Goal: Task Accomplishment & Management: Complete application form

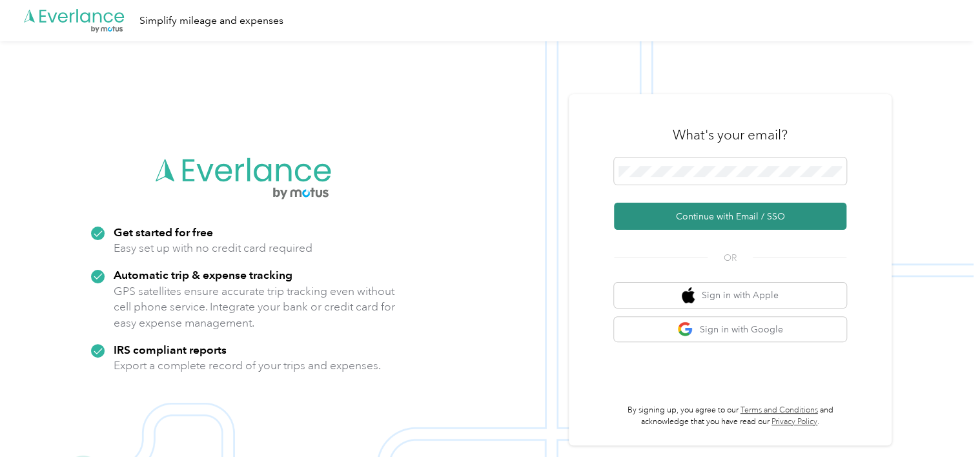
click at [767, 214] on button "Continue with Email / SSO" at bounding box center [730, 216] width 232 height 27
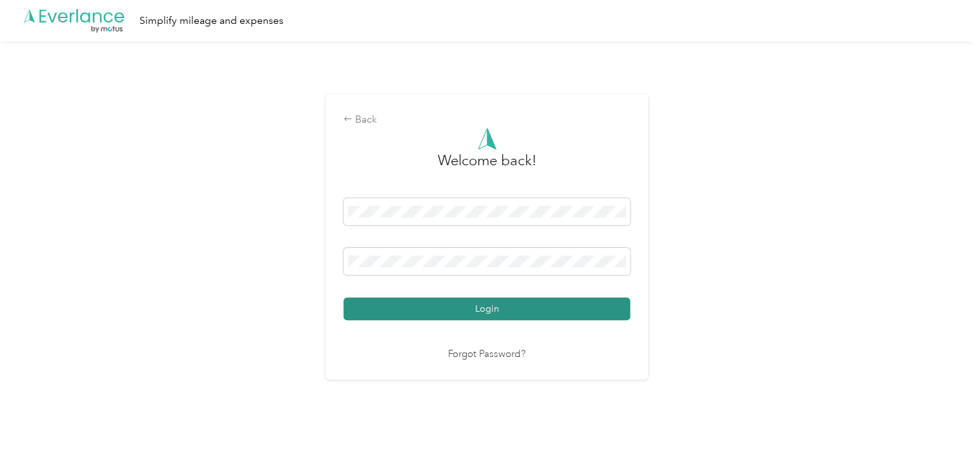
click at [496, 305] on button "Login" at bounding box center [486, 309] width 287 height 23
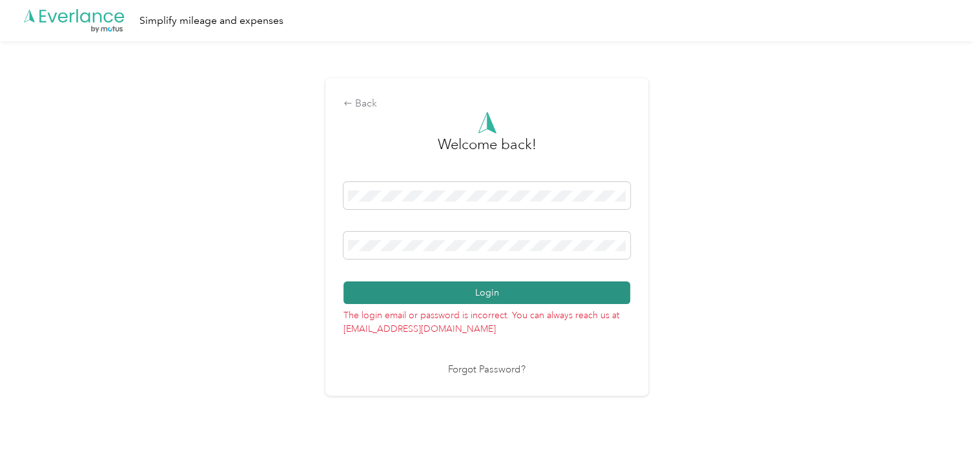
click at [517, 294] on button "Login" at bounding box center [486, 292] width 287 height 23
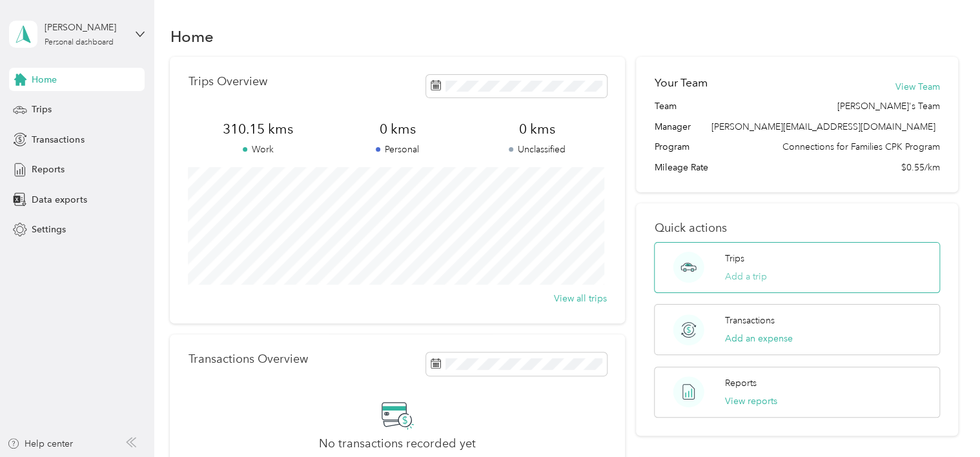
click at [749, 276] on button "Add a trip" at bounding box center [746, 277] width 42 height 14
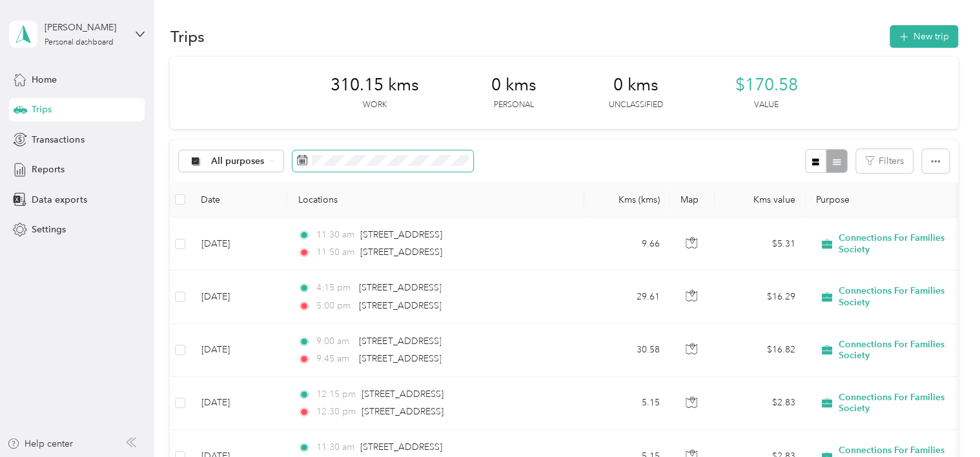
click at [305, 163] on icon at bounding box center [302, 160] width 10 height 10
click at [300, 158] on icon at bounding box center [302, 160] width 10 height 10
click at [305, 160] on icon at bounding box center [302, 160] width 10 height 10
click at [535, 149] on div "All purposes Filters" at bounding box center [564, 161] width 788 height 42
click at [367, 153] on span at bounding box center [382, 161] width 181 height 22
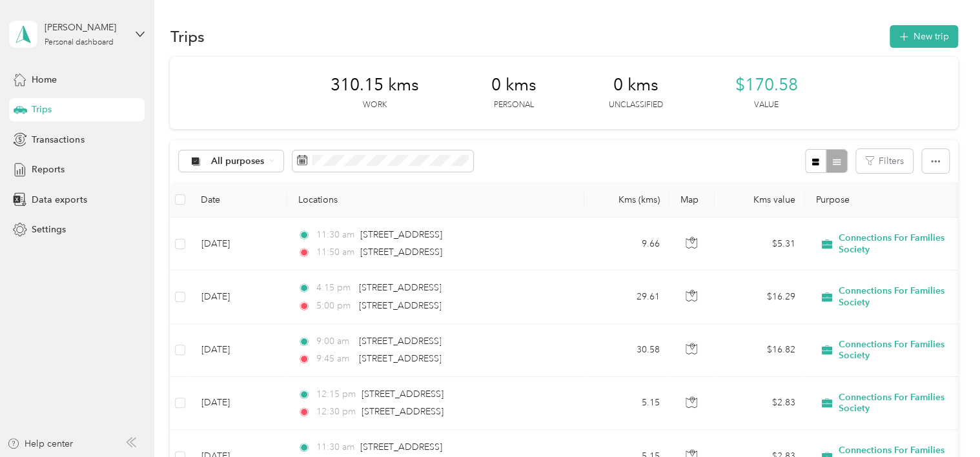
click at [539, 170] on div "All purposes Filters" at bounding box center [564, 161] width 788 height 42
click at [338, 151] on span at bounding box center [382, 161] width 181 height 22
click at [297, 160] on icon at bounding box center [302, 160] width 10 height 10
click at [390, 170] on span at bounding box center [382, 161] width 181 height 22
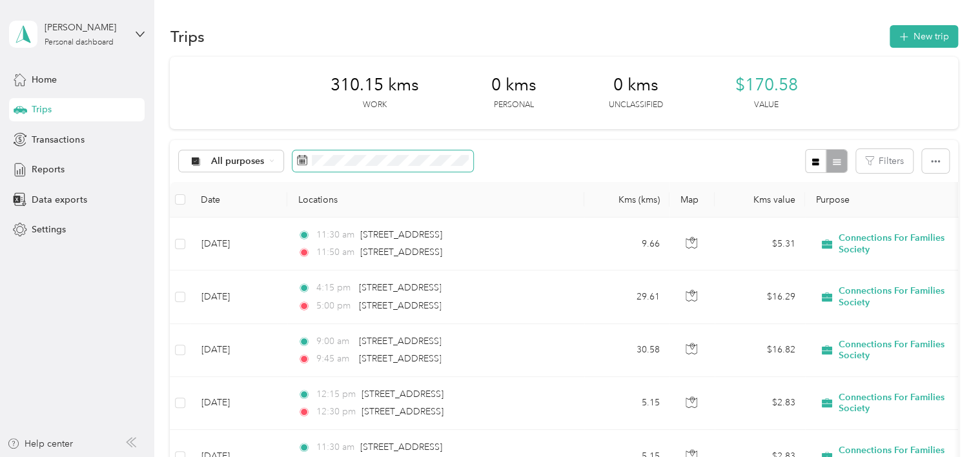
click at [436, 152] on span at bounding box center [382, 161] width 181 height 22
click at [519, 157] on div "All purposes Filters" at bounding box center [564, 161] width 788 height 42
click at [831, 165] on div at bounding box center [826, 161] width 42 height 24
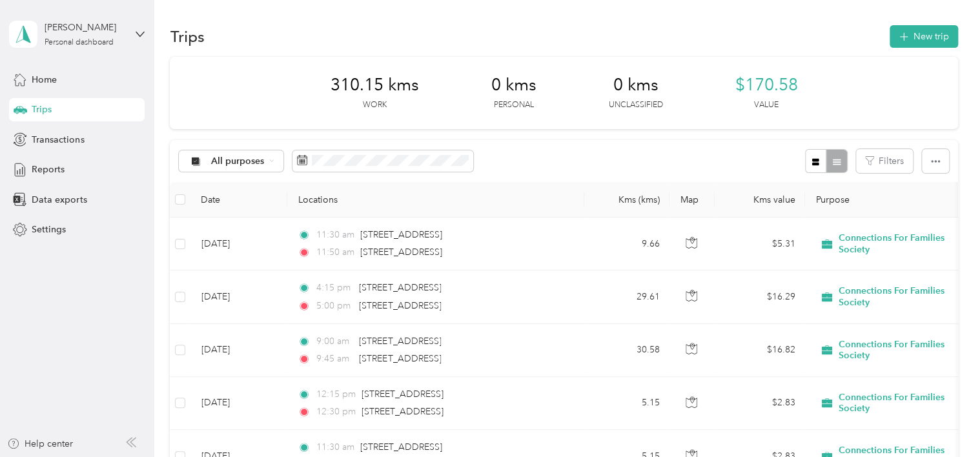
click at [831, 160] on div at bounding box center [826, 161] width 42 height 24
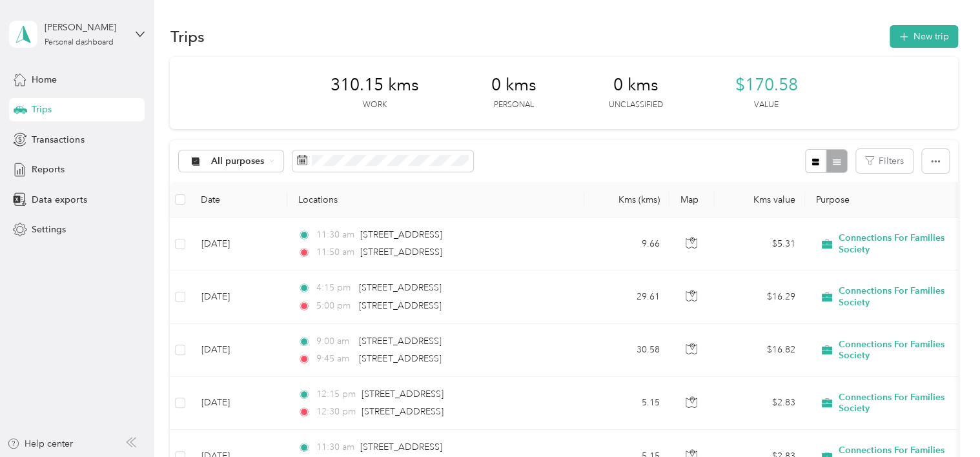
click at [831, 160] on div at bounding box center [826, 161] width 42 height 24
click at [805, 161] on button "button" at bounding box center [816, 161] width 22 height 24
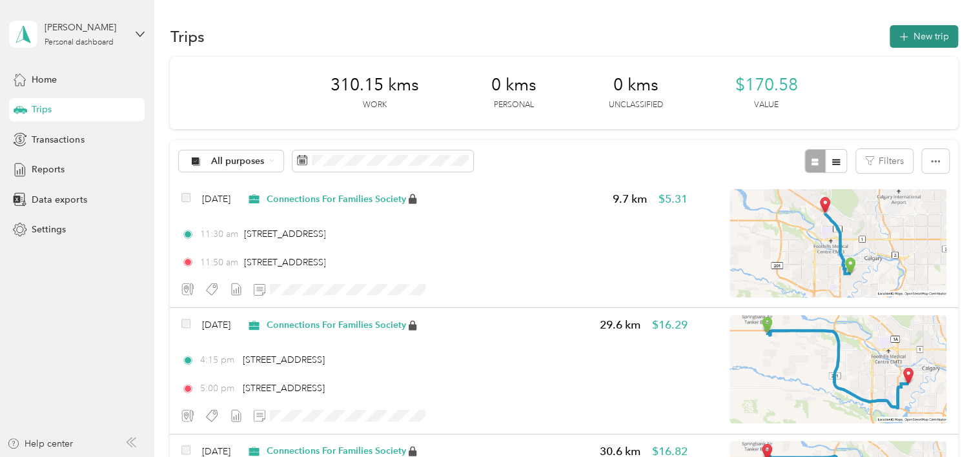
click at [917, 38] on button "New trip" at bounding box center [924, 36] width 68 height 23
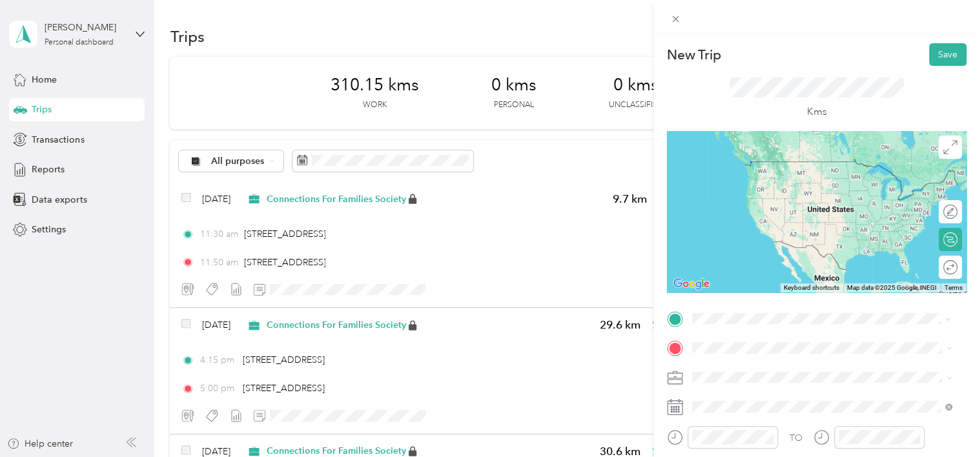
click at [759, 212] on span "[STREET_ADDRESS]" at bounding box center [757, 211] width 82 height 12
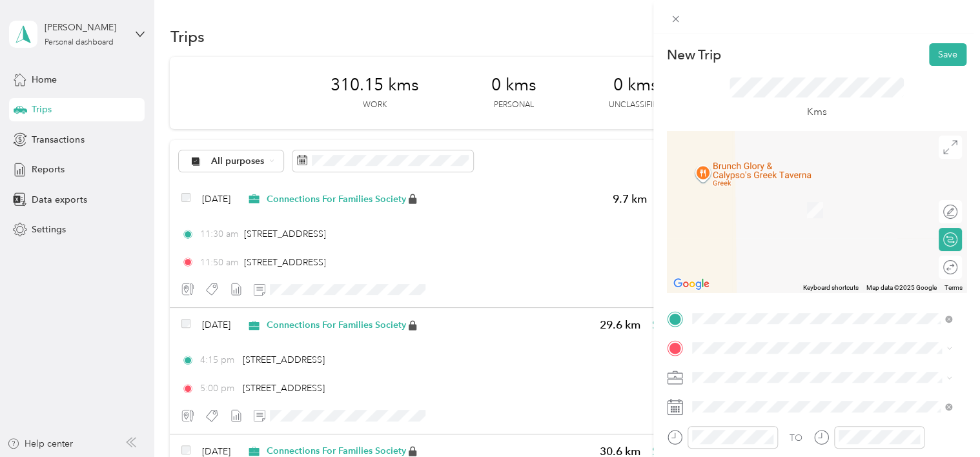
click at [754, 190] on span "2016 [STREET_ADDRESS]" at bounding box center [768, 184] width 105 height 12
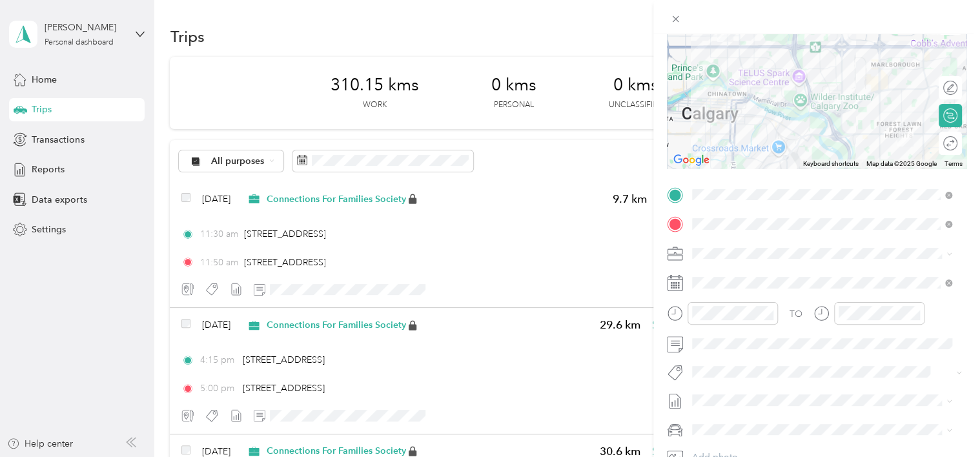
scroll to position [127, 0]
click at [671, 281] on icon at bounding box center [675, 280] width 16 height 16
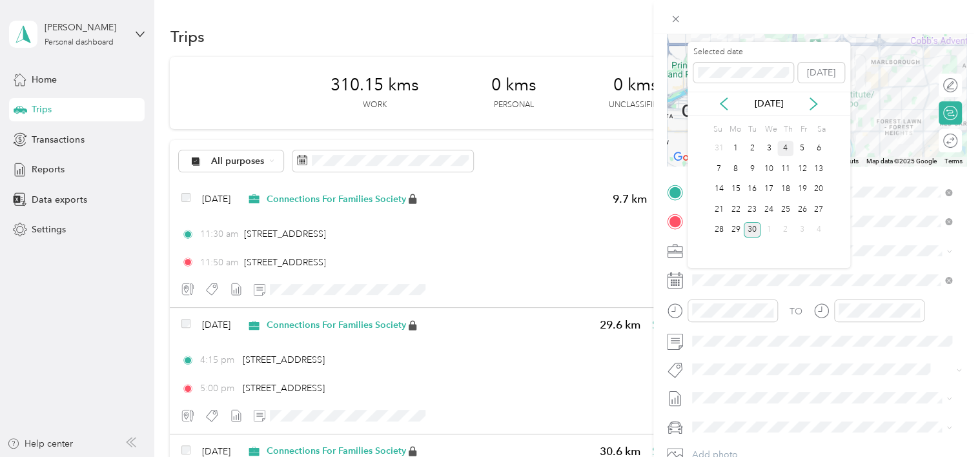
click at [783, 152] on div "4" at bounding box center [785, 149] width 17 height 16
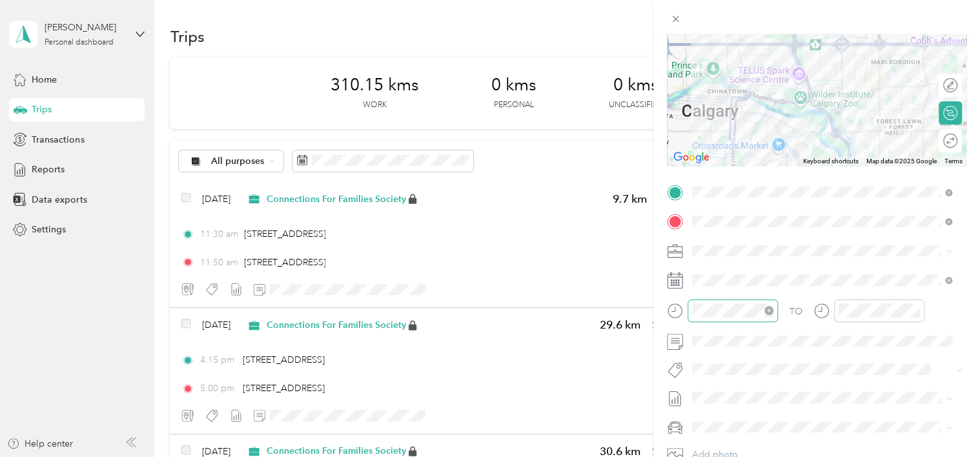
click at [768, 309] on icon "close-circle" at bounding box center [768, 310] width 9 height 9
click at [740, 135] on div "00" at bounding box center [742, 138] width 31 height 18
click at [775, 138] on div "AM" at bounding box center [778, 138] width 31 height 18
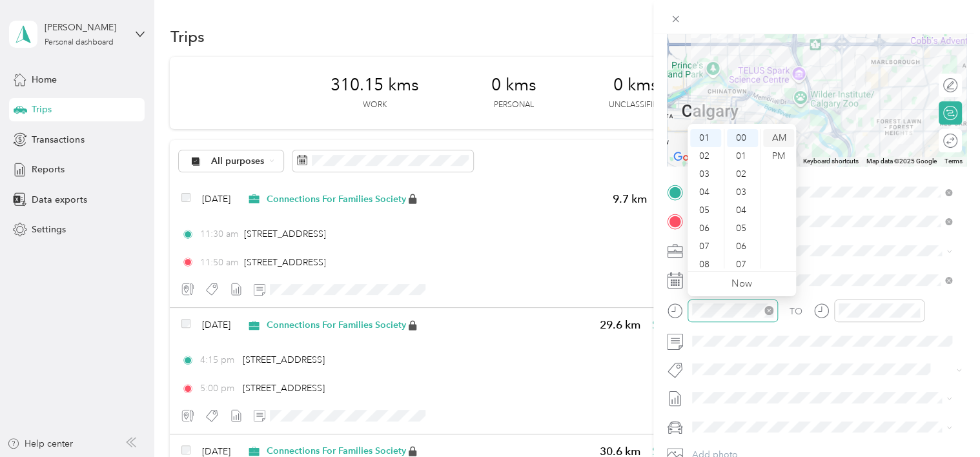
click at [775, 138] on div "AM" at bounding box center [778, 138] width 31 height 18
click at [779, 142] on div "AM" at bounding box center [778, 138] width 31 height 18
click at [808, 358] on div "TO Add photo" at bounding box center [817, 338] width 300 height 312
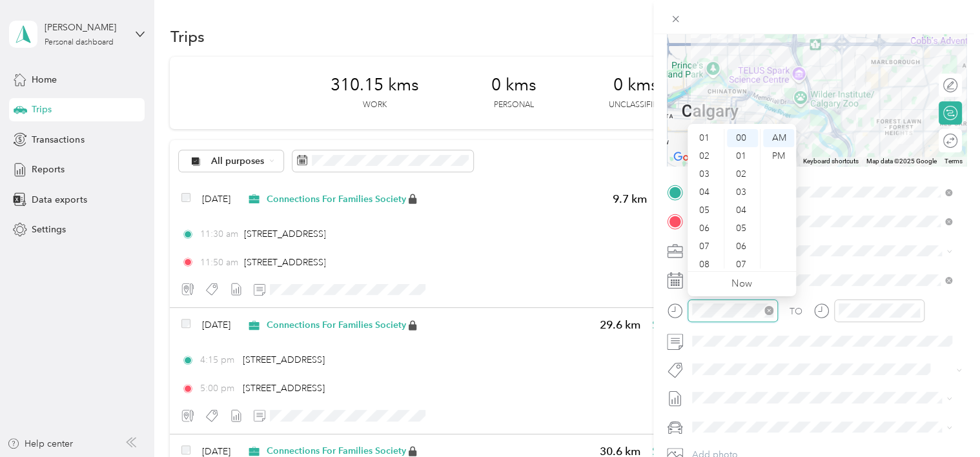
scroll to position [77, 0]
click at [813, 328] on div at bounding box center [868, 316] width 111 height 32
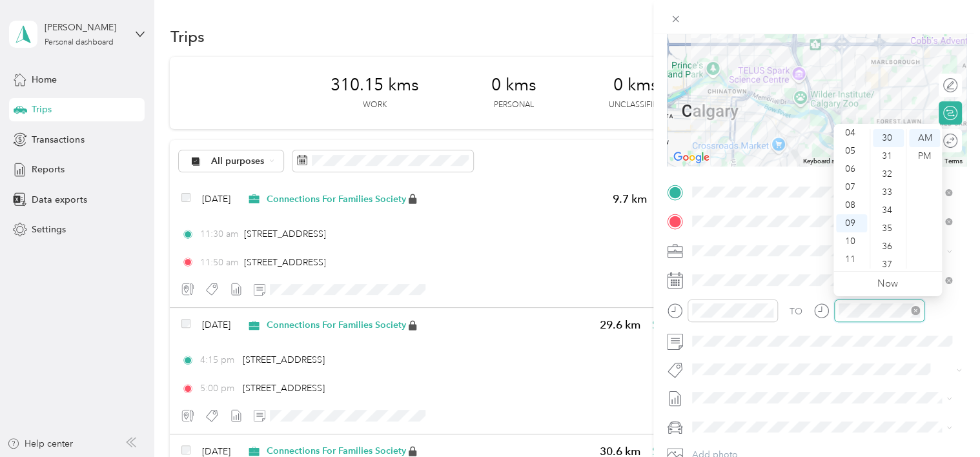
scroll to position [542, 0]
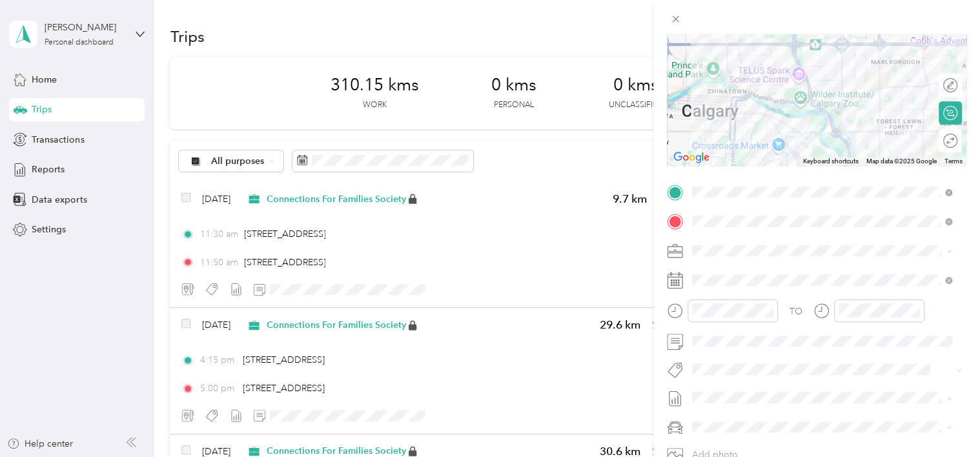
click at [744, 385] on button "[PERSON_NAME]" at bounding box center [737, 384] width 81 height 16
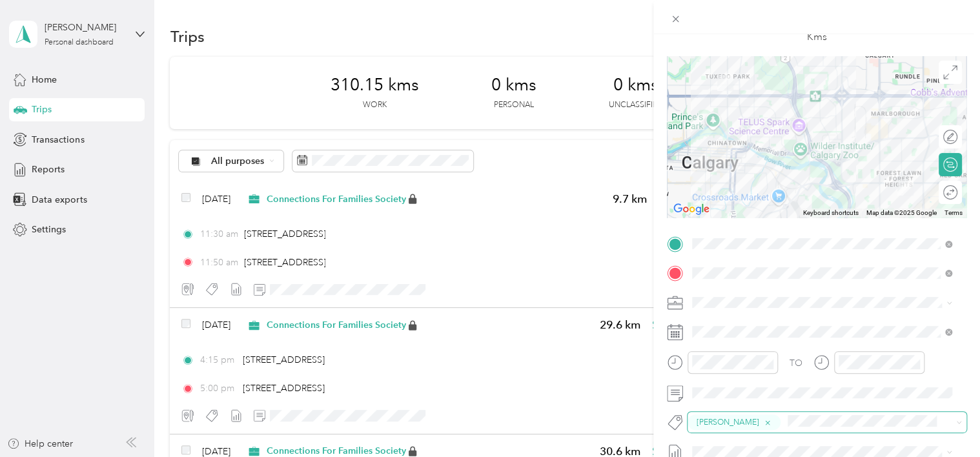
scroll to position [0, 0]
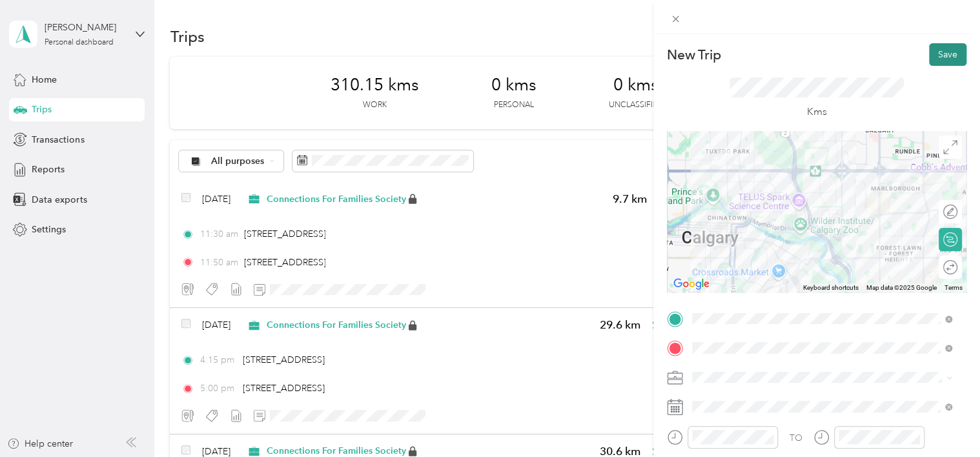
click at [939, 54] on button "Save" at bounding box center [947, 54] width 37 height 23
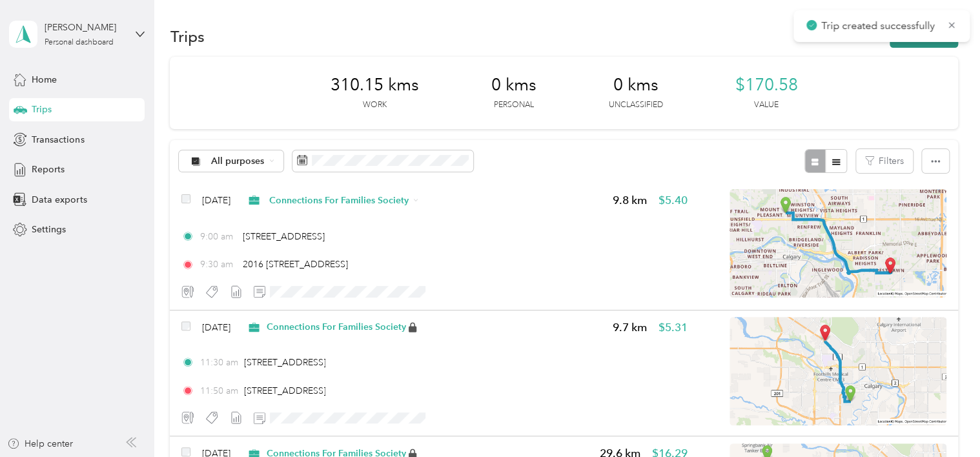
click at [919, 45] on button "New trip" at bounding box center [924, 36] width 68 height 23
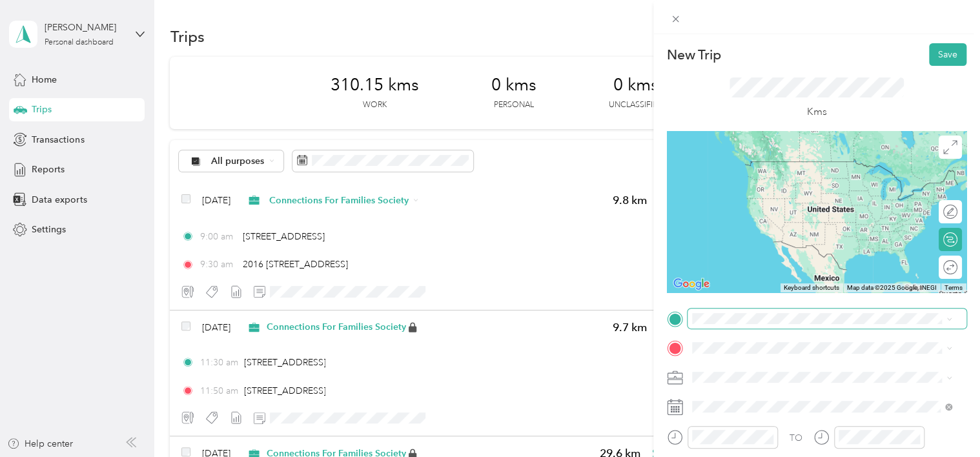
click at [705, 324] on span at bounding box center [827, 319] width 279 height 21
click at [794, 159] on span "2016 [STREET_ADDRESS]" at bounding box center [768, 162] width 105 height 12
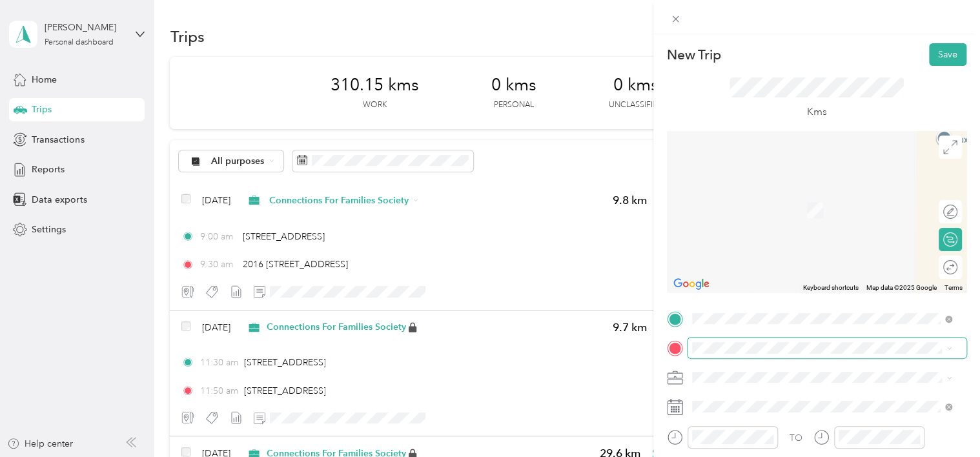
click at [705, 456] on div "New Trip Save This trip cannot be edited because it is either under review, app…" at bounding box center [486, 457] width 973 height 0
click at [779, 193] on span "[STREET_ADDRESS]" at bounding box center [757, 191] width 82 height 12
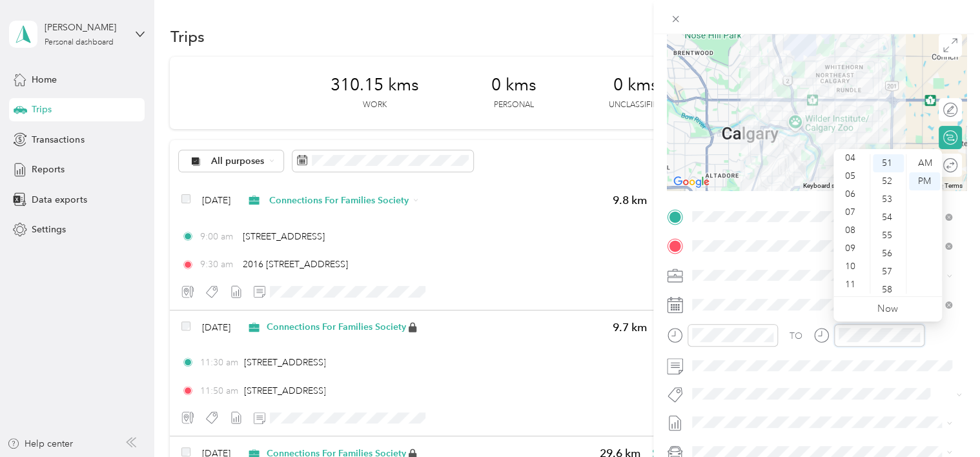
scroll to position [813, 0]
click at [671, 307] on rect at bounding box center [672, 308] width 2 height 2
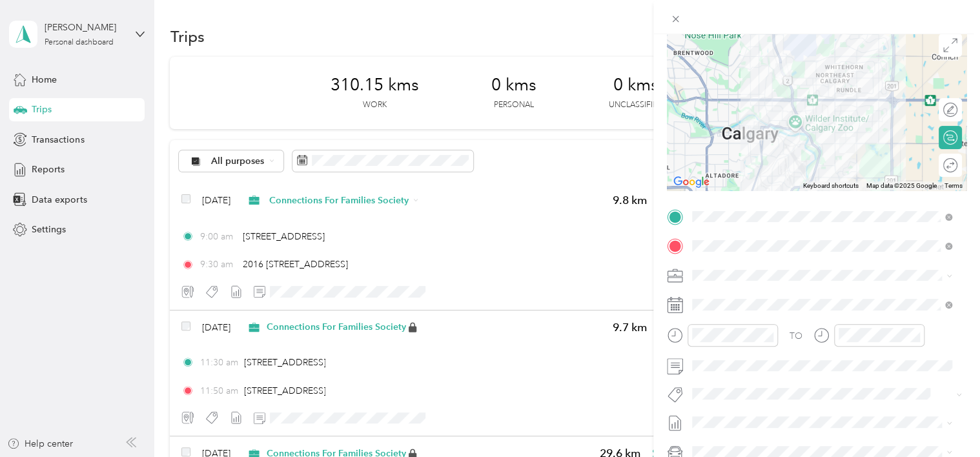
click at [671, 307] on rect at bounding box center [672, 308] width 2 height 2
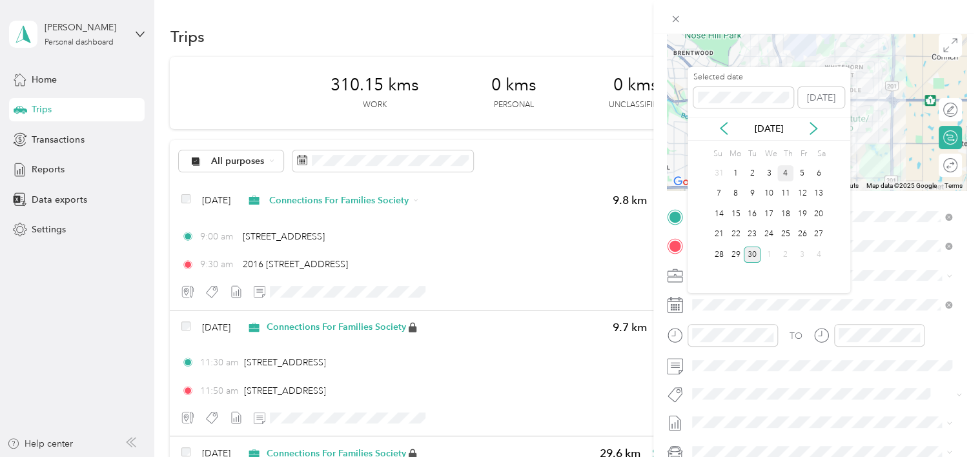
click at [788, 176] on div "4" at bounding box center [785, 173] width 17 height 16
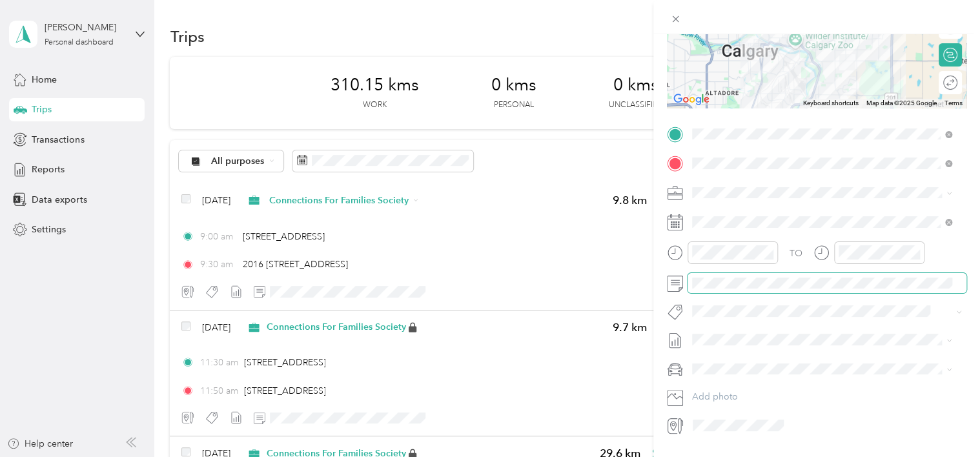
scroll to position [186, 0]
click at [766, 333] on li "[PERSON_NAME]" at bounding box center [822, 325] width 269 height 25
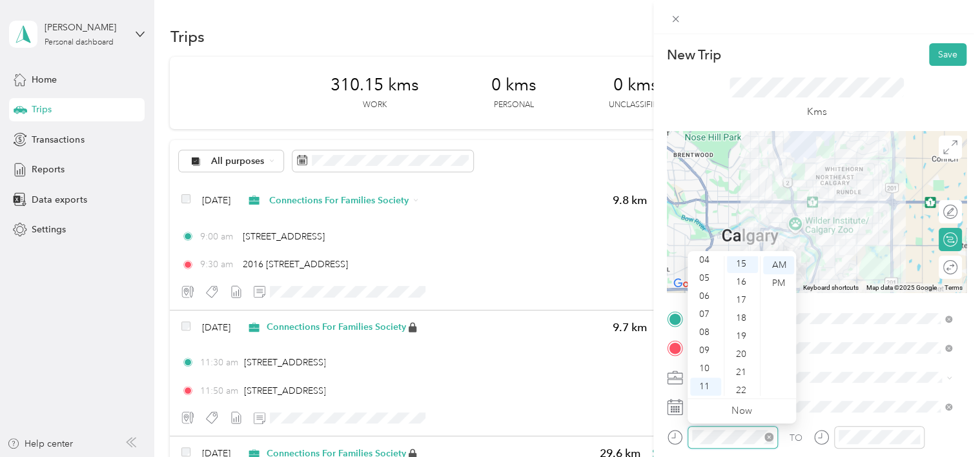
scroll to position [271, 0]
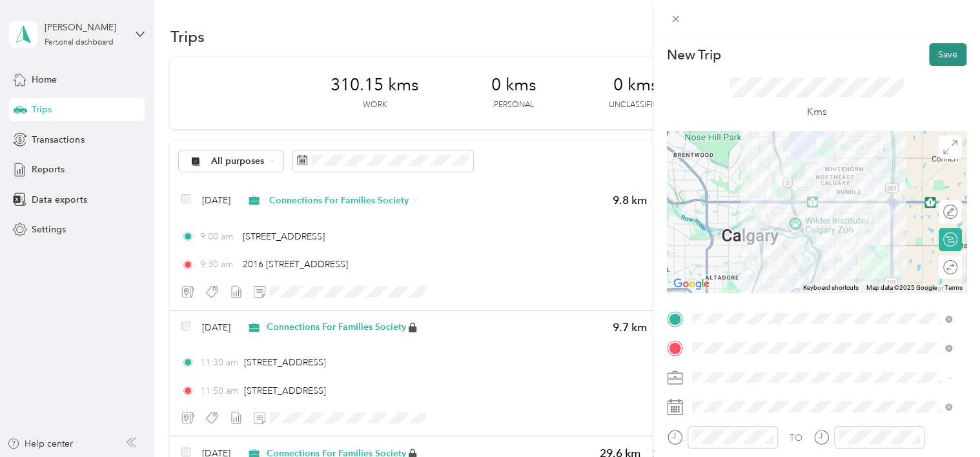
click at [933, 54] on button "Save" at bounding box center [947, 54] width 37 height 23
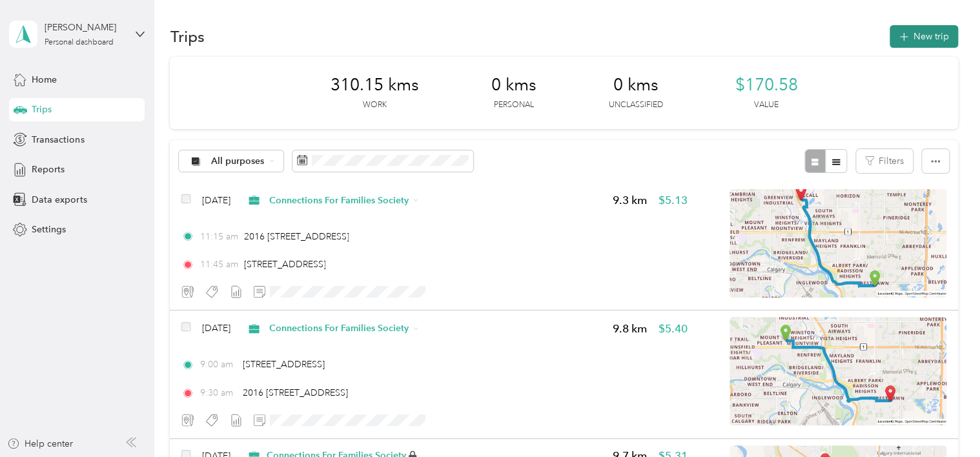
click at [941, 35] on button "New trip" at bounding box center [924, 36] width 68 height 23
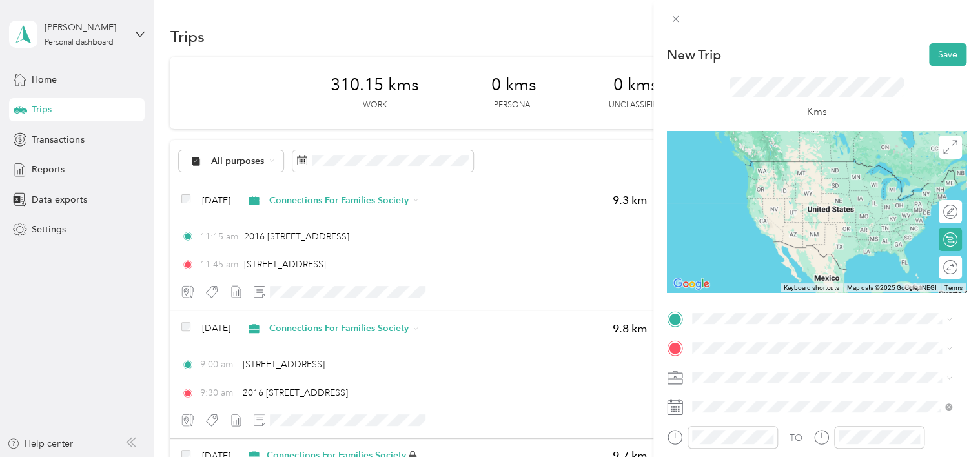
click at [738, 269] on span "2016 [STREET_ADDRESS]" at bounding box center [768, 264] width 105 height 12
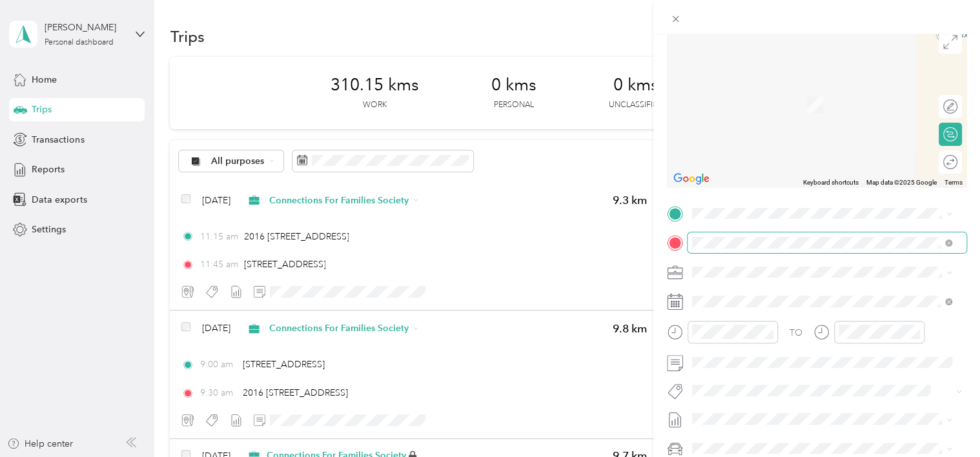
scroll to position [121, 0]
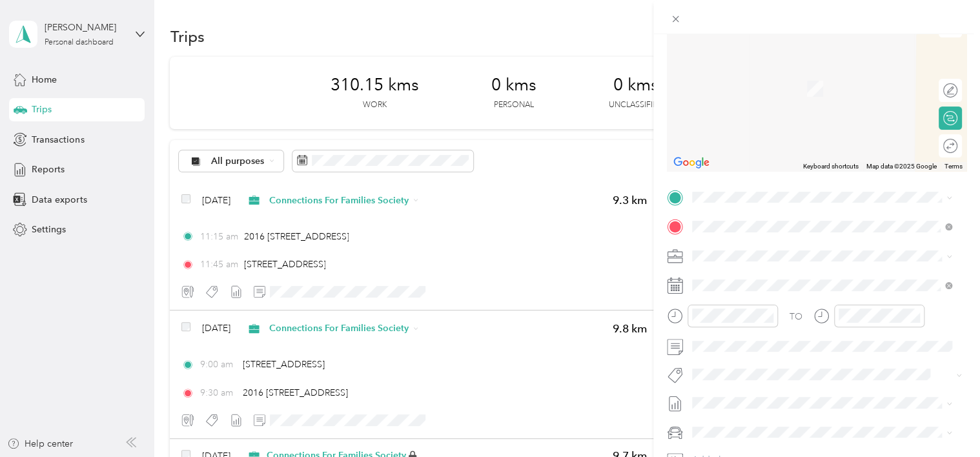
click at [963, 212] on form "New Trip Save This trip cannot be edited because it is either under review, app…" at bounding box center [816, 210] width 327 height 577
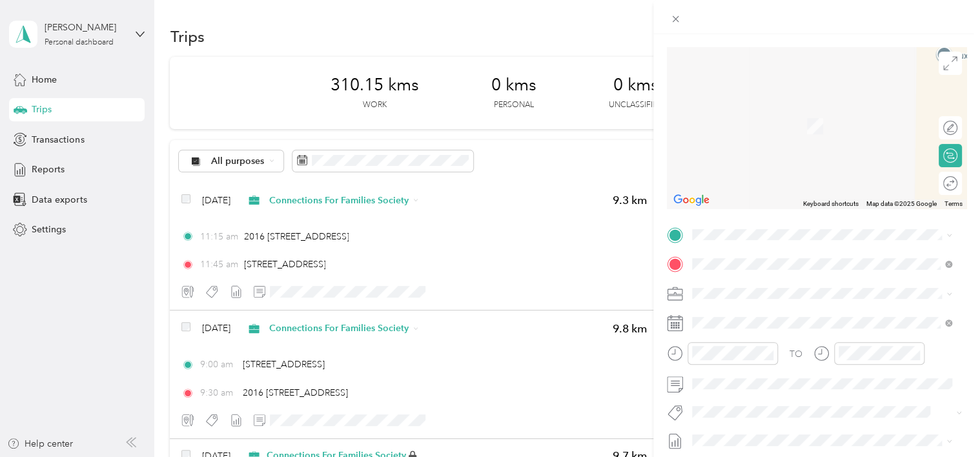
scroll to position [0, 0]
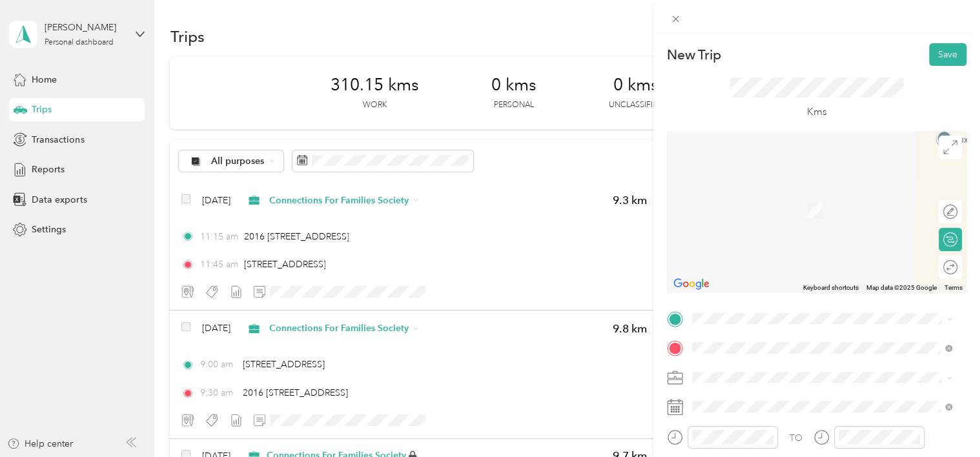
click at [721, 332] on div "TO Add photo" at bounding box center [817, 465] width 300 height 312
click at [713, 312] on span at bounding box center [827, 319] width 279 height 21
click at [757, 157] on span "[STREET_ADDRESS]" at bounding box center [757, 162] width 82 height 12
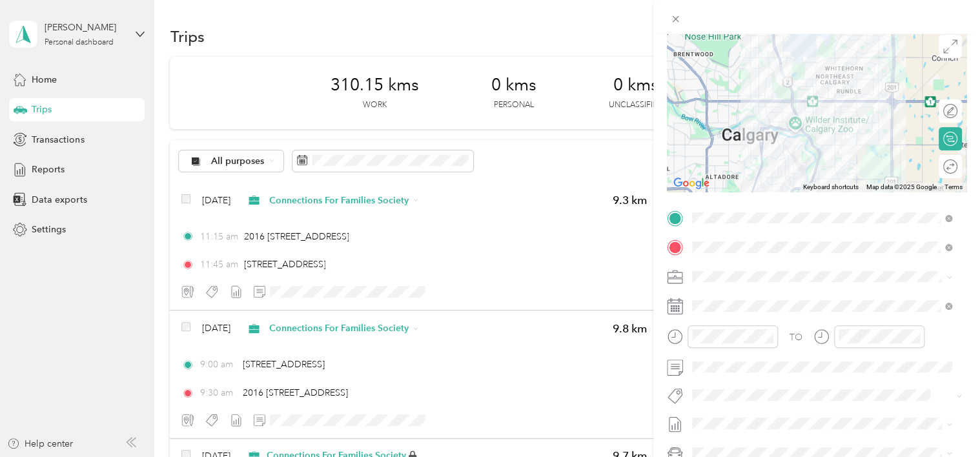
scroll to position [127, 0]
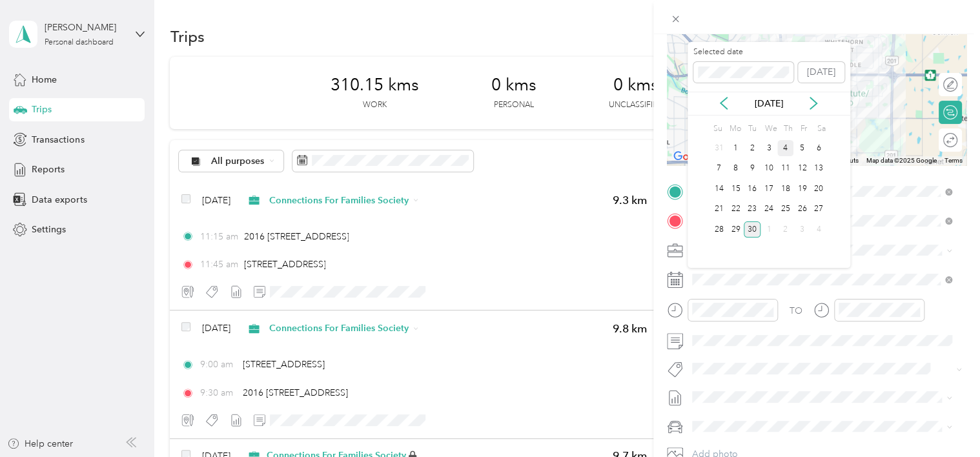
click at [786, 148] on div "4" at bounding box center [785, 148] width 17 height 16
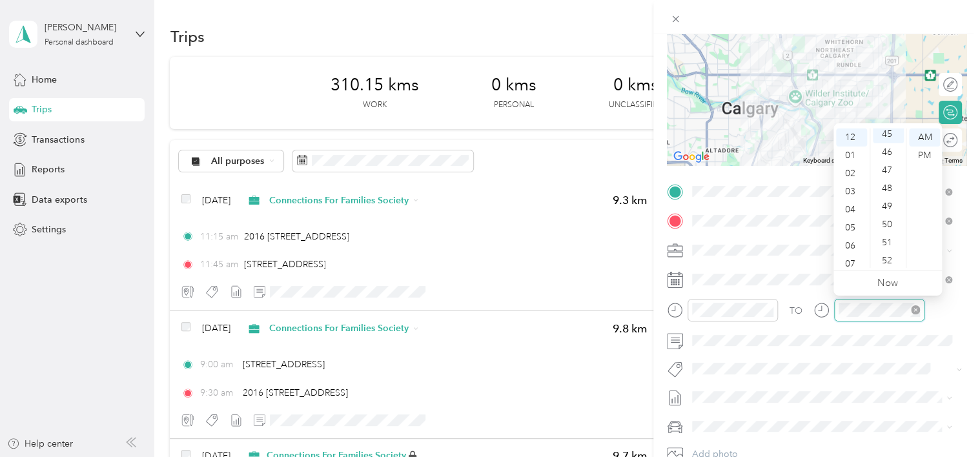
scroll to position [813, 0]
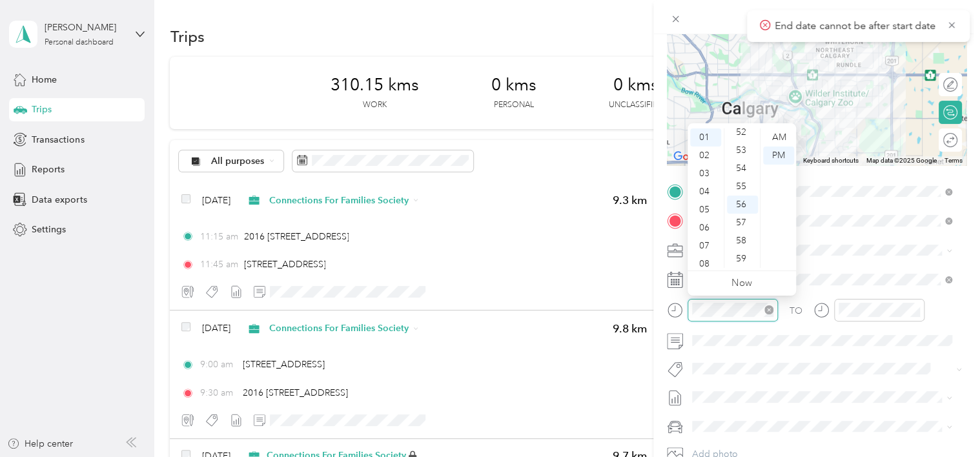
click at [771, 310] on icon "close-circle" at bounding box center [768, 309] width 9 height 9
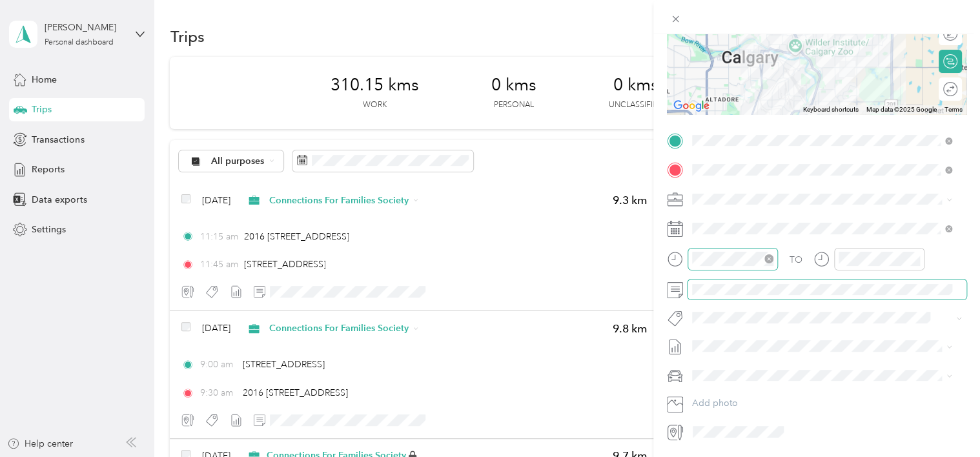
scroll to position [219, 0]
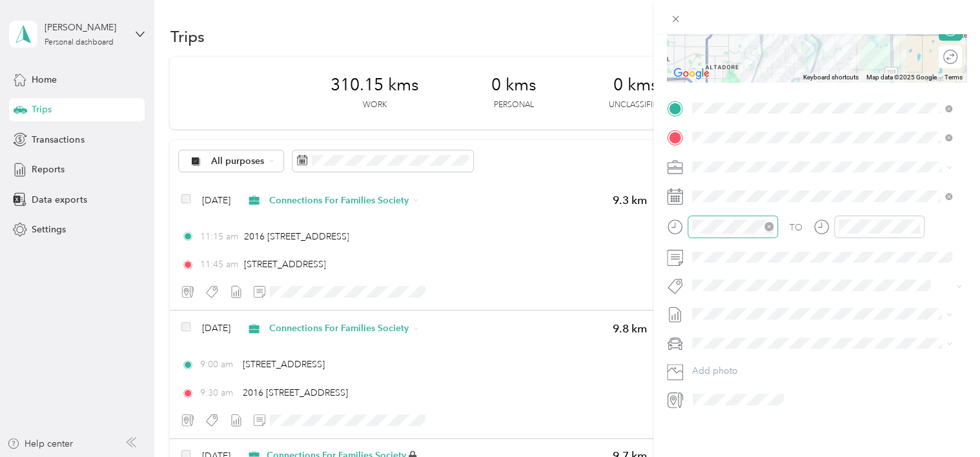
click at [740, 227] on button "[PERSON_NAME]" at bounding box center [737, 228] width 81 height 16
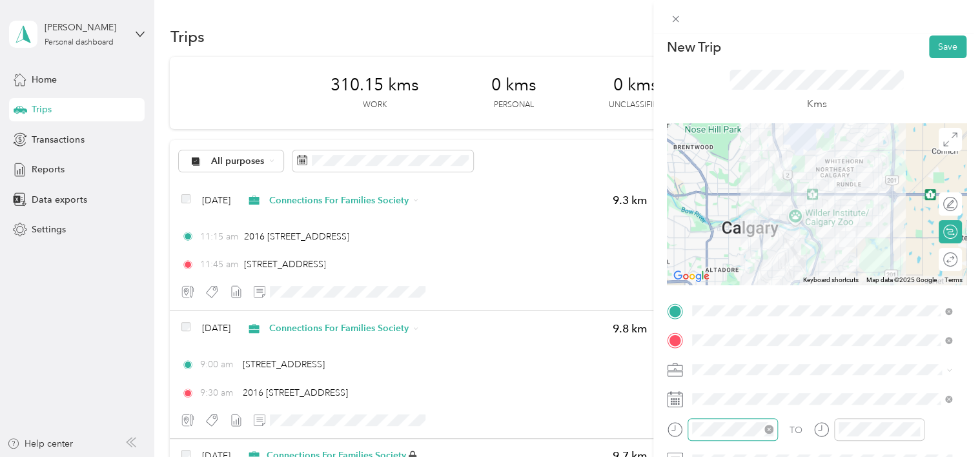
scroll to position [0, 0]
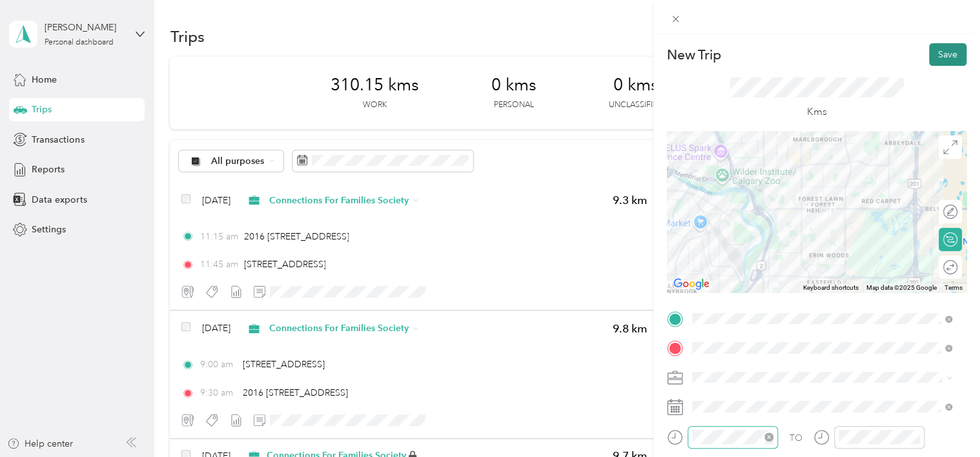
click at [939, 57] on button "Save" at bounding box center [947, 54] width 37 height 23
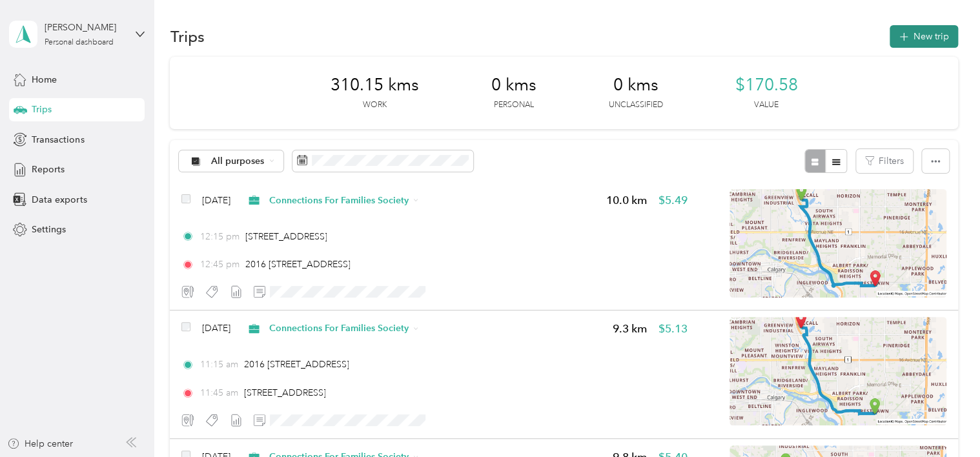
click at [912, 38] on button "New trip" at bounding box center [924, 36] width 68 height 23
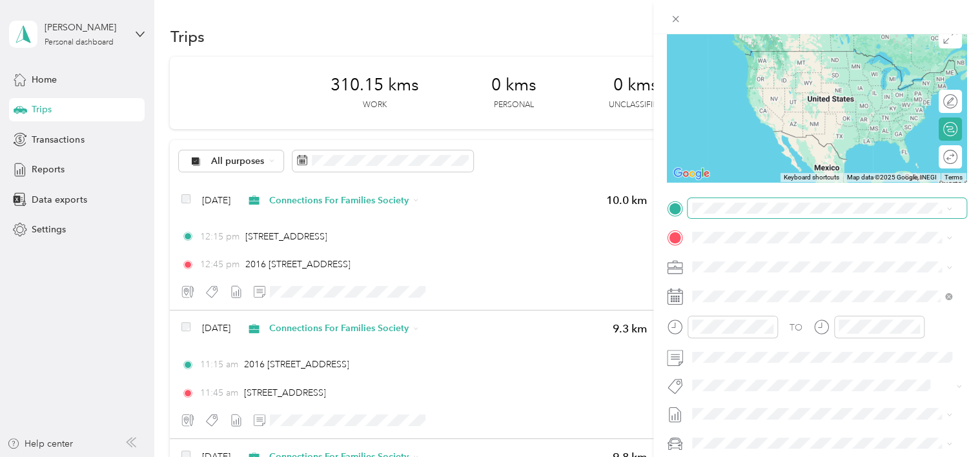
scroll to position [113, 0]
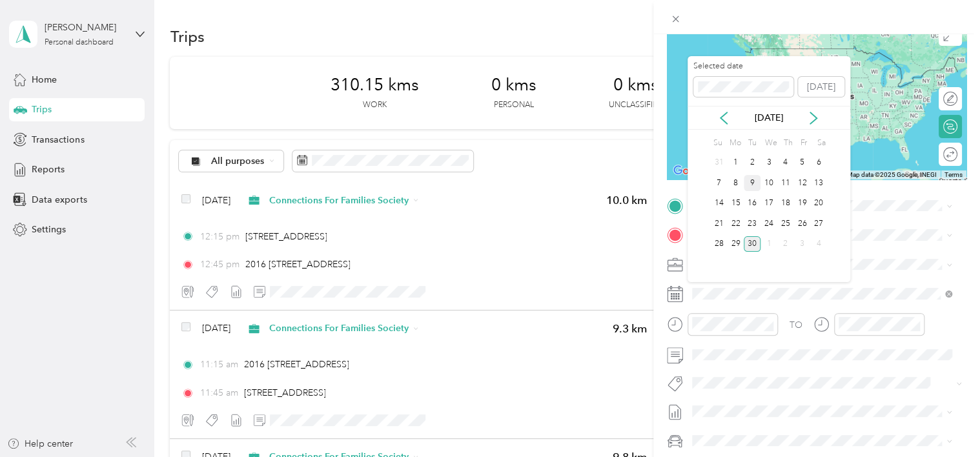
click at [754, 181] on div "9" at bounding box center [752, 183] width 17 height 16
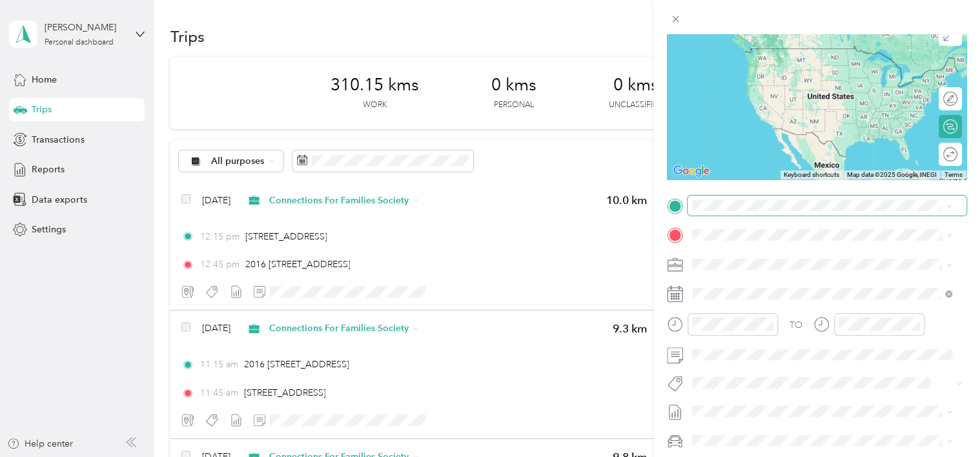
click at [746, 213] on span at bounding box center [827, 206] width 279 height 21
click at [766, 250] on span "5000 [STREET_ADDRESS]" at bounding box center [768, 245] width 105 height 12
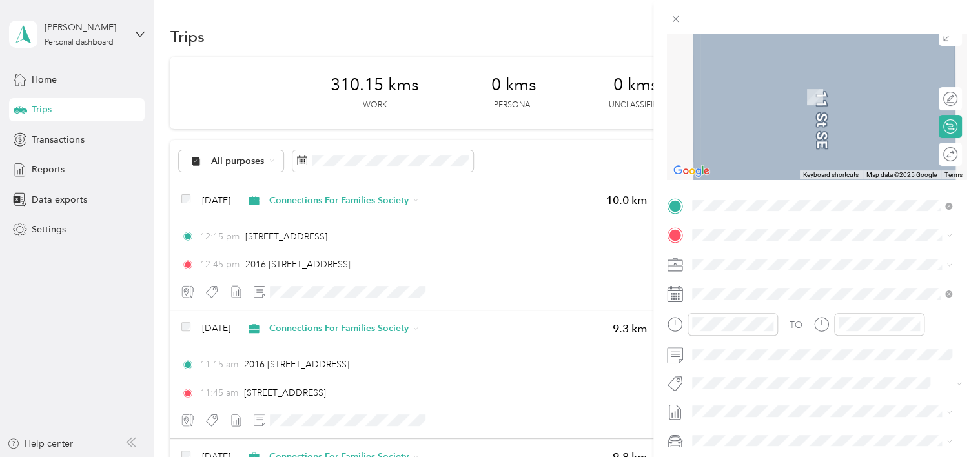
click at [794, 280] on span "[STREET_ADDRESS]" at bounding box center [757, 275] width 82 height 12
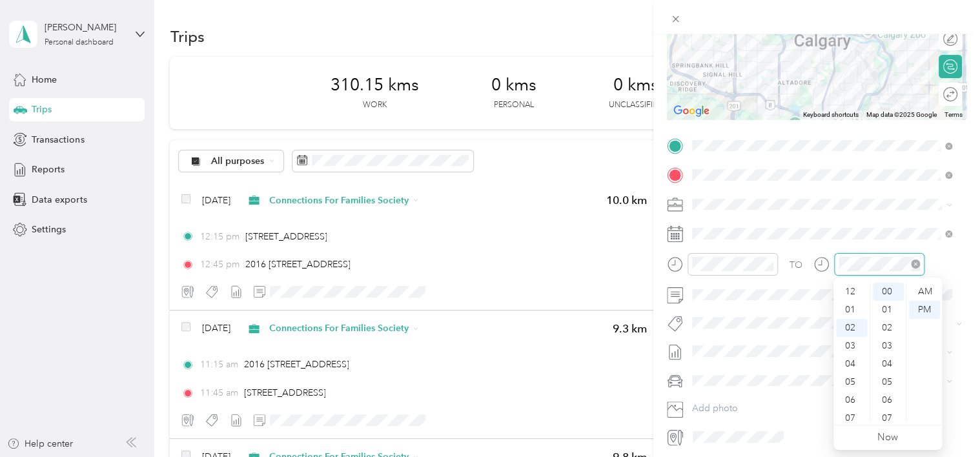
scroll to position [36, 0]
click at [914, 263] on icon "close-circle" at bounding box center [915, 264] width 9 height 9
click at [917, 261] on icon "close-circle" at bounding box center [915, 264] width 9 height 9
click at [848, 416] on div "09" at bounding box center [851, 418] width 31 height 18
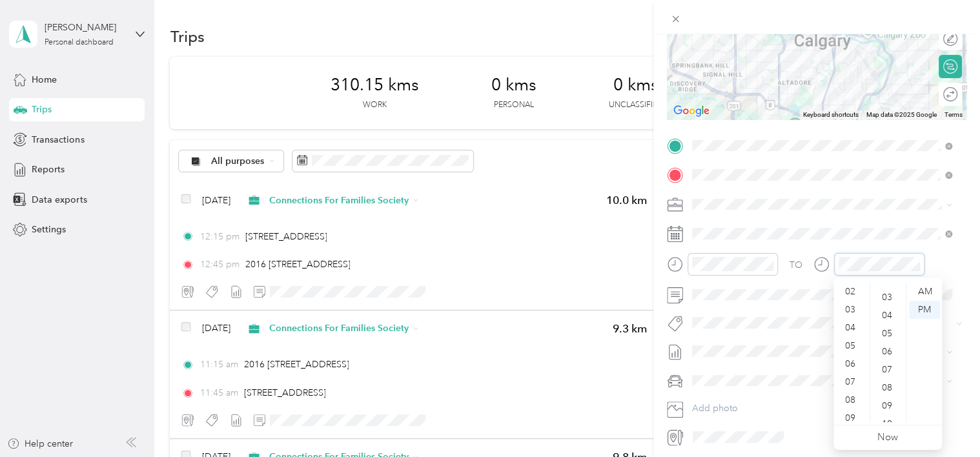
click at [914, 266] on icon "close-circle" at bounding box center [915, 264] width 9 height 9
click at [741, 300] on span at bounding box center [827, 295] width 279 height 21
click at [737, 343] on span "[PERSON_NAME]" at bounding box center [737, 338] width 63 height 12
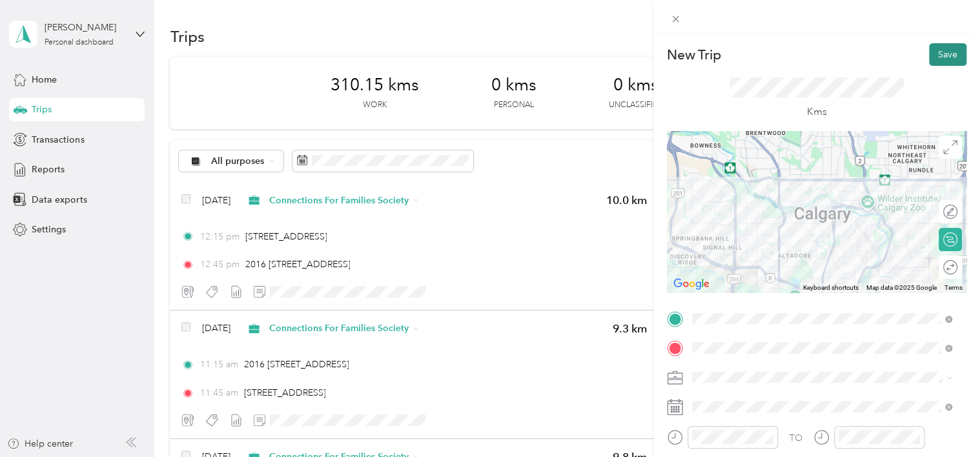
click at [938, 59] on button "Save" at bounding box center [947, 54] width 37 height 23
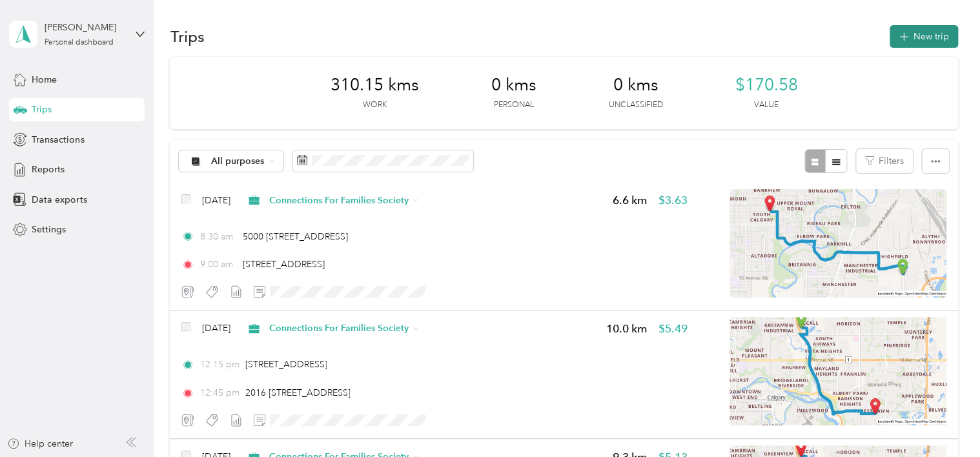
click at [935, 33] on button "New trip" at bounding box center [924, 36] width 68 height 23
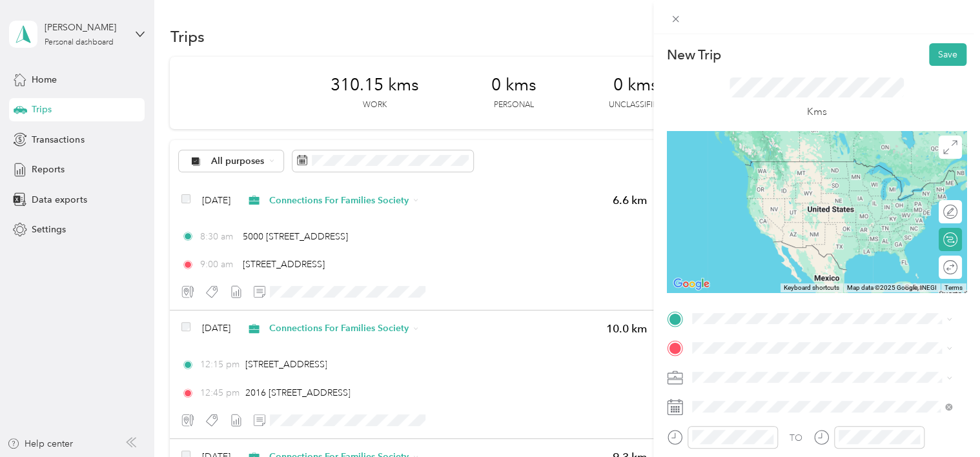
click at [798, 160] on span "[STREET_ADDRESS]" at bounding box center [757, 154] width 82 height 12
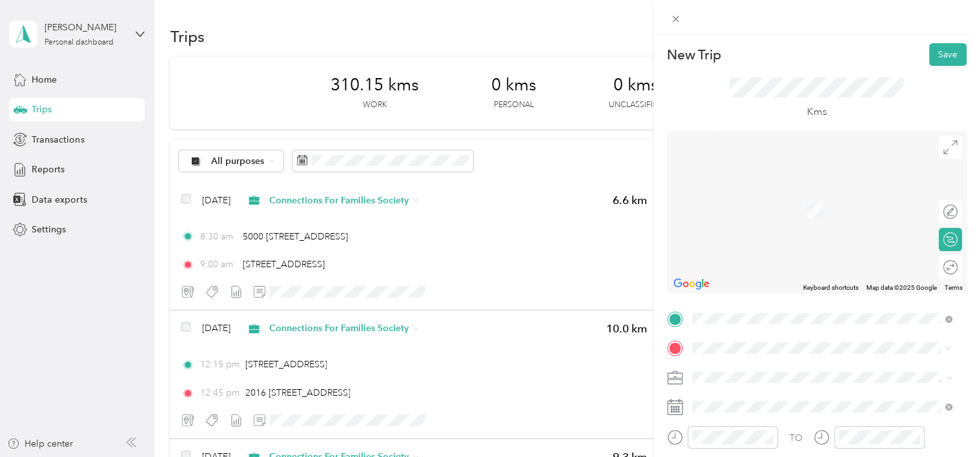
click at [748, 398] on span "2016 [STREET_ADDRESS]" at bounding box center [768, 395] width 105 height 12
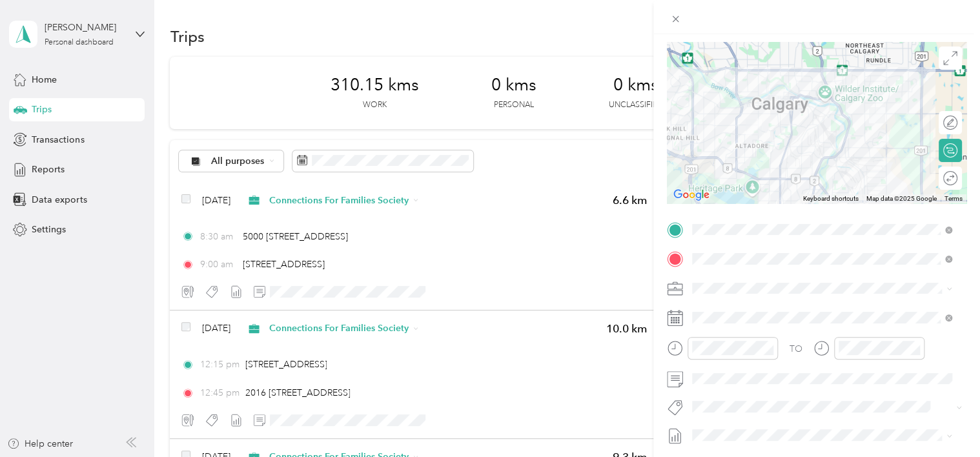
scroll to position [98, 0]
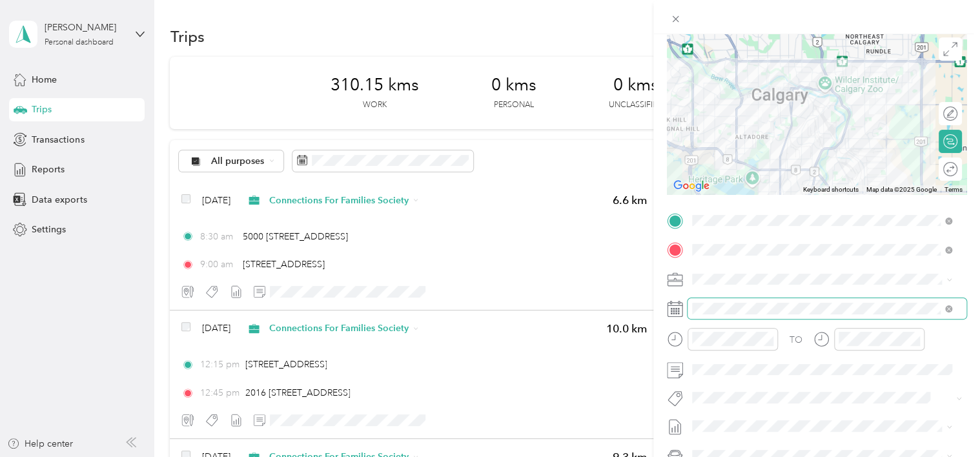
click at [729, 316] on span at bounding box center [827, 308] width 279 height 21
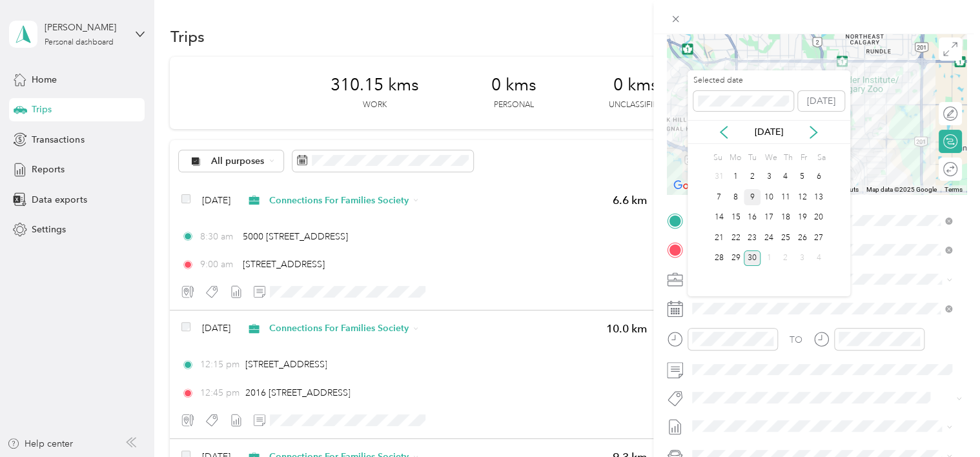
click at [751, 198] on div "9" at bounding box center [752, 197] width 17 height 16
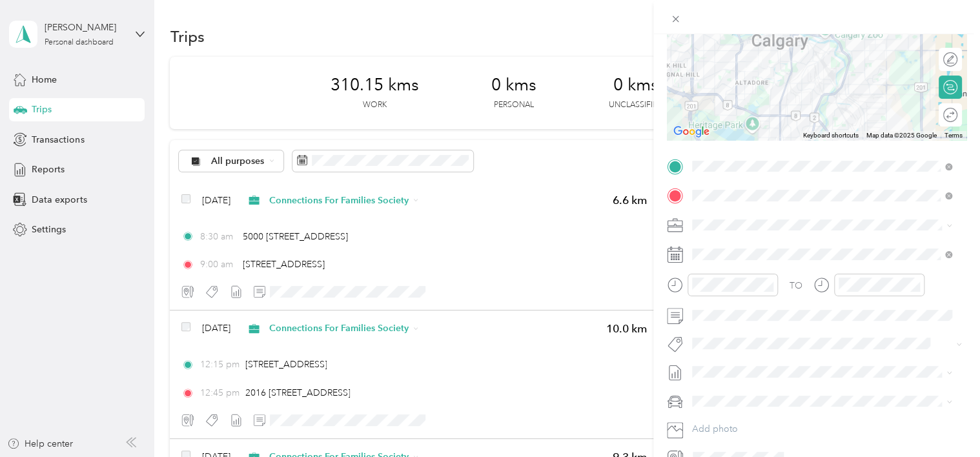
scroll to position [214, 0]
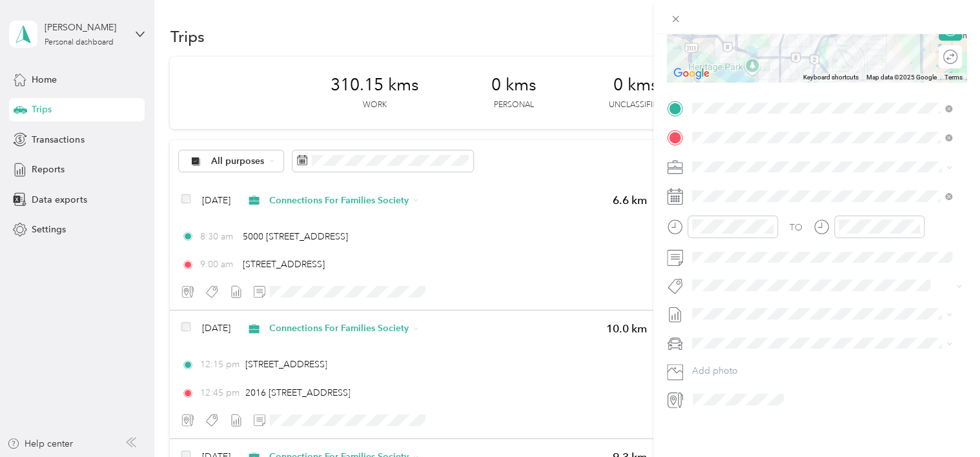
click at [806, 294] on div "TO Add photo" at bounding box center [817, 254] width 300 height 312
click at [769, 222] on icon "close-circle" at bounding box center [768, 226] width 9 height 9
click at [733, 300] on span "[PERSON_NAME]" at bounding box center [737, 305] width 63 height 12
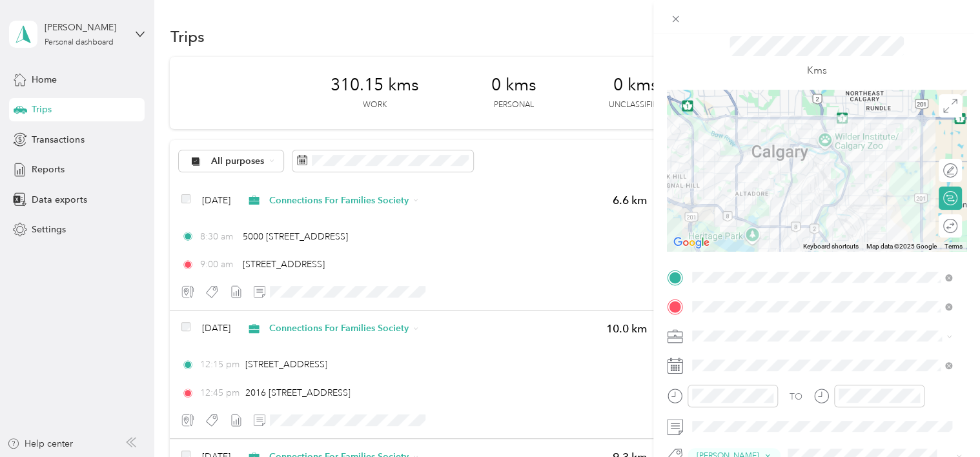
scroll to position [0, 0]
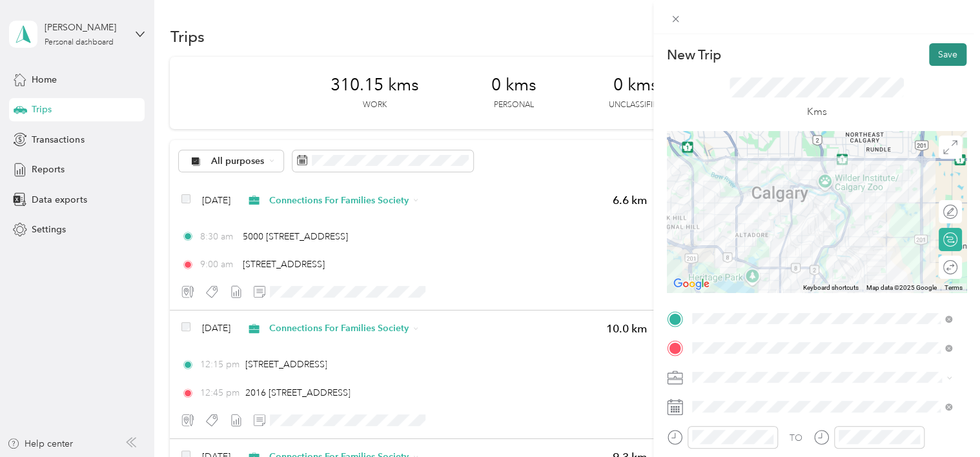
click at [939, 45] on button "Save" at bounding box center [947, 54] width 37 height 23
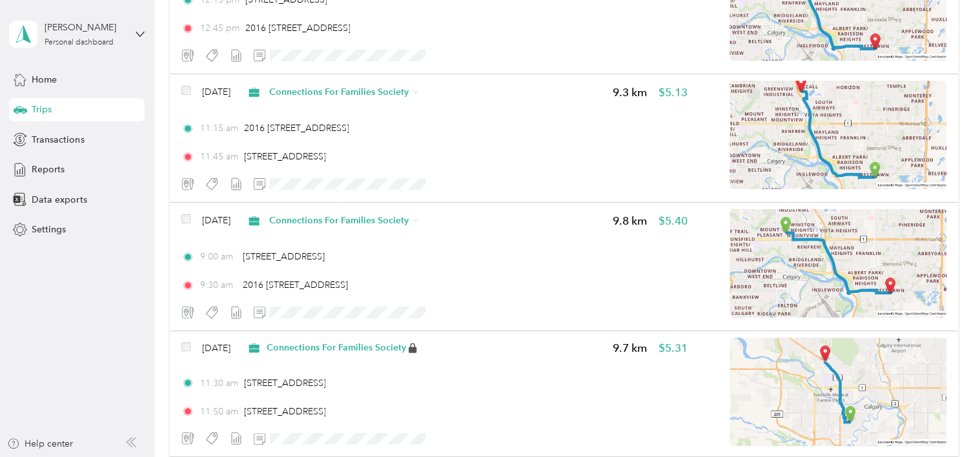
scroll to position [493, 0]
click at [638, 300] on div "[DATE] Connections For Families Society 9.8 km $5.40 9:00 am [STREET_ADDRESS][G…" at bounding box center [434, 267] width 506 height 114
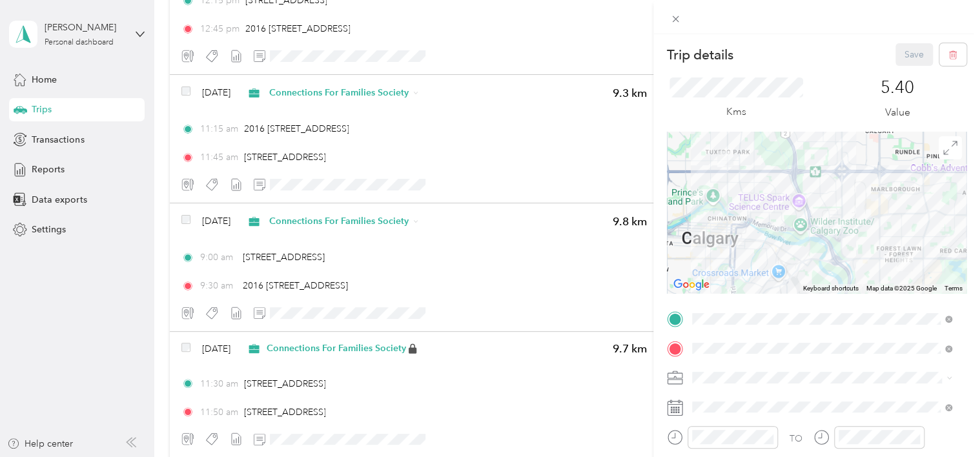
click at [620, 302] on div "Trip details Save This trip cannot be edited because it is either under review,…" at bounding box center [490, 228] width 980 height 457
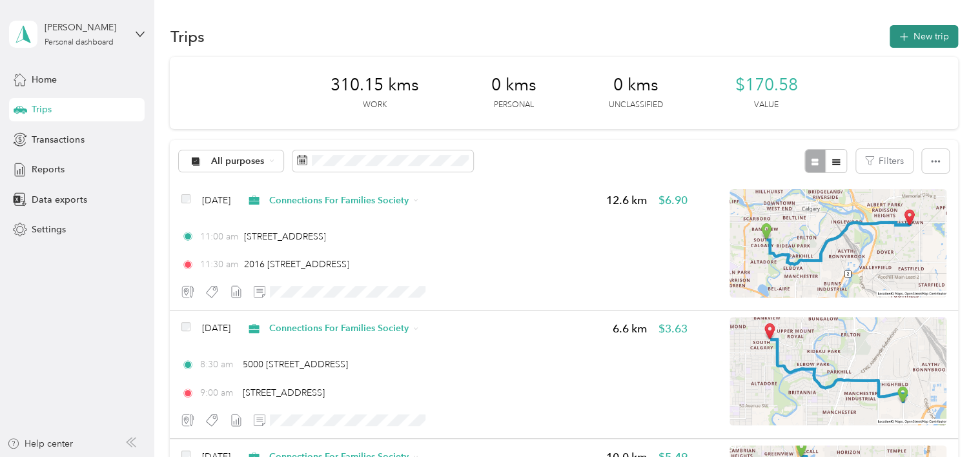
click at [929, 31] on button "New trip" at bounding box center [924, 36] width 68 height 23
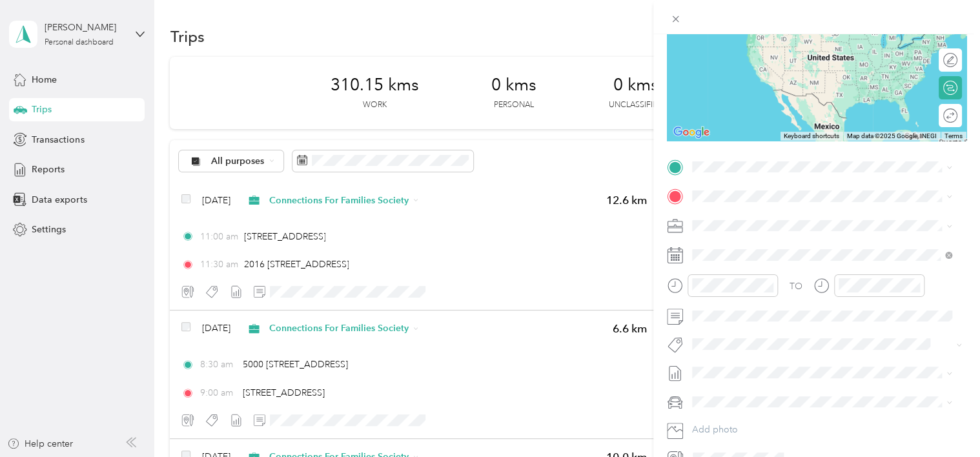
scroll to position [162, 0]
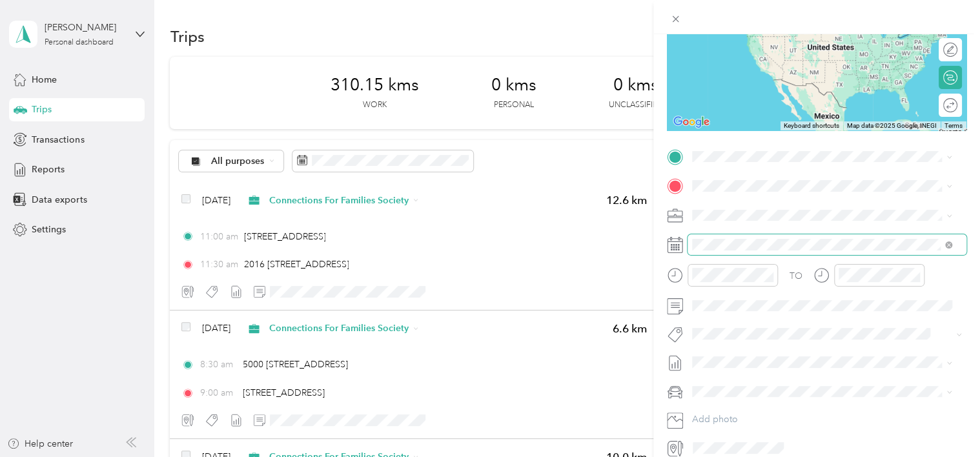
click at [759, 250] on span at bounding box center [827, 244] width 279 height 21
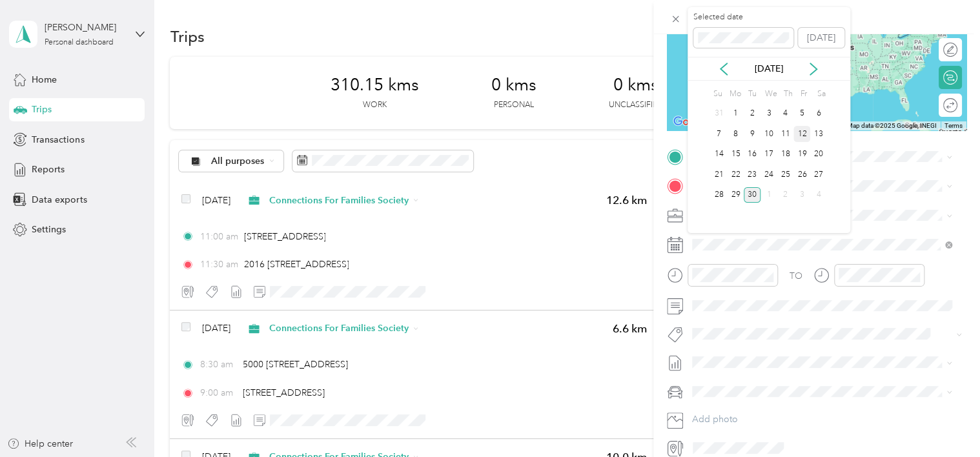
click at [799, 130] on div "12" at bounding box center [801, 134] width 17 height 16
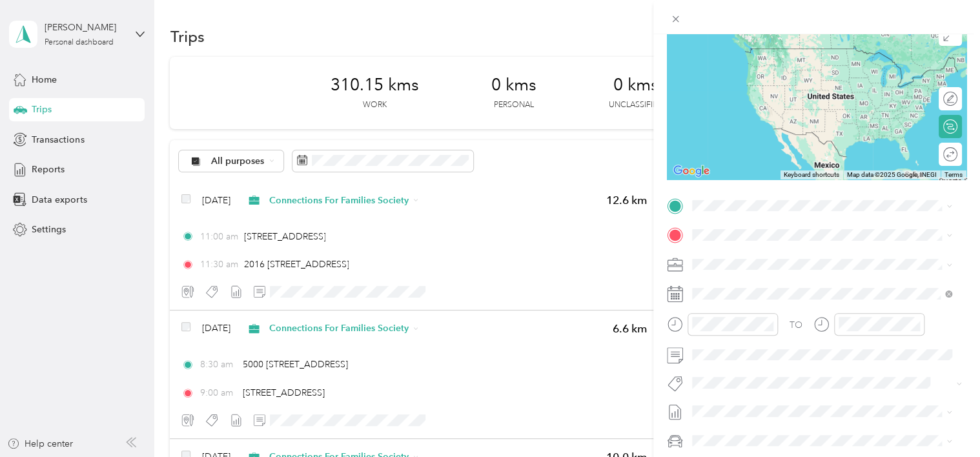
scroll to position [103, 0]
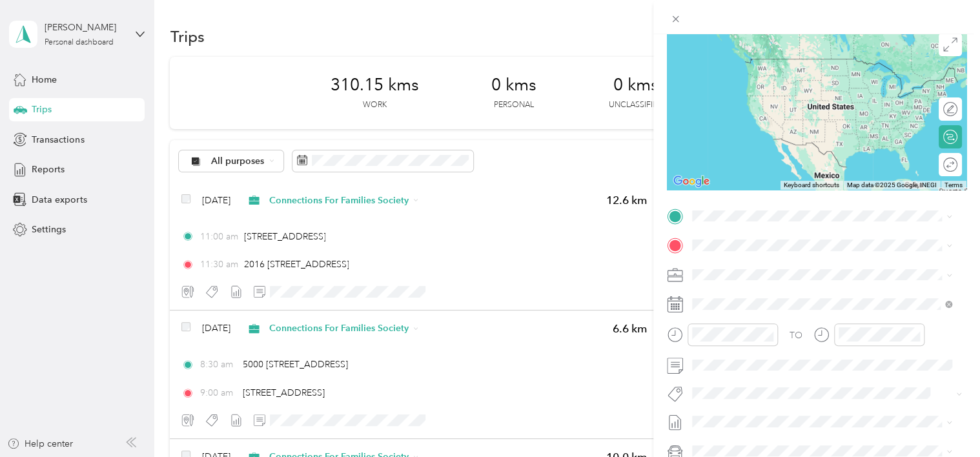
click at [792, 263] on span "[STREET_ADDRESS]" at bounding box center [757, 261] width 82 height 12
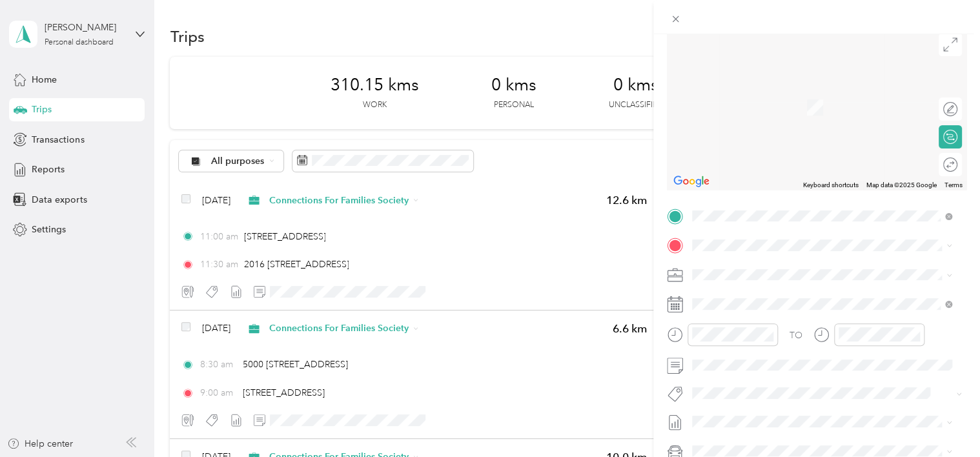
click at [780, 327] on span "5000 [STREET_ADDRESS]" at bounding box center [768, 322] width 105 height 12
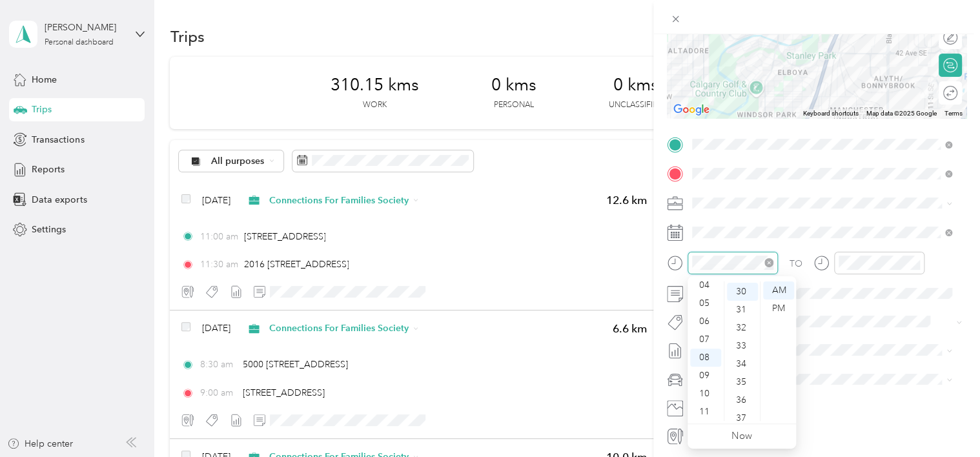
scroll to position [542, 0]
click at [915, 262] on icon "close-circle" at bounding box center [915, 262] width 9 height 9
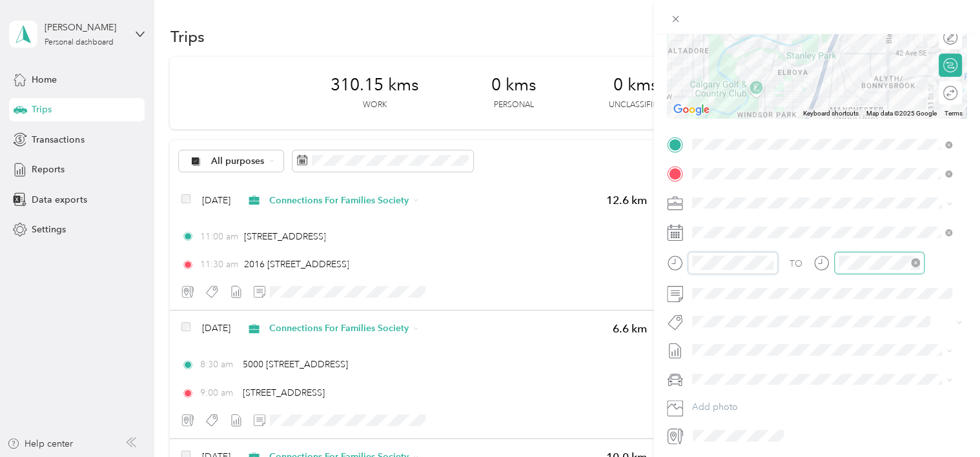
click at [917, 261] on icon "close-circle" at bounding box center [915, 262] width 9 height 9
click at [913, 260] on icon "close-circle" at bounding box center [915, 262] width 9 height 9
click at [855, 400] on div "09" at bounding box center [851, 401] width 31 height 18
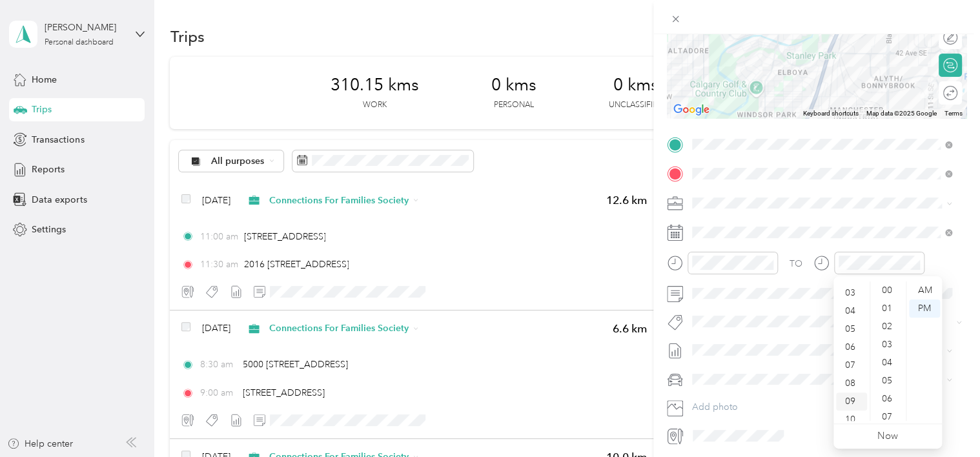
click at [855, 400] on div "09" at bounding box center [851, 401] width 31 height 18
click at [915, 261] on div at bounding box center [879, 263] width 81 height 14
click at [915, 261] on icon "close-circle" at bounding box center [915, 262] width 9 height 9
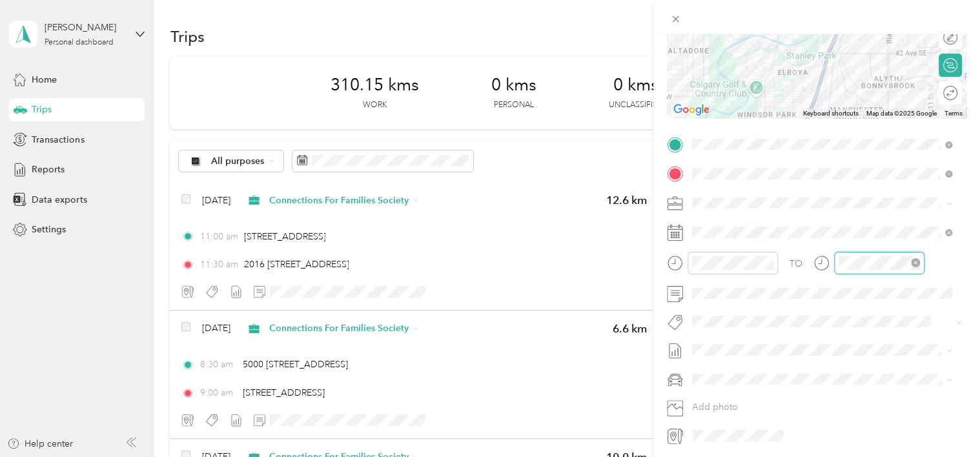
click at [915, 261] on icon "close-circle" at bounding box center [915, 262] width 9 height 9
click at [837, 270] on div at bounding box center [879, 263] width 90 height 23
click at [917, 266] on icon "close-circle" at bounding box center [915, 262] width 9 height 9
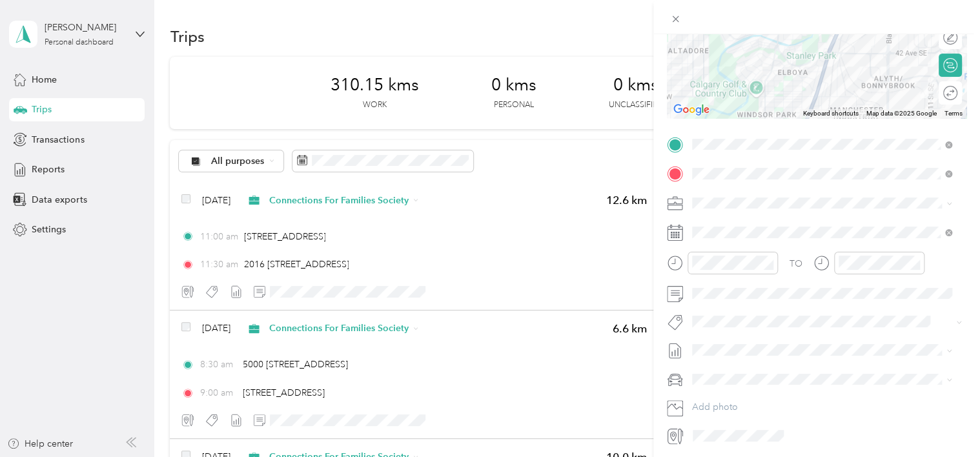
click at [940, 263] on div "TO" at bounding box center [817, 268] width 300 height 32
click at [732, 343] on button "[PERSON_NAME]" at bounding box center [737, 336] width 81 height 15
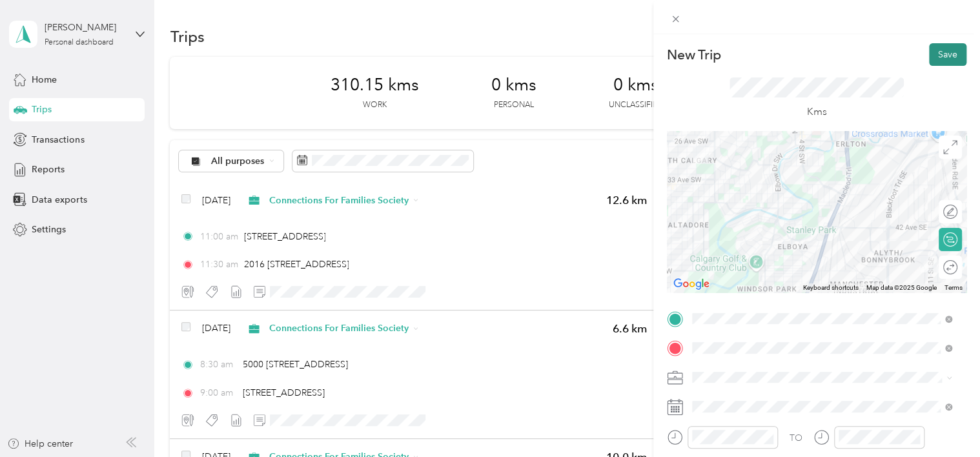
click at [937, 53] on button "Save" at bounding box center [947, 54] width 37 height 23
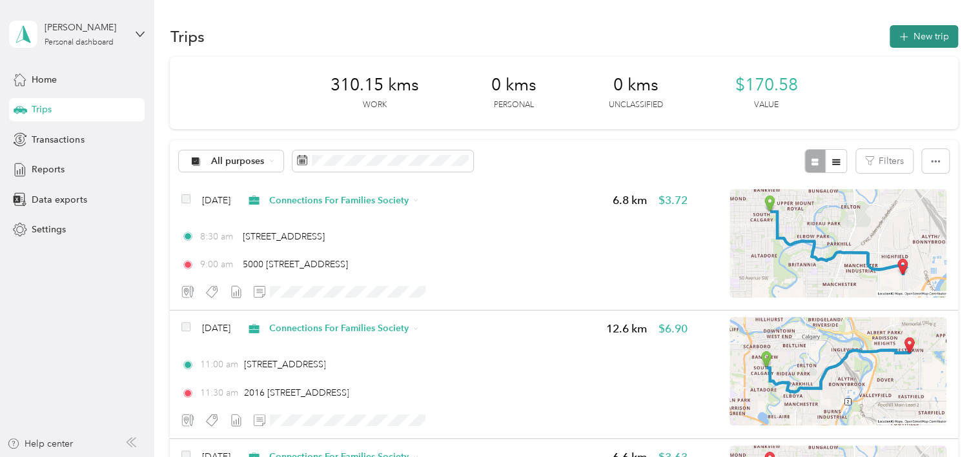
click at [924, 42] on button "New trip" at bounding box center [924, 36] width 68 height 23
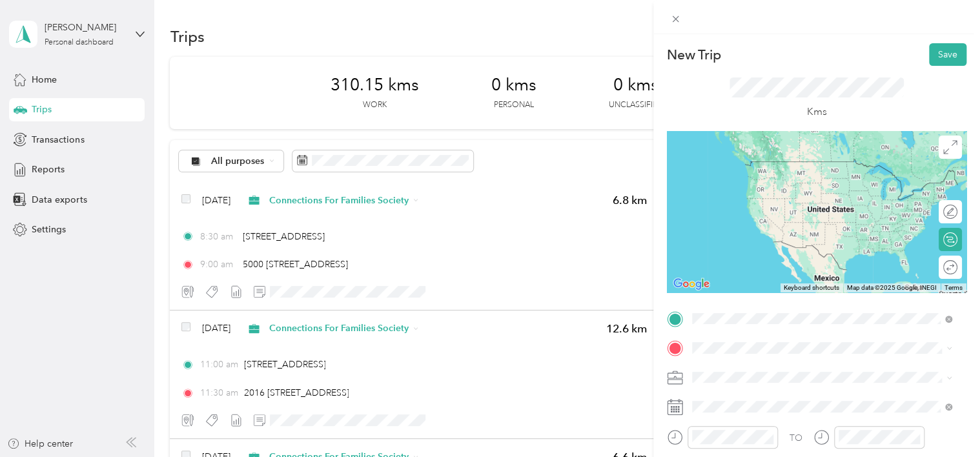
click at [780, 176] on span "5000 [STREET_ADDRESS]" at bounding box center [768, 175] width 105 height 12
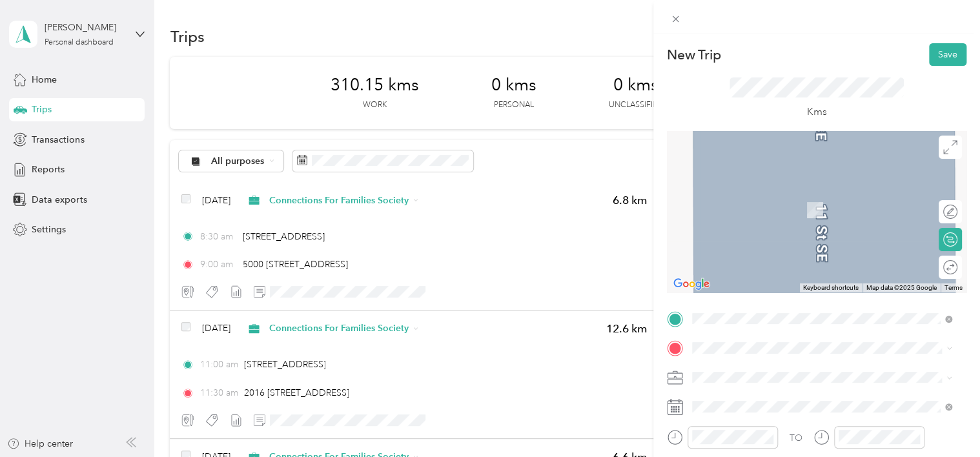
click at [767, 188] on span "[STREET_ADDRESS][PERSON_NAME]" at bounding box center [793, 184] width 154 height 12
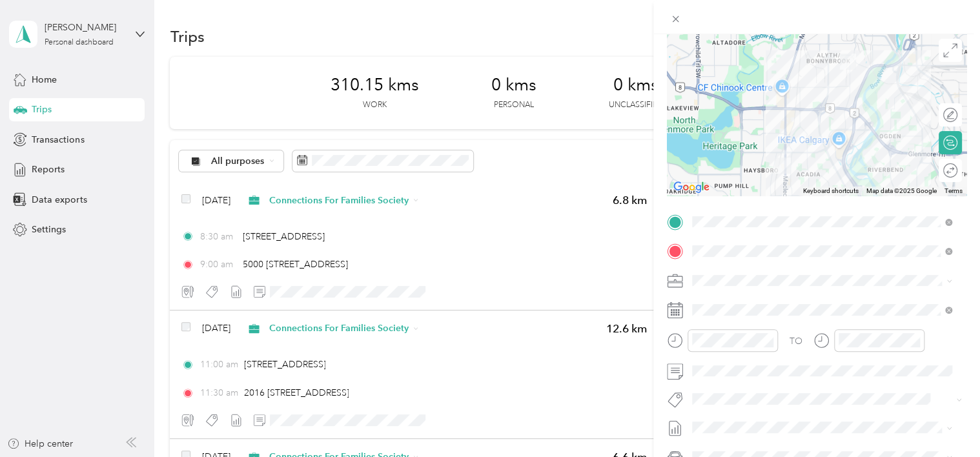
scroll to position [137, 0]
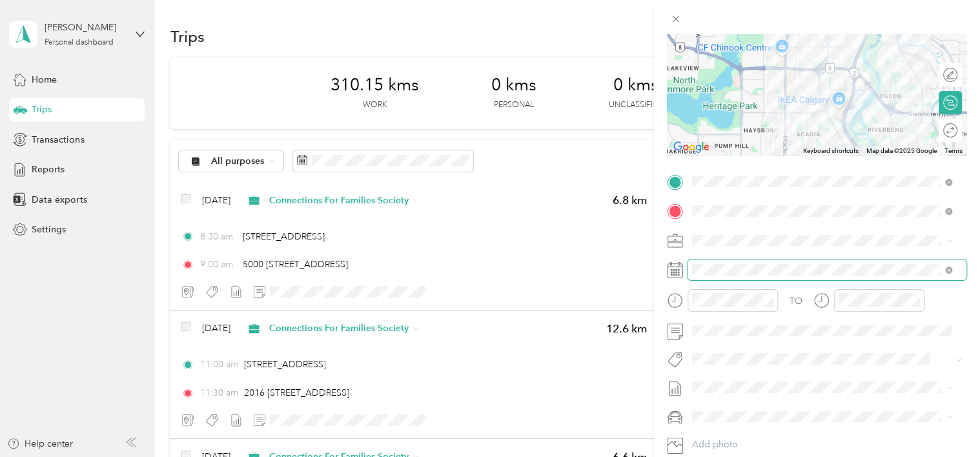
click at [805, 280] on span at bounding box center [827, 270] width 279 height 21
click at [841, 276] on span at bounding box center [827, 270] width 279 height 21
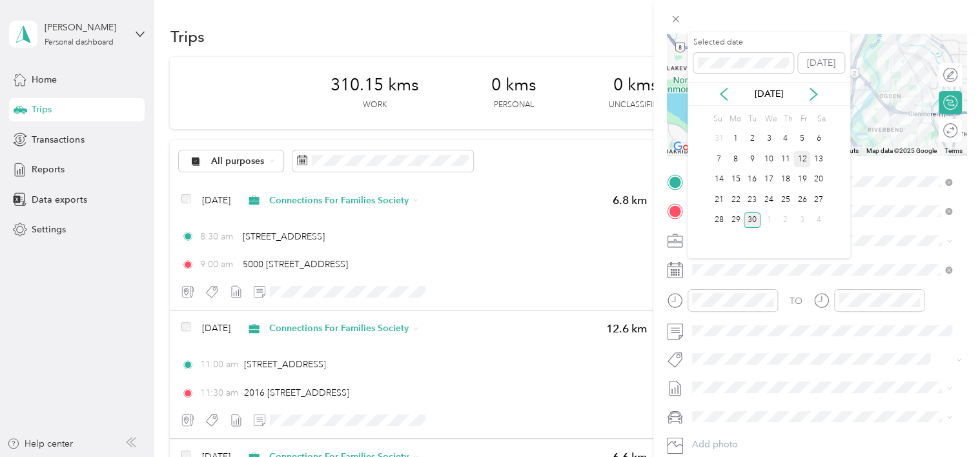
click at [803, 157] on div "12" at bounding box center [801, 159] width 17 height 16
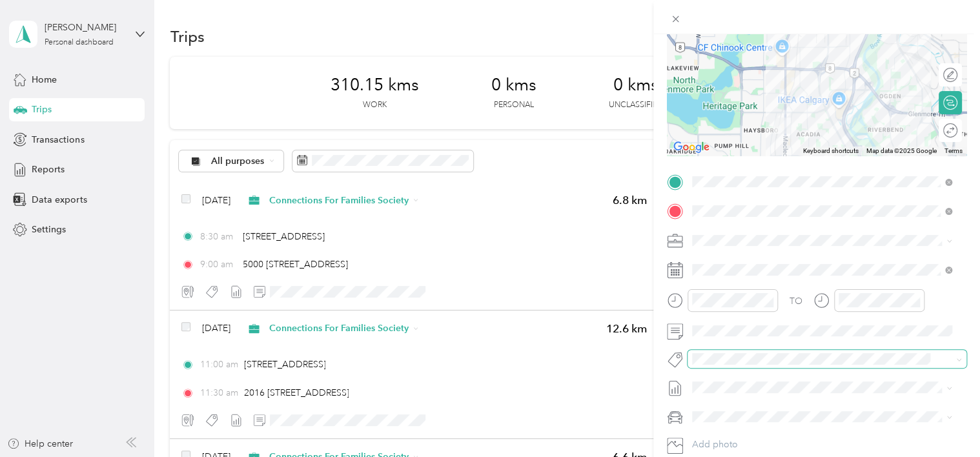
scroll to position [0, 0]
click at [731, 351] on span at bounding box center [827, 359] width 279 height 18
click at [735, 456] on div "New Trip Save This trip cannot be edited because it is either under review, app…" at bounding box center [486, 457] width 973 height 0
click at [737, 377] on span "[PERSON_NAME]" at bounding box center [737, 375] width 63 height 12
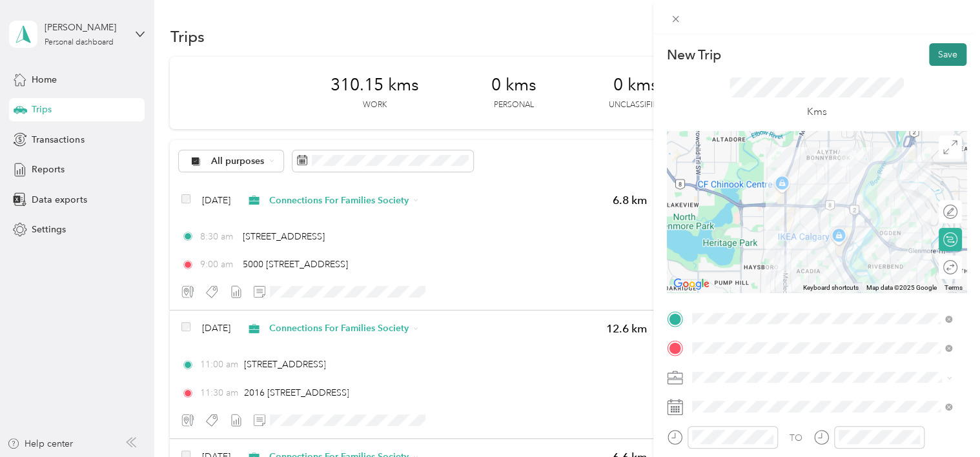
click at [937, 57] on button "Save" at bounding box center [947, 54] width 37 height 23
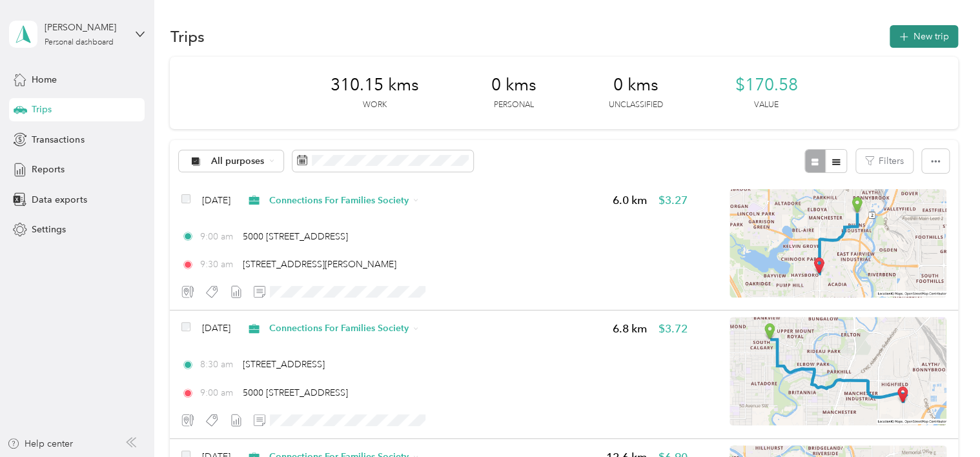
click at [925, 39] on button "New trip" at bounding box center [924, 36] width 68 height 23
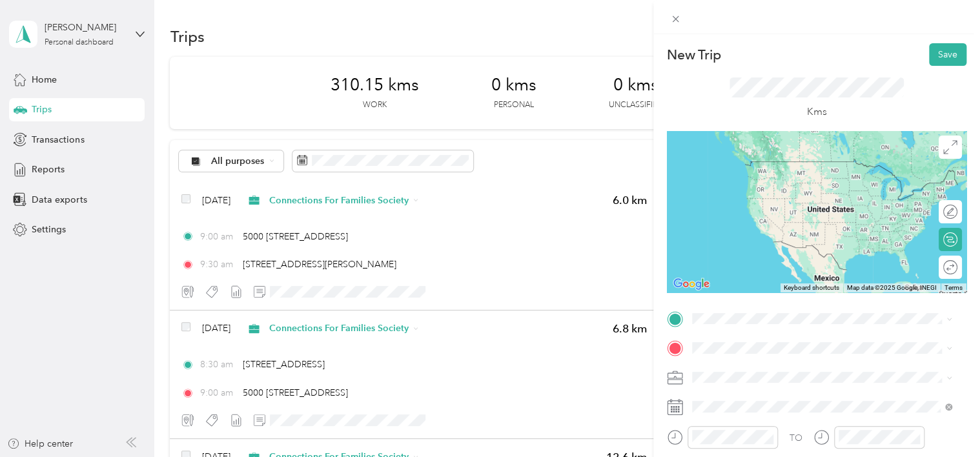
click at [759, 161] on span "[STREET_ADDRESS][PERSON_NAME]" at bounding box center [793, 155] width 154 height 12
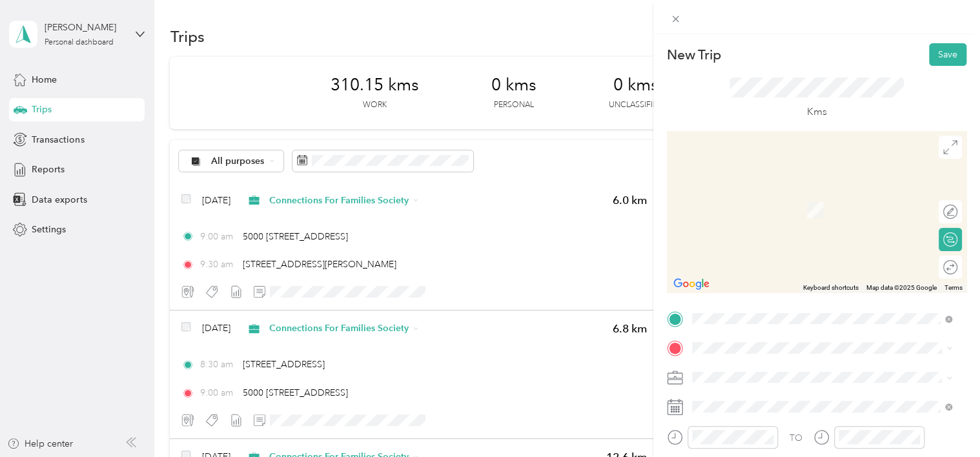
click at [772, 187] on span "[STREET_ADDRESS]" at bounding box center [757, 184] width 82 height 12
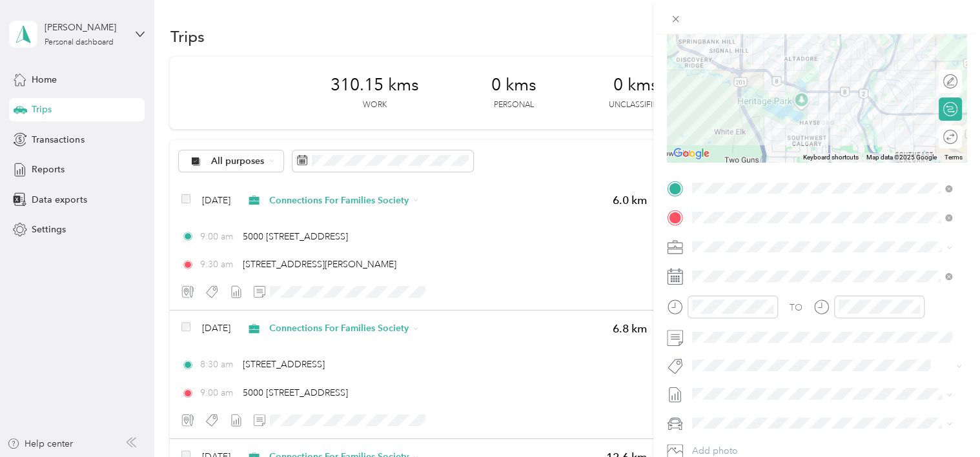
scroll to position [134, 0]
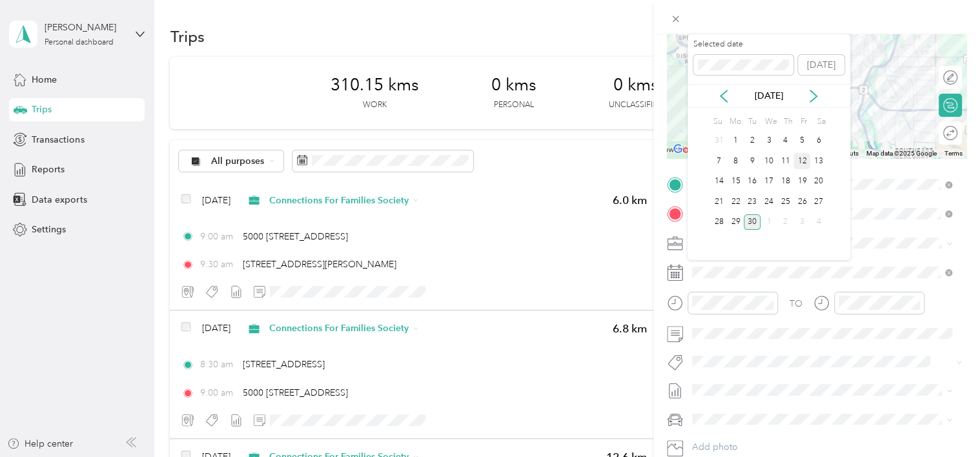
click at [803, 163] on div "12" at bounding box center [801, 161] width 17 height 16
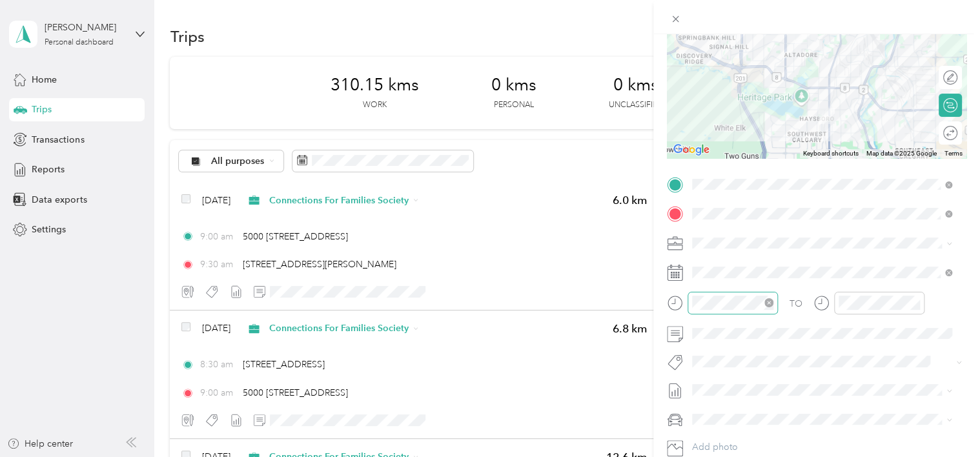
click at [769, 298] on icon "close-circle" at bounding box center [768, 302] width 9 height 9
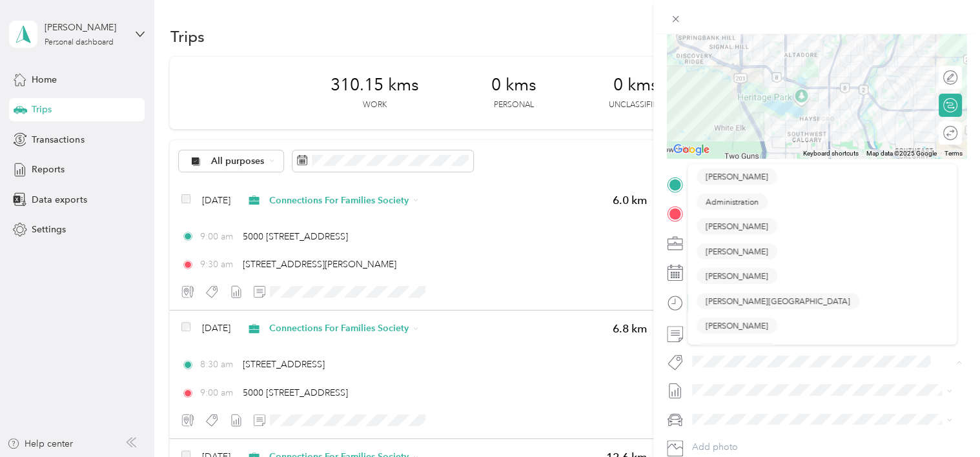
scroll to position [0, 0]
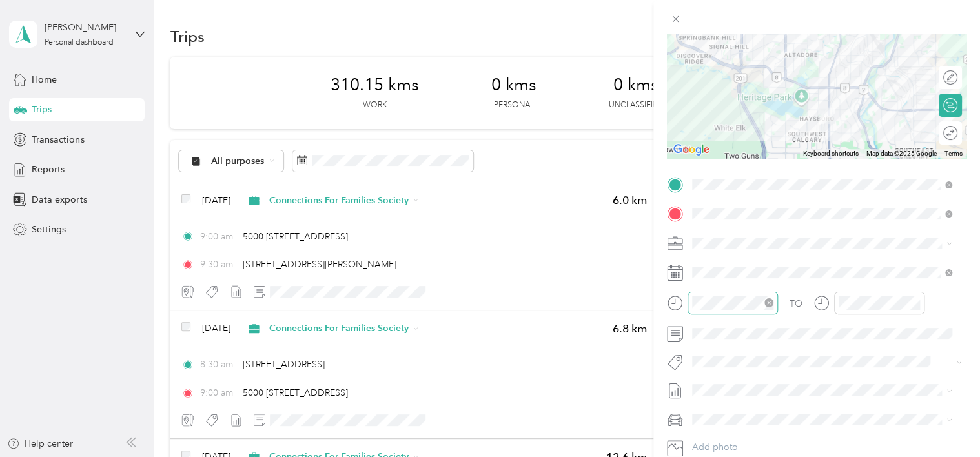
click at [739, 382] on span "[PERSON_NAME]" at bounding box center [737, 377] width 63 height 12
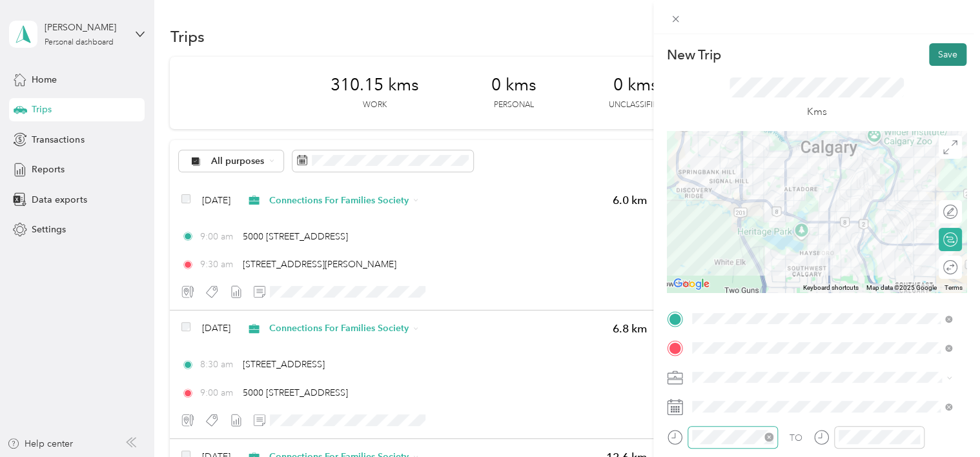
click at [943, 53] on button "Save" at bounding box center [947, 54] width 37 height 23
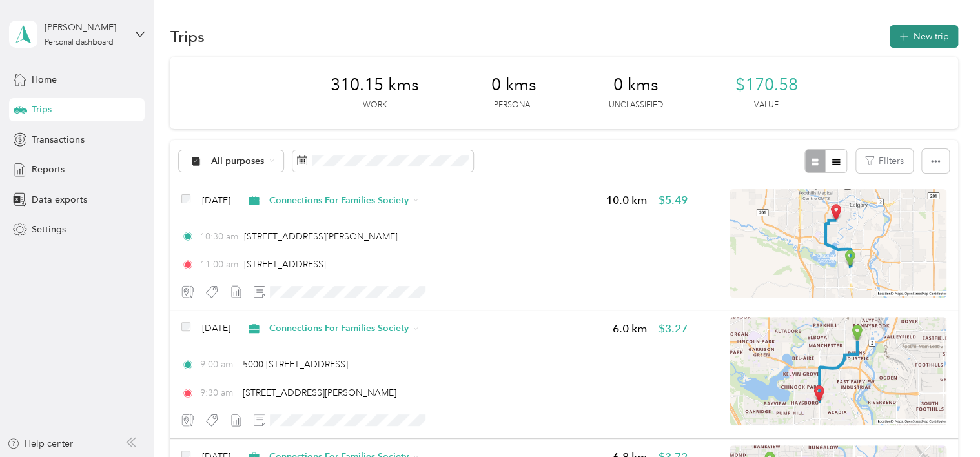
click at [915, 41] on button "New trip" at bounding box center [924, 36] width 68 height 23
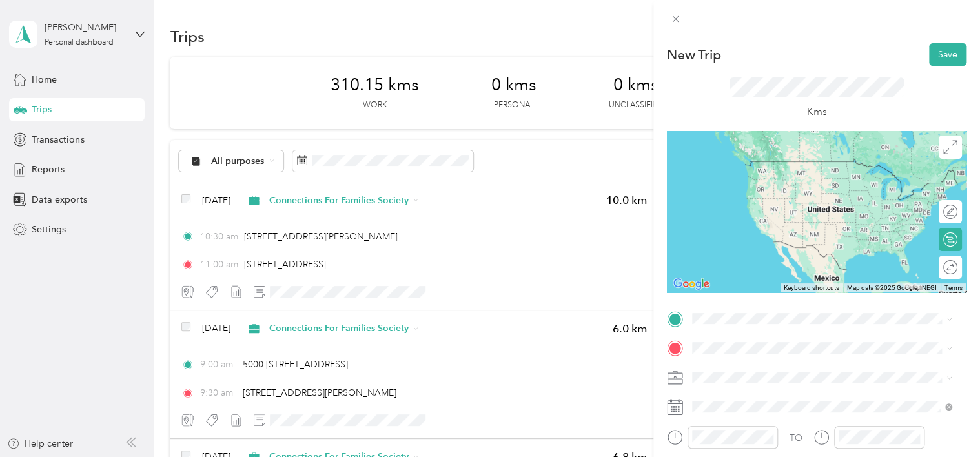
click at [769, 245] on div "2016 [STREET_ADDRESS]" at bounding box center [822, 235] width 251 height 17
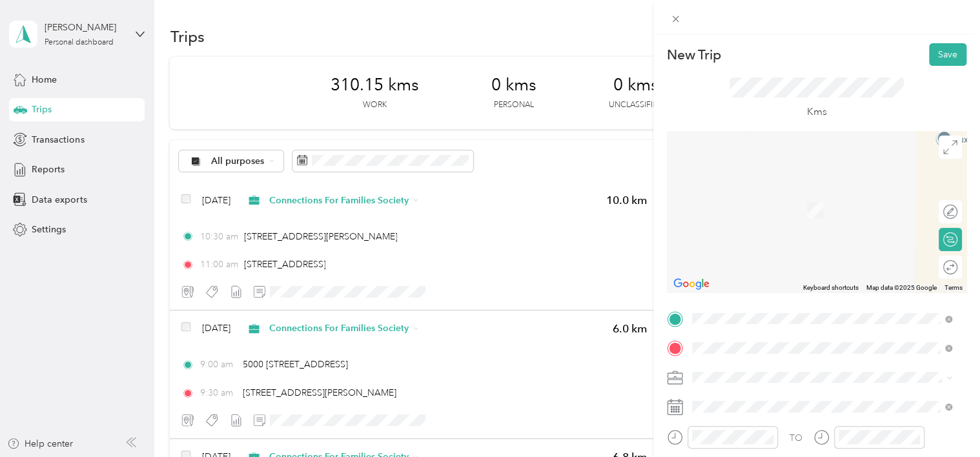
click at [786, 188] on span "[STREET_ADDRESS]" at bounding box center [757, 191] width 82 height 12
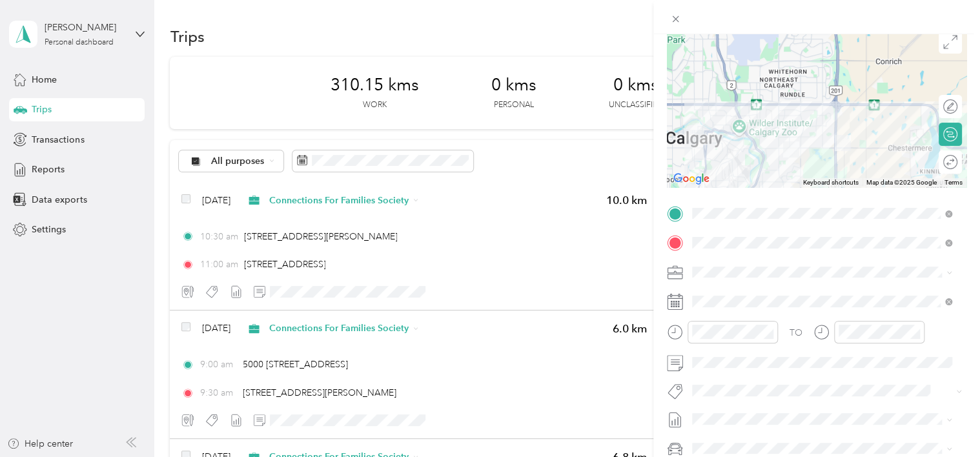
scroll to position [107, 0]
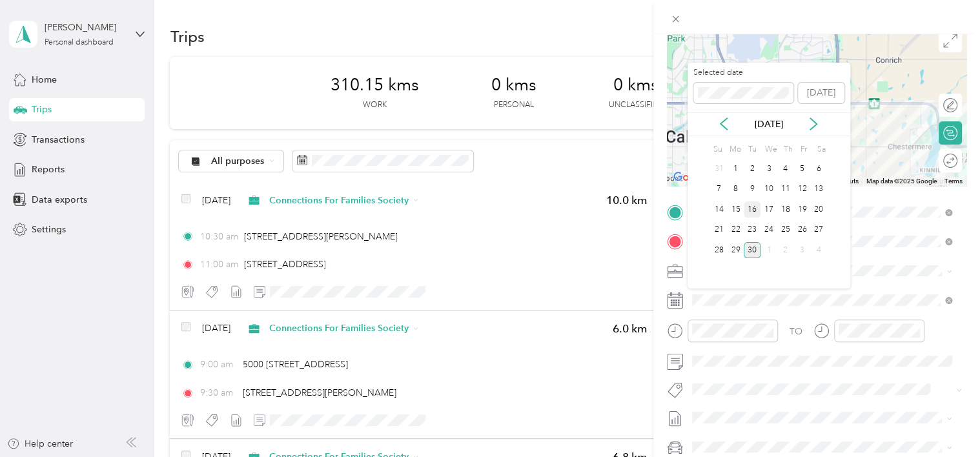
click at [757, 207] on div "16" at bounding box center [752, 209] width 17 height 16
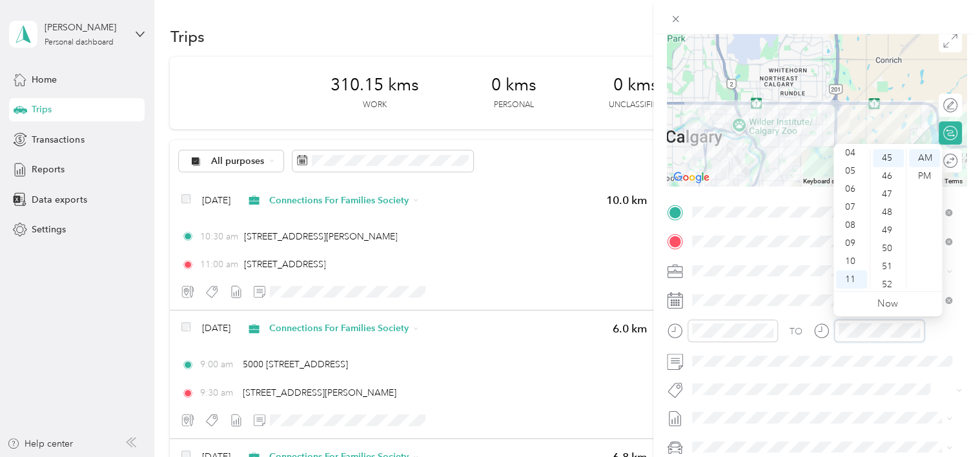
scroll to position [813, 0]
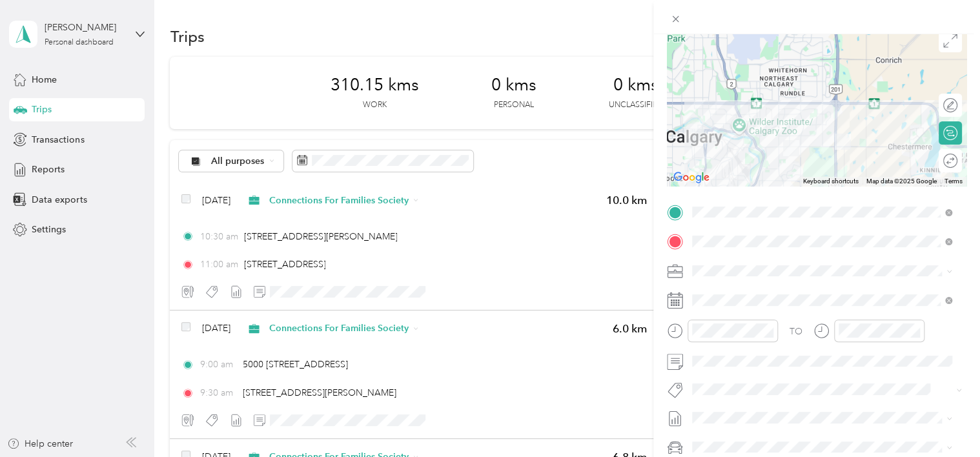
click at [738, 340] on button "[PERSON_NAME]" at bounding box center [737, 336] width 81 height 16
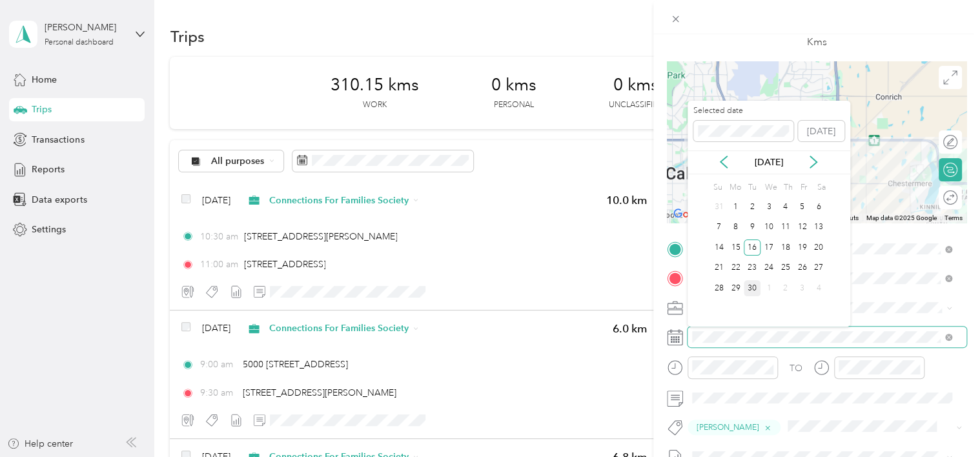
scroll to position [68, 0]
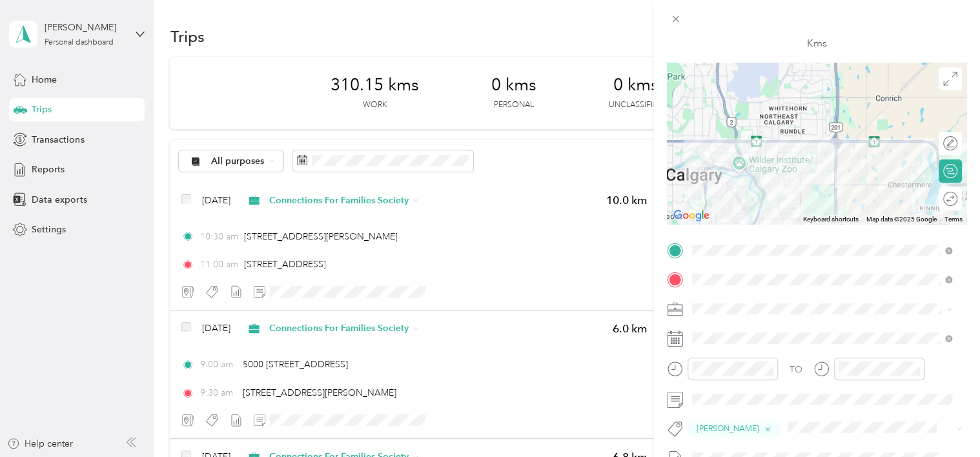
click at [920, 297] on div "TO [PERSON_NAME] Add photo" at bounding box center [817, 397] width 300 height 314
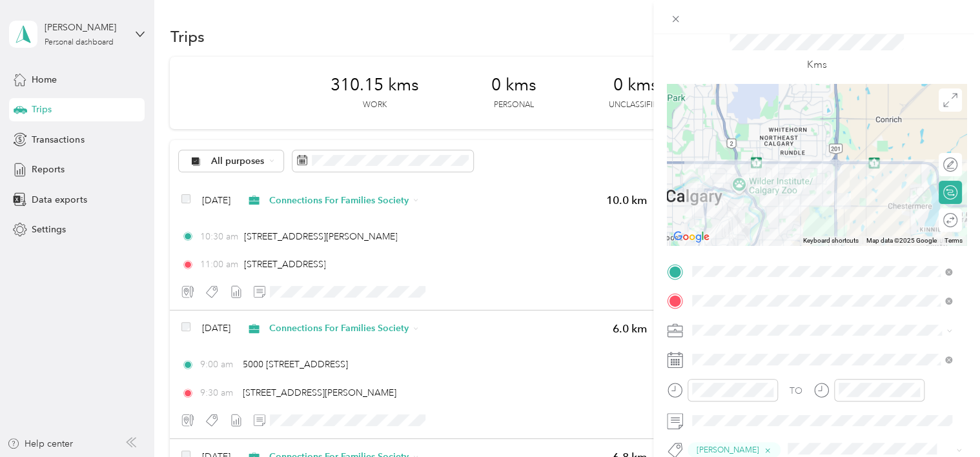
scroll to position [0, 0]
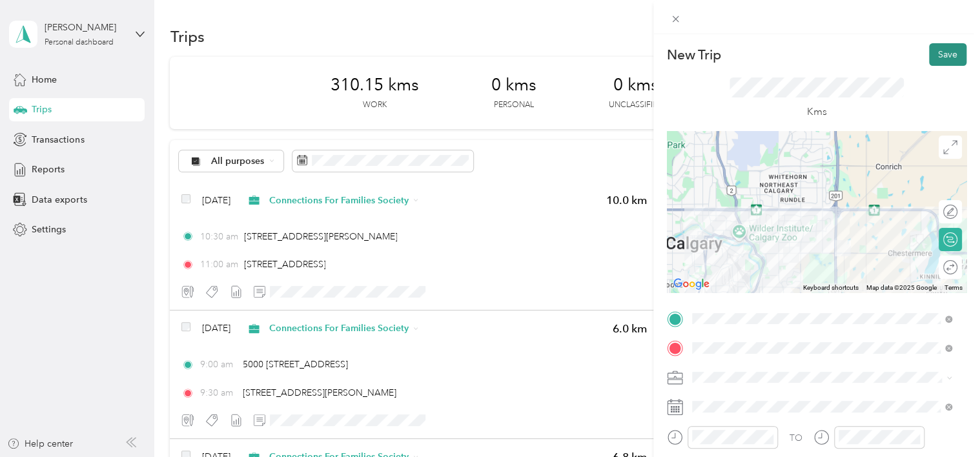
click at [943, 53] on button "Save" at bounding box center [947, 54] width 37 height 23
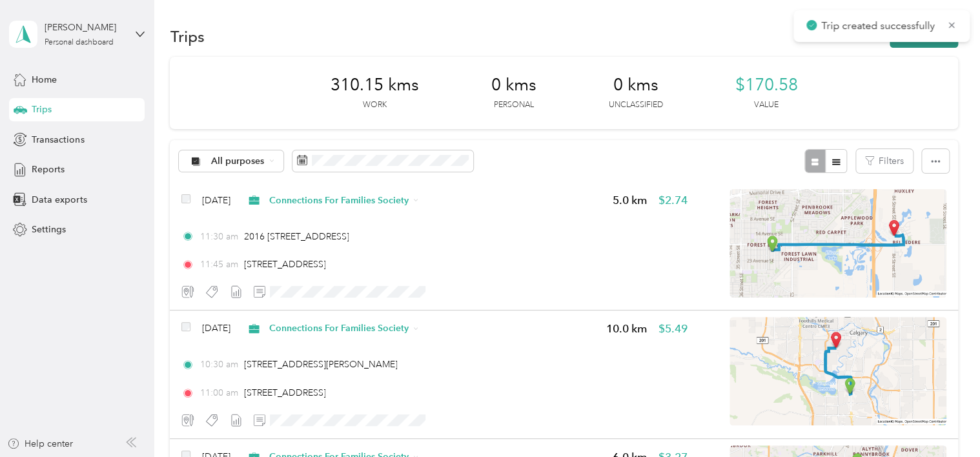
click at [942, 44] on button "New trip" at bounding box center [924, 36] width 68 height 23
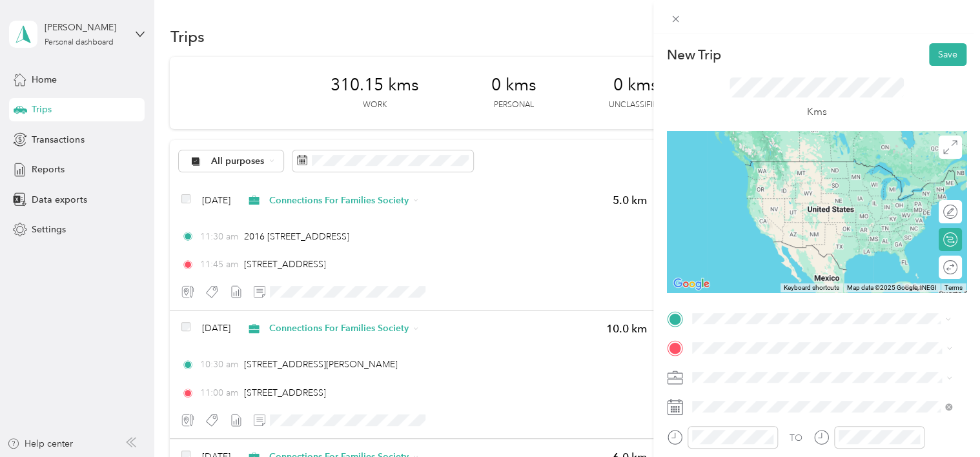
click at [760, 159] on span "[STREET_ADDRESS]" at bounding box center [757, 162] width 82 height 12
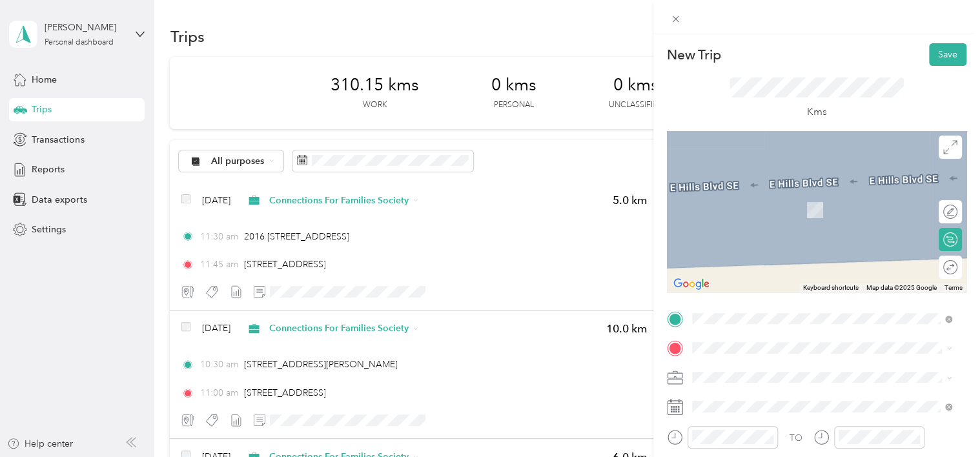
click at [773, 209] on ol "From search results 2016 [STREET_ADDRESS] [GEOGRAPHIC_DATA][STREET_ADDRESS] 201…" at bounding box center [822, 229] width 269 height 155
click at [752, 196] on span "2016 [STREET_ADDRESS]" at bounding box center [768, 191] width 105 height 12
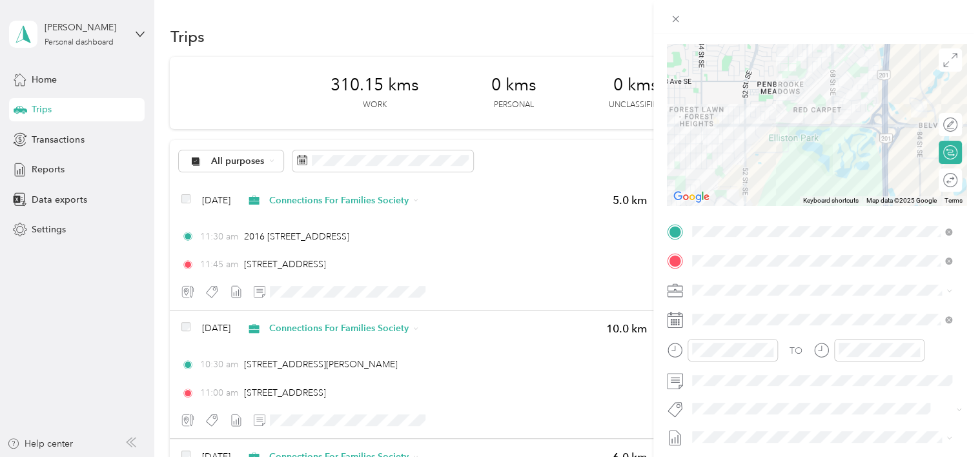
scroll to position [92, 0]
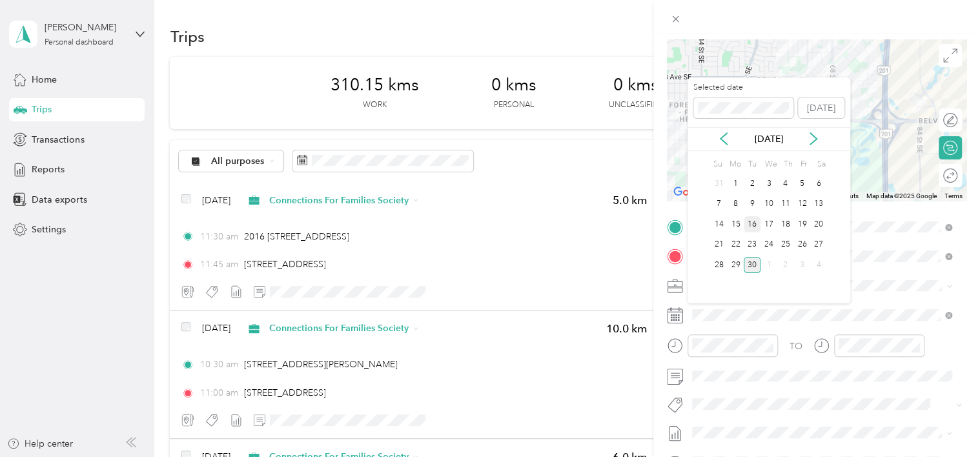
click at [754, 227] on div "16" at bounding box center [752, 224] width 17 height 16
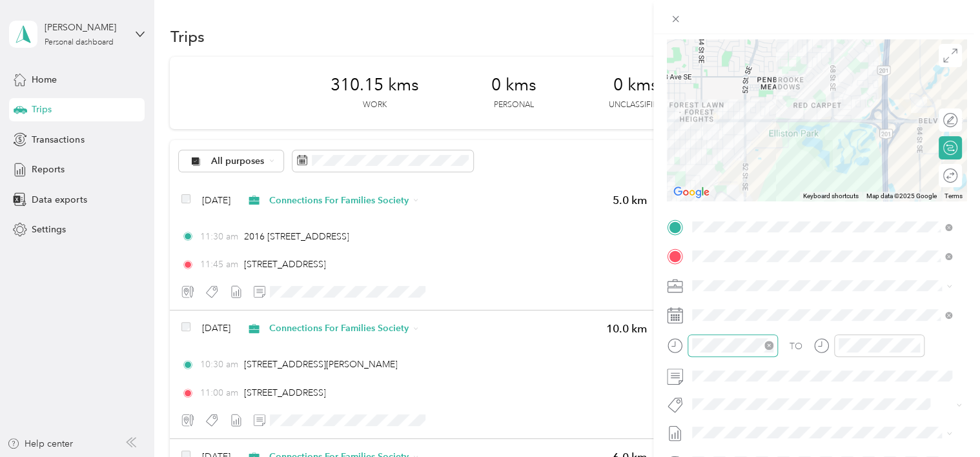
click at [767, 344] on icon "close-circle" at bounding box center [768, 345] width 9 height 9
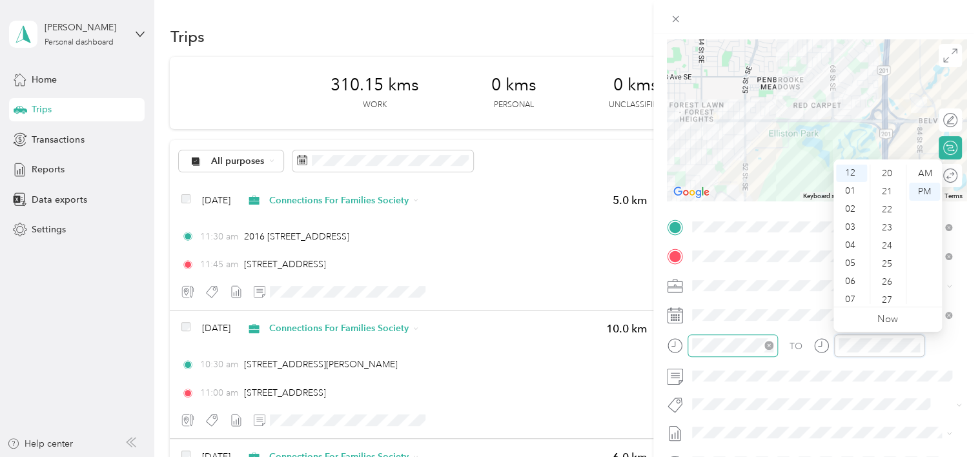
scroll to position [542, 0]
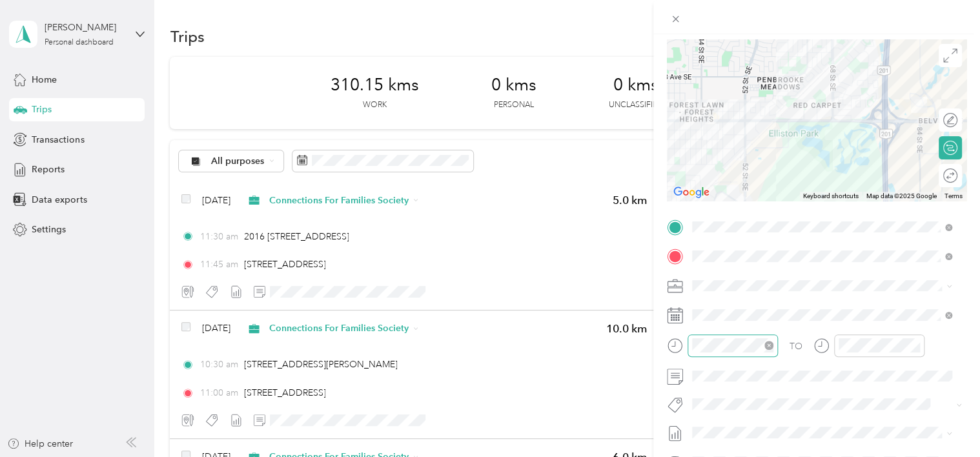
click at [748, 356] on button "[PERSON_NAME]" at bounding box center [737, 356] width 81 height 16
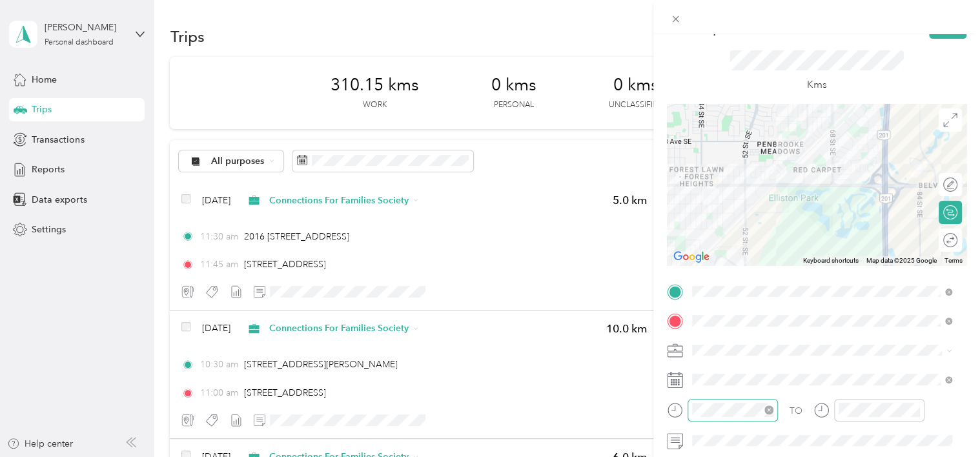
scroll to position [0, 0]
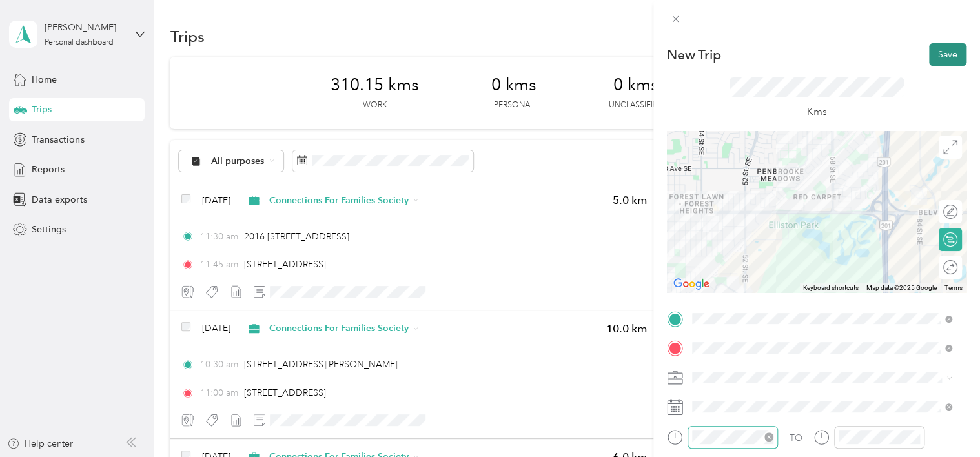
click at [937, 51] on button "Save" at bounding box center [947, 54] width 37 height 23
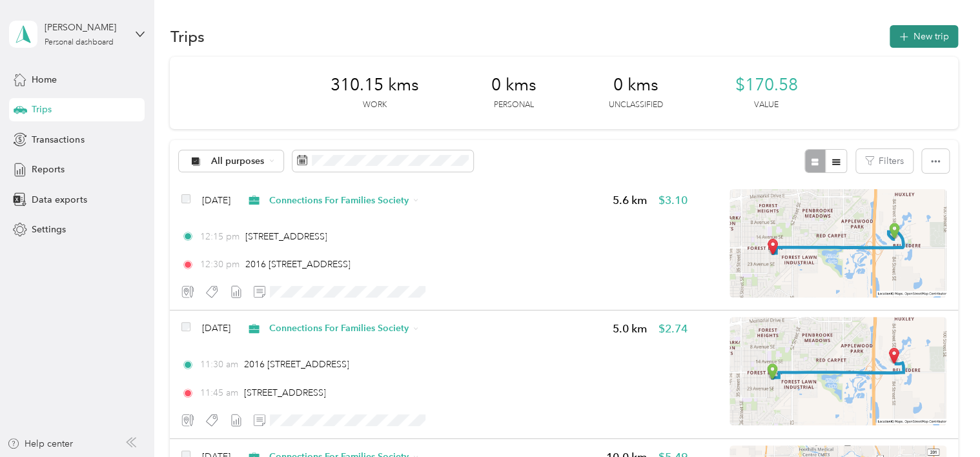
click at [920, 34] on button "New trip" at bounding box center [924, 36] width 68 height 23
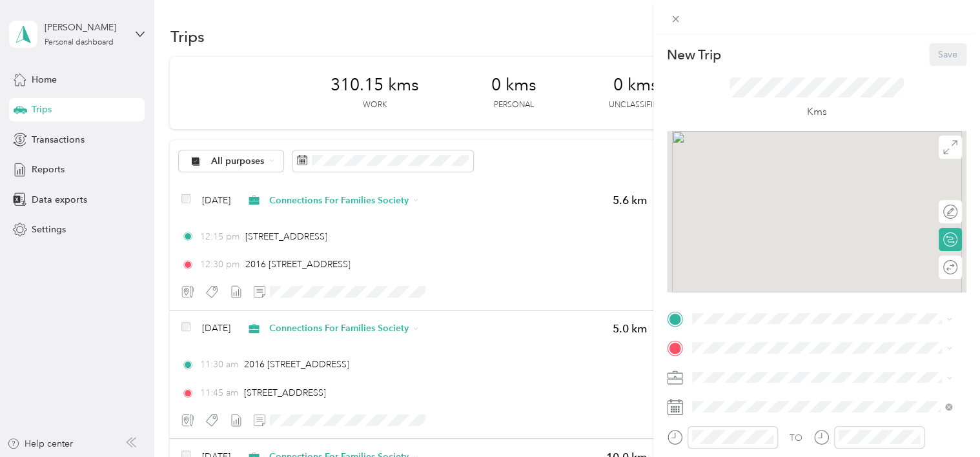
click at [920, 34] on div "New Trip Save This trip cannot be edited because it is either under review, app…" at bounding box center [816, 262] width 327 height 457
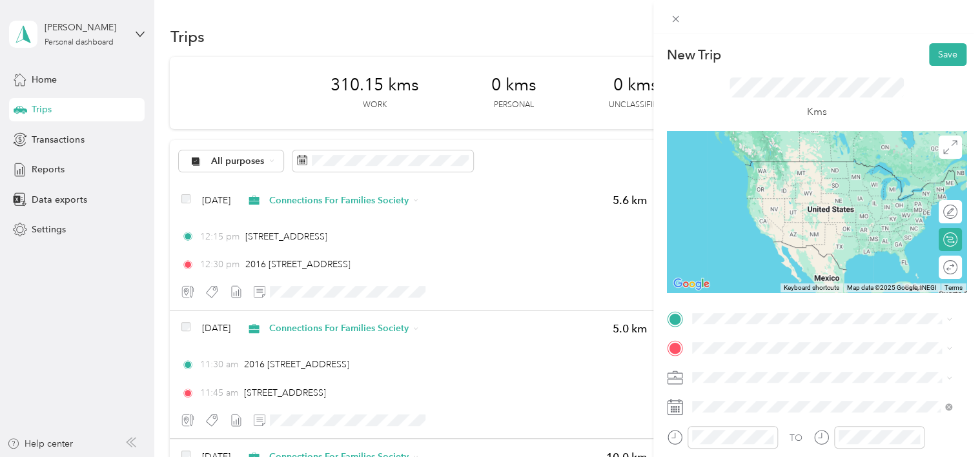
click at [855, 164] on div "[STREET_ADDRESS]" at bounding box center [822, 156] width 251 height 17
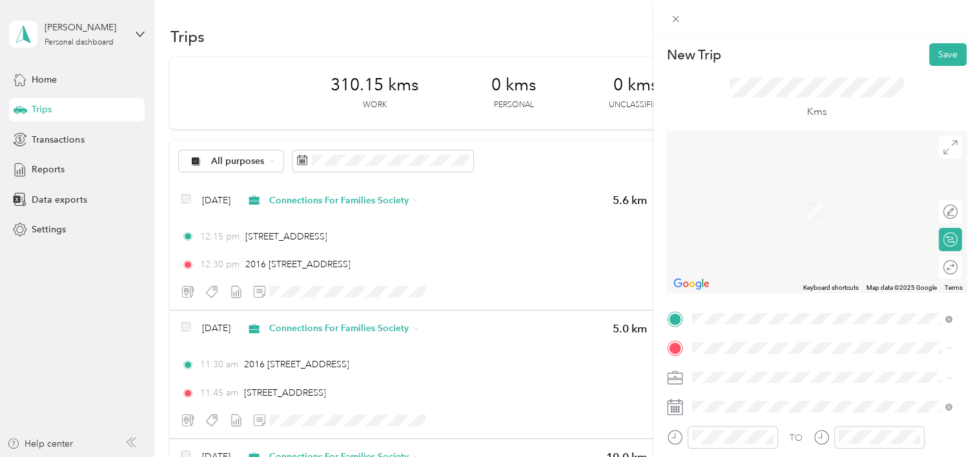
click at [744, 194] on div "[STREET_ADDRESS]" at bounding box center [822, 184] width 251 height 17
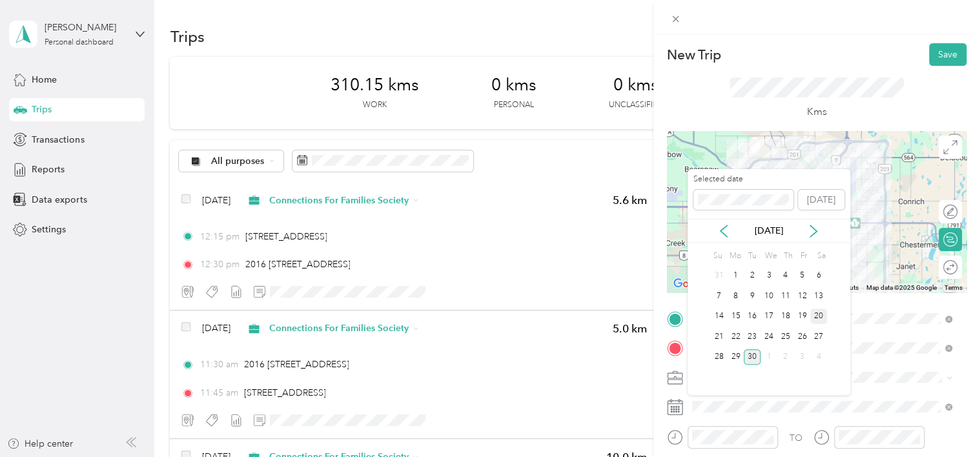
click at [821, 316] on div "20" at bounding box center [818, 317] width 17 height 16
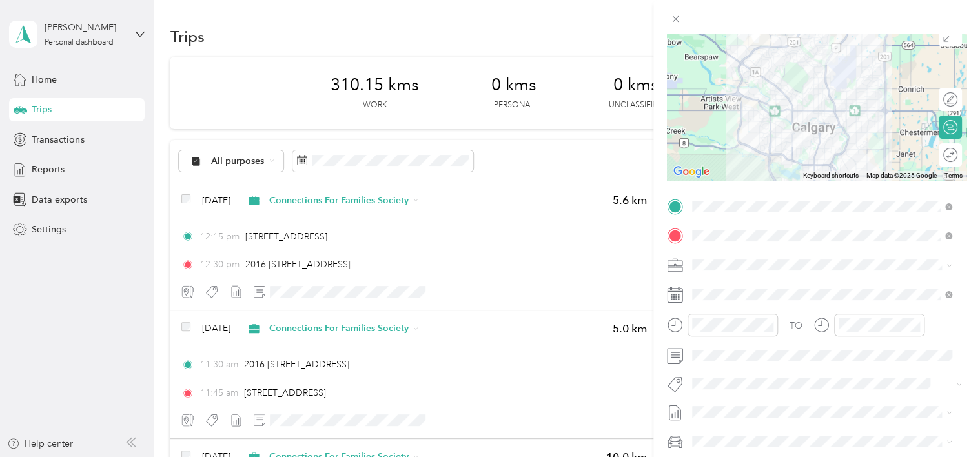
scroll to position [108, 0]
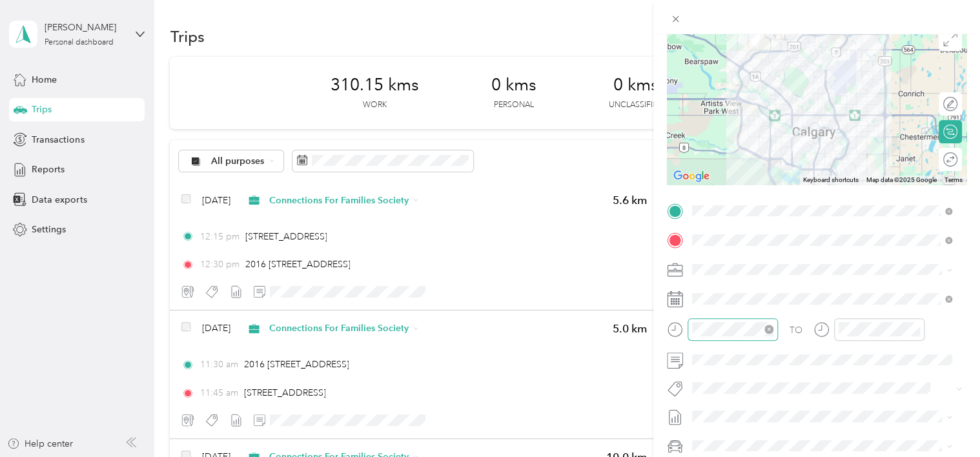
click at [770, 331] on icon "close-circle" at bounding box center [768, 329] width 9 height 9
click at [731, 413] on li "[PERSON_NAME]" at bounding box center [822, 410] width 269 height 25
click at [955, 326] on div "TO" at bounding box center [817, 334] width 300 height 32
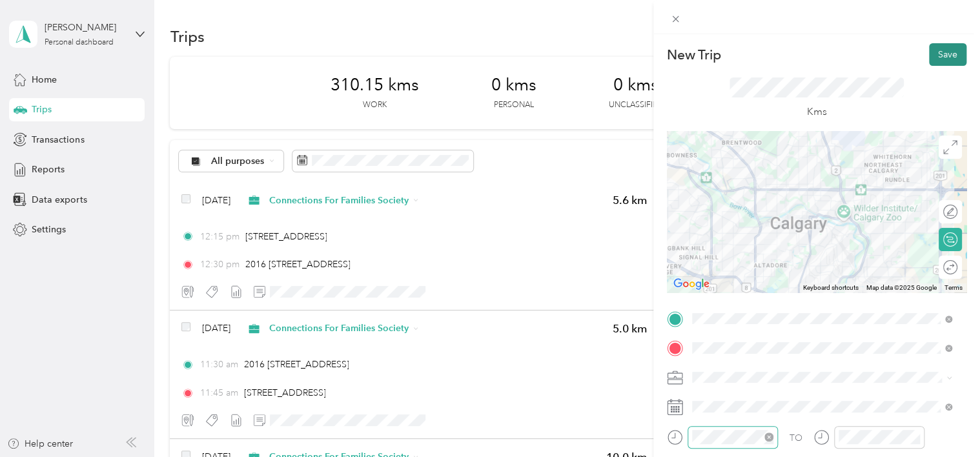
click at [935, 49] on button "Save" at bounding box center [947, 54] width 37 height 23
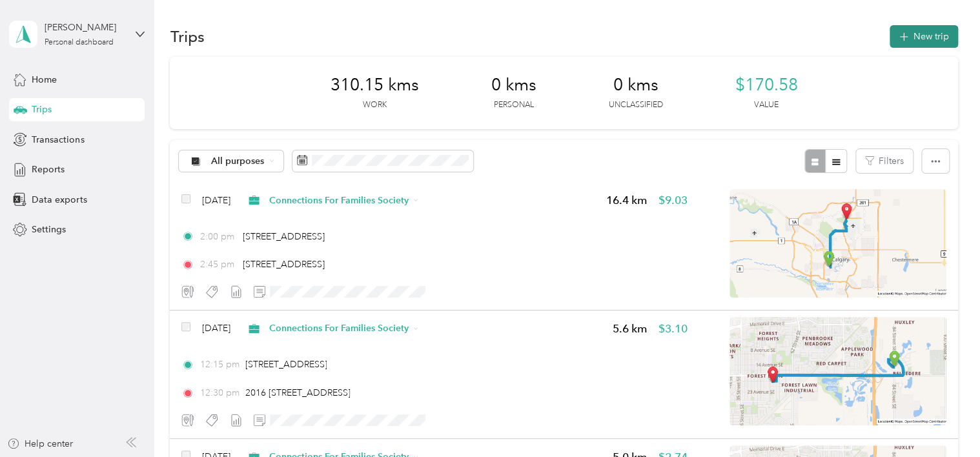
click at [935, 45] on button "New trip" at bounding box center [924, 36] width 68 height 23
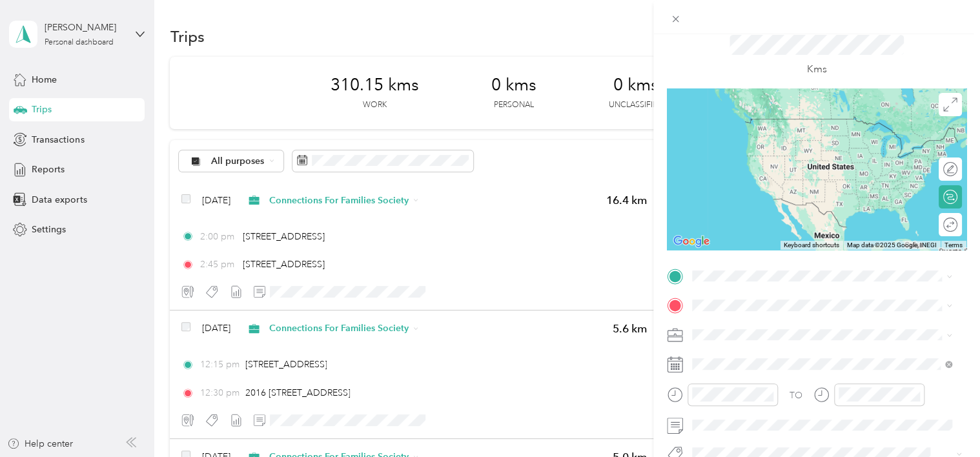
scroll to position [97, 0]
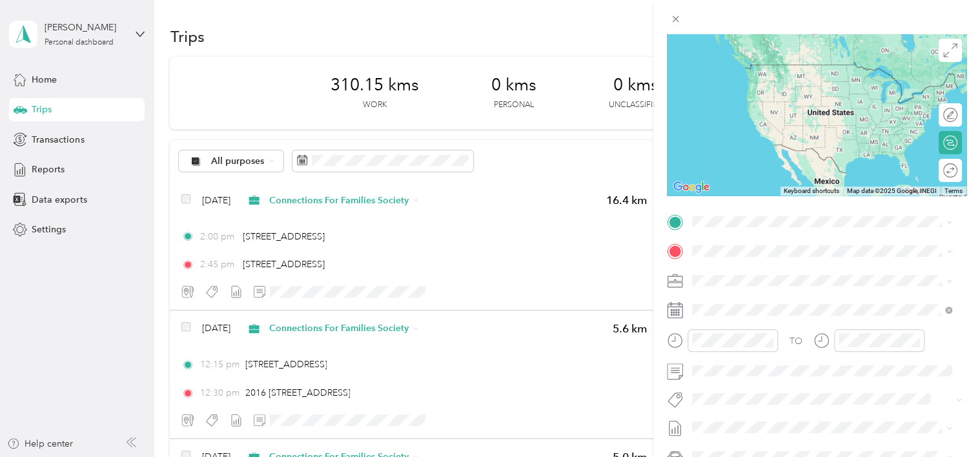
click at [769, 269] on span "[STREET_ADDRESS]" at bounding box center [757, 264] width 82 height 12
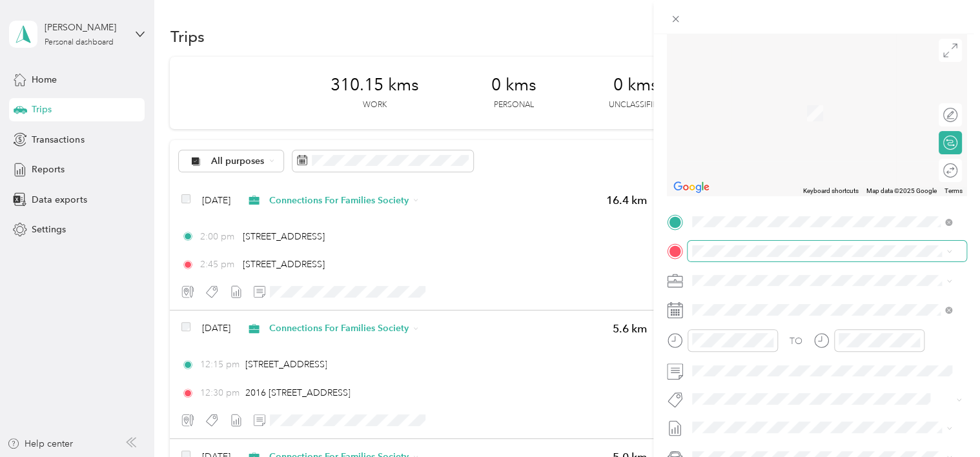
click at [715, 258] on span at bounding box center [827, 251] width 279 height 21
click at [798, 296] on span "[STREET_ADDRESS]" at bounding box center [757, 291] width 82 height 12
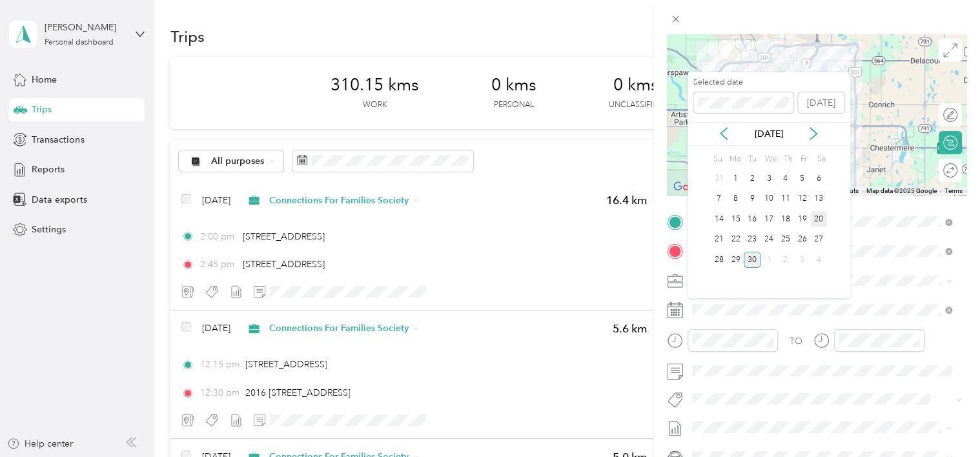
click at [821, 219] on div "20" at bounding box center [818, 219] width 17 height 16
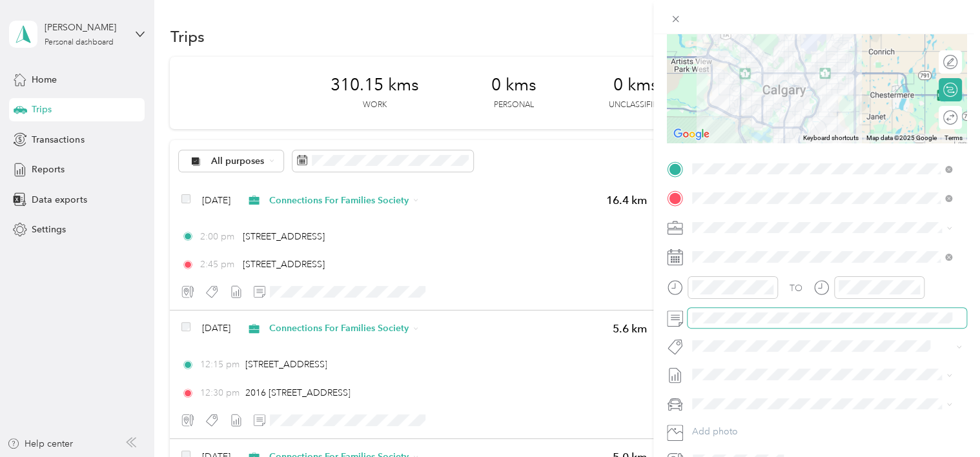
scroll to position [152, 0]
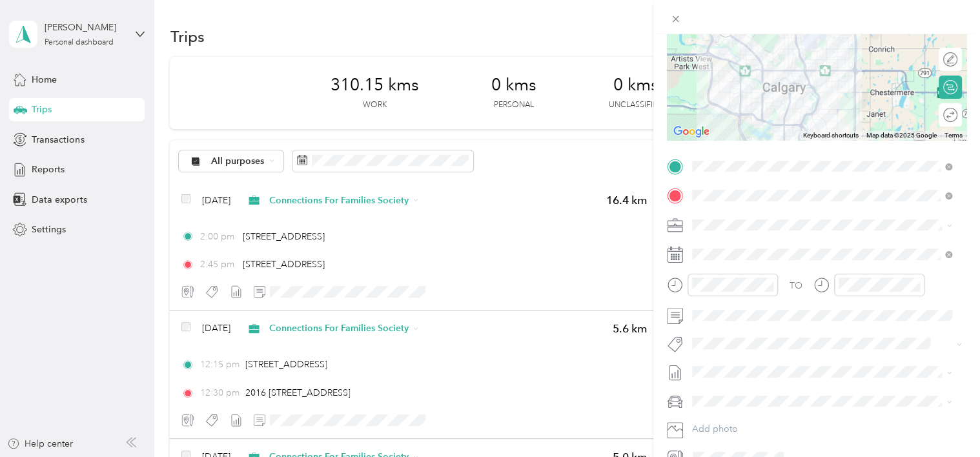
click at [738, 217] on li "[PERSON_NAME]" at bounding box center [822, 208] width 269 height 25
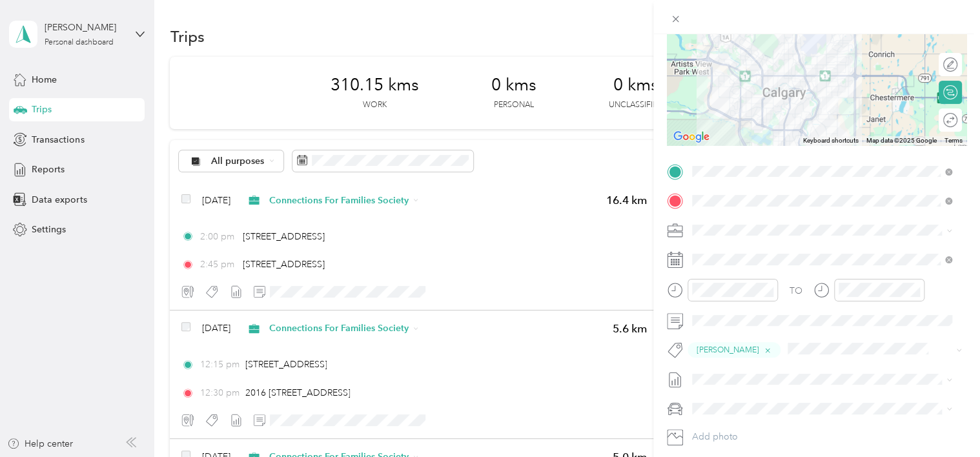
scroll to position [0, 0]
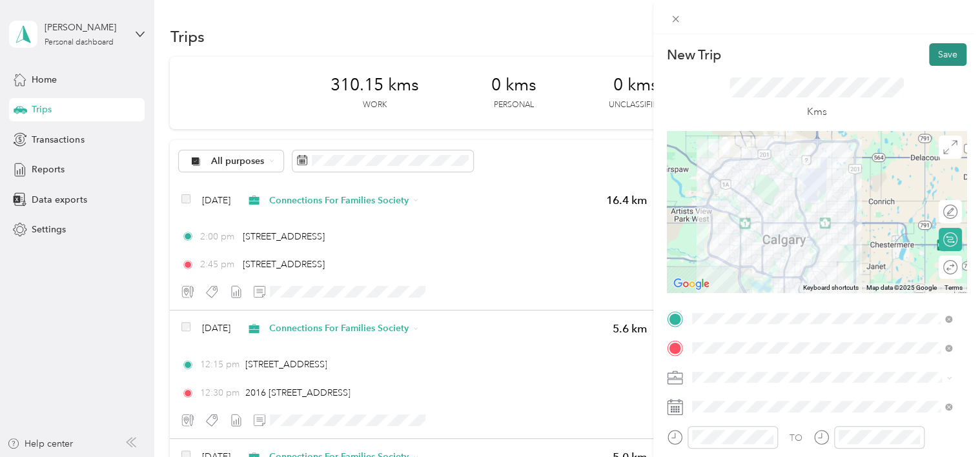
click at [940, 56] on button "Save" at bounding box center [947, 54] width 37 height 23
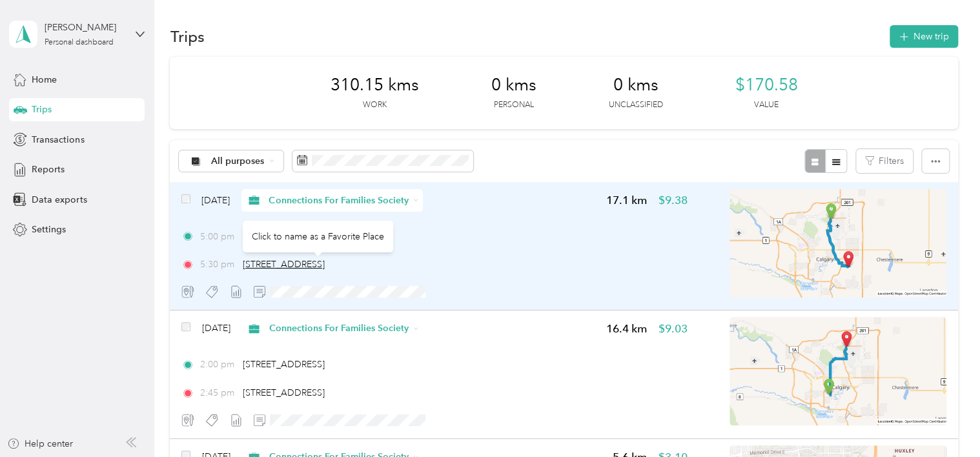
drag, startPoint x: 391, startPoint y: 264, endPoint x: 245, endPoint y: 266, distance: 146.6
click at [245, 266] on span "[STREET_ADDRESS]" at bounding box center [284, 264] width 82 height 11
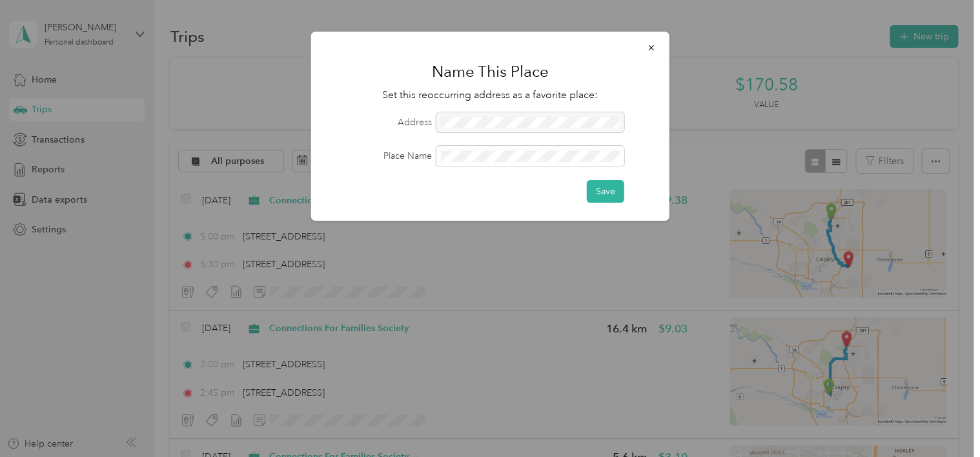
copy span "[STREET_ADDRESS]"
click at [662, 45] on button "button" at bounding box center [651, 47] width 27 height 23
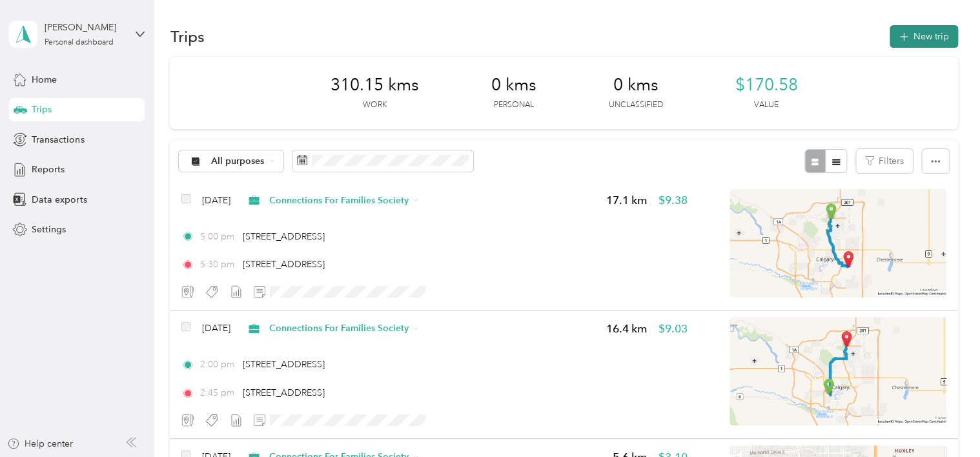
click at [924, 28] on button "New trip" at bounding box center [924, 36] width 68 height 23
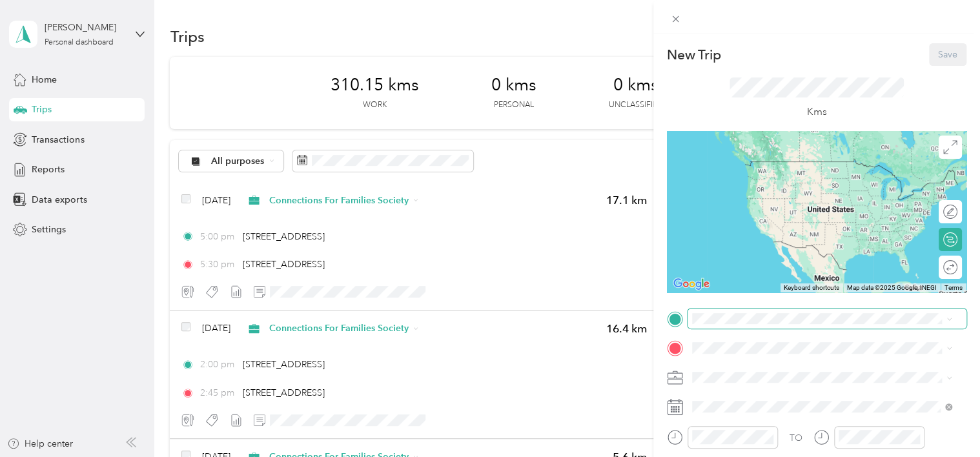
click at [743, 324] on span at bounding box center [827, 319] width 279 height 21
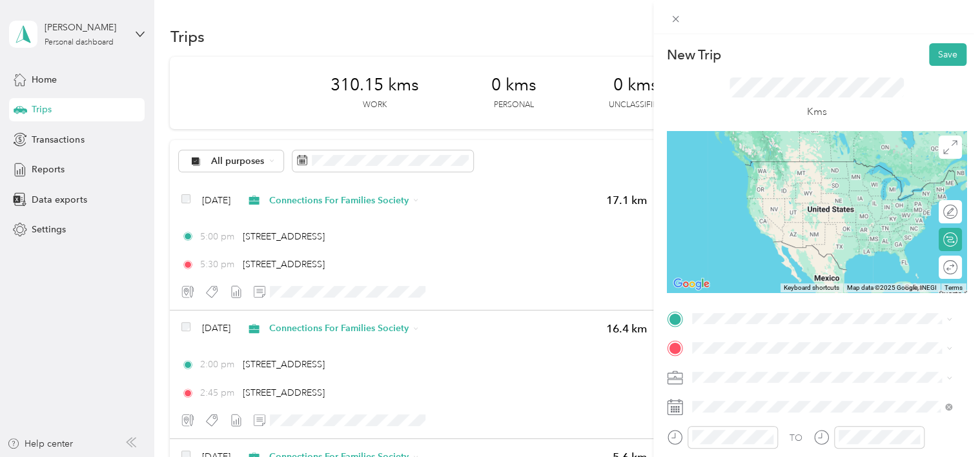
click at [767, 159] on span "[STREET_ADDRESS]" at bounding box center [757, 161] width 82 height 11
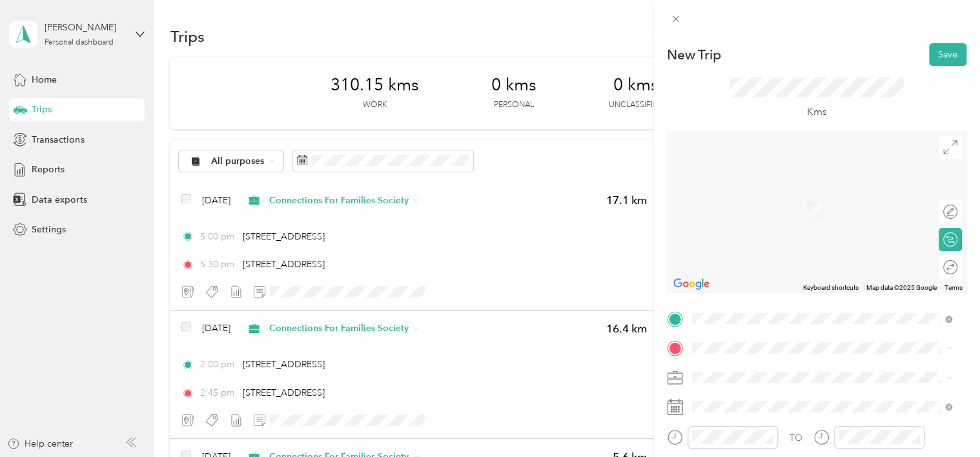
click at [780, 193] on div "[STREET_ADDRESS]" at bounding box center [822, 184] width 251 height 17
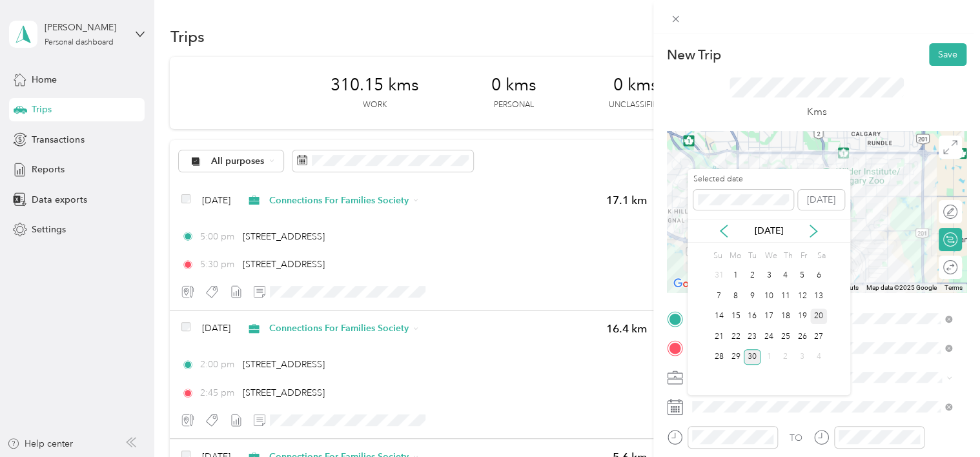
click at [815, 319] on div "20" at bounding box center [818, 317] width 17 height 16
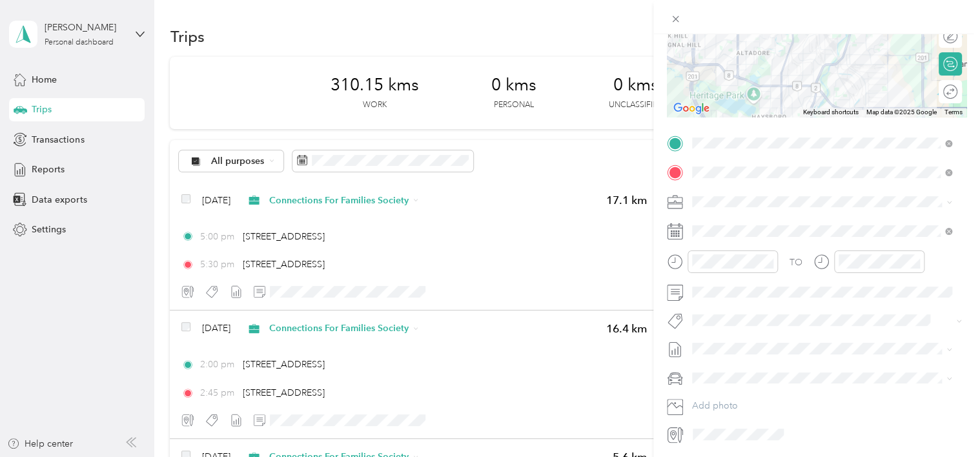
scroll to position [178, 0]
click at [769, 258] on icon "close-circle" at bounding box center [768, 258] width 9 height 9
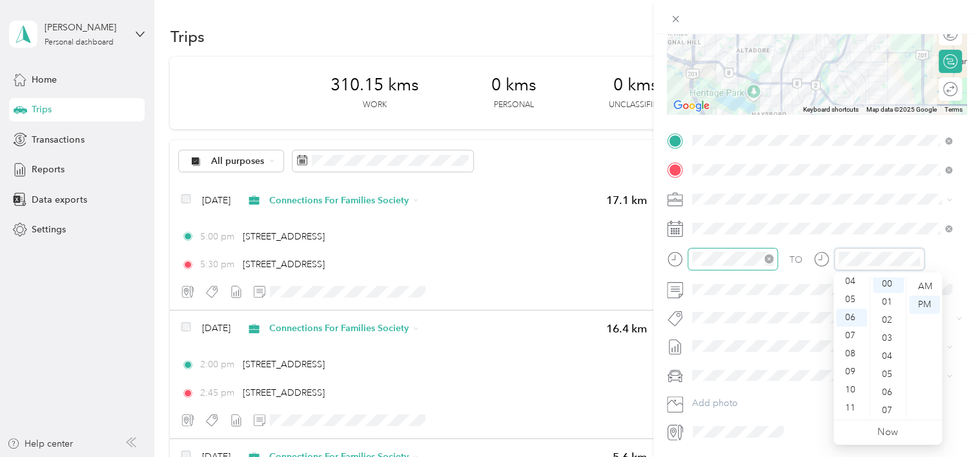
scroll to position [0, 0]
click at [744, 339] on button "[PERSON_NAME]" at bounding box center [737, 333] width 81 height 16
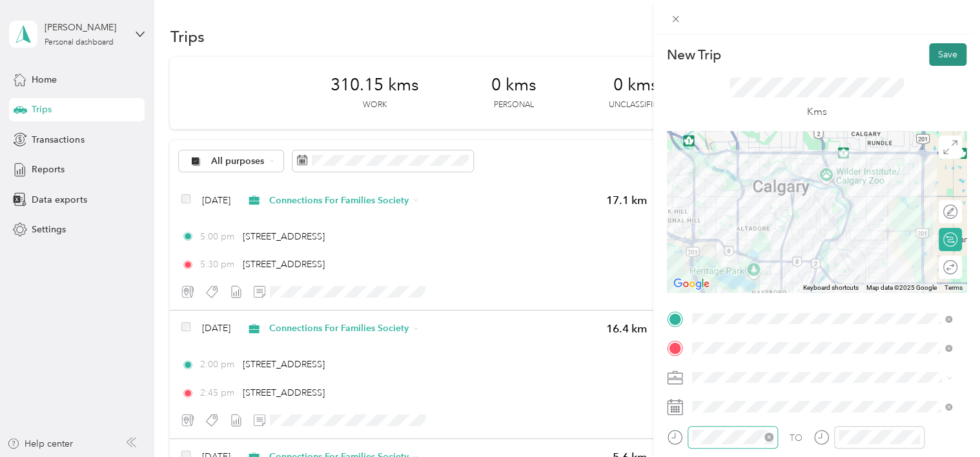
click at [939, 56] on button "Save" at bounding box center [947, 54] width 37 height 23
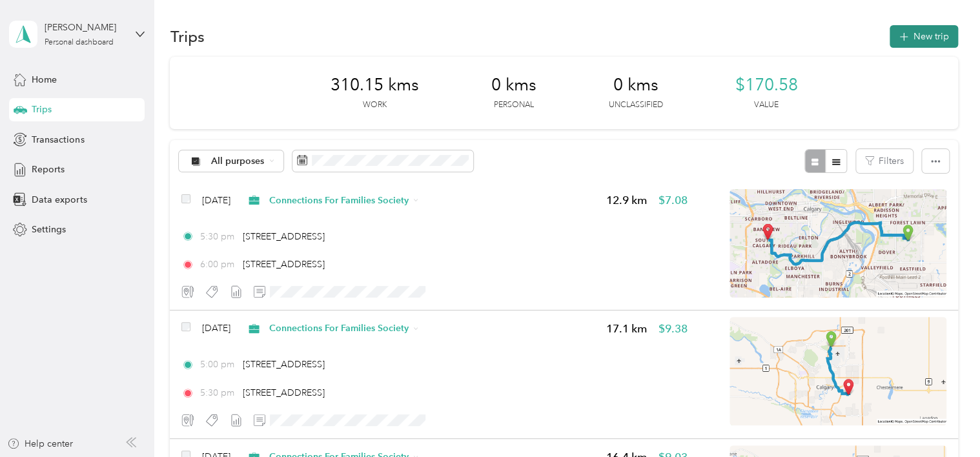
click at [922, 35] on button "New trip" at bounding box center [924, 36] width 68 height 23
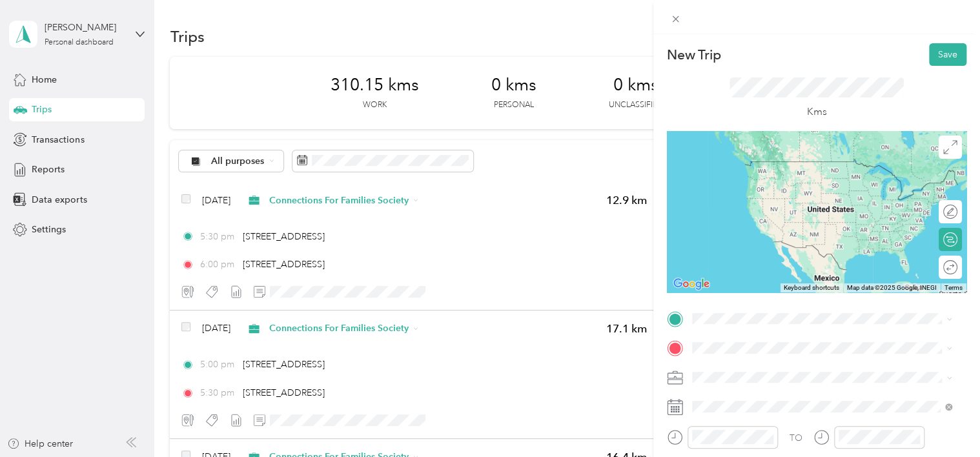
click at [798, 160] on span "[STREET_ADDRESS]" at bounding box center [757, 162] width 82 height 12
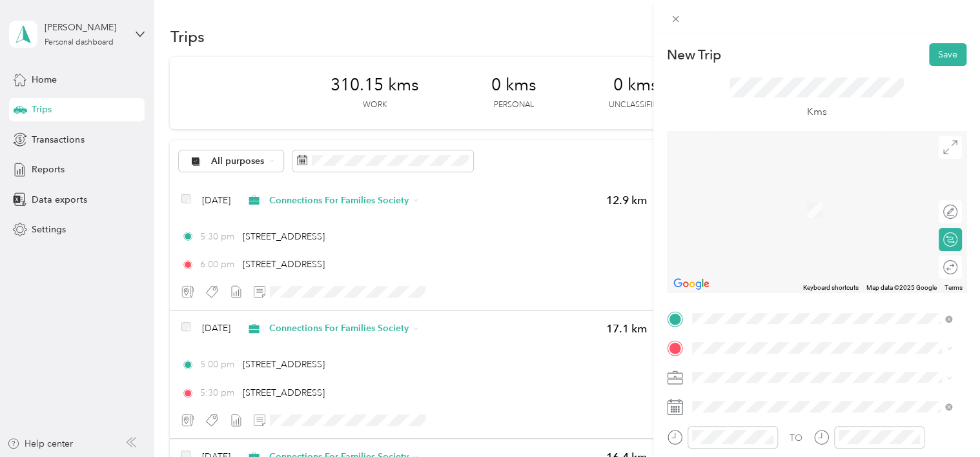
click at [760, 216] on span "[STREET_ADDRESS]" at bounding box center [757, 211] width 82 height 12
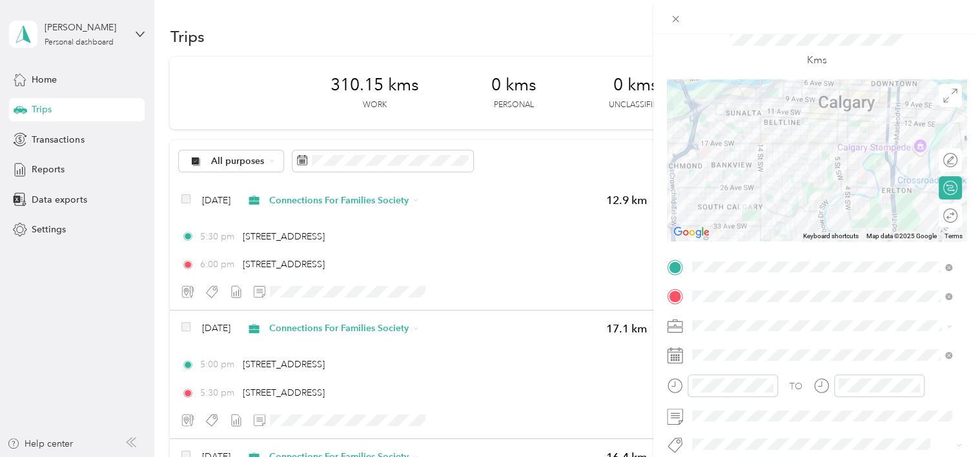
scroll to position [114, 0]
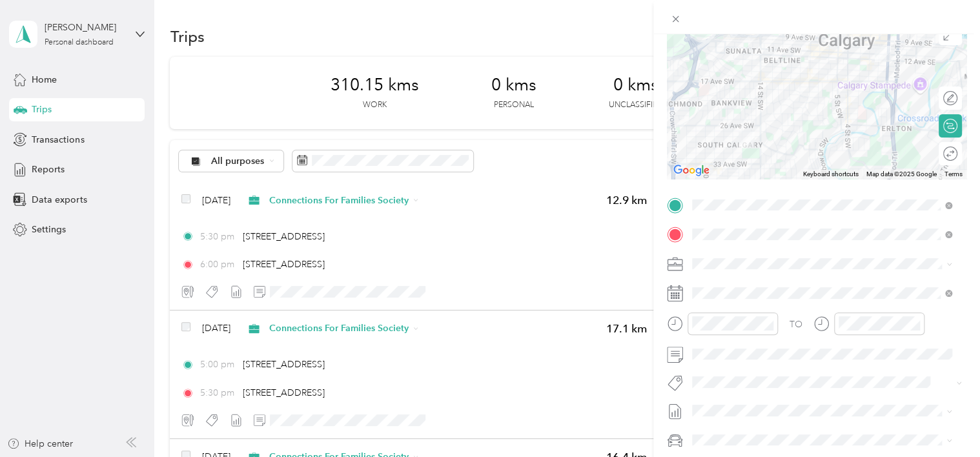
click at [670, 287] on icon at bounding box center [670, 287] width 1 height 3
click at [671, 289] on icon at bounding box center [670, 287] width 1 height 3
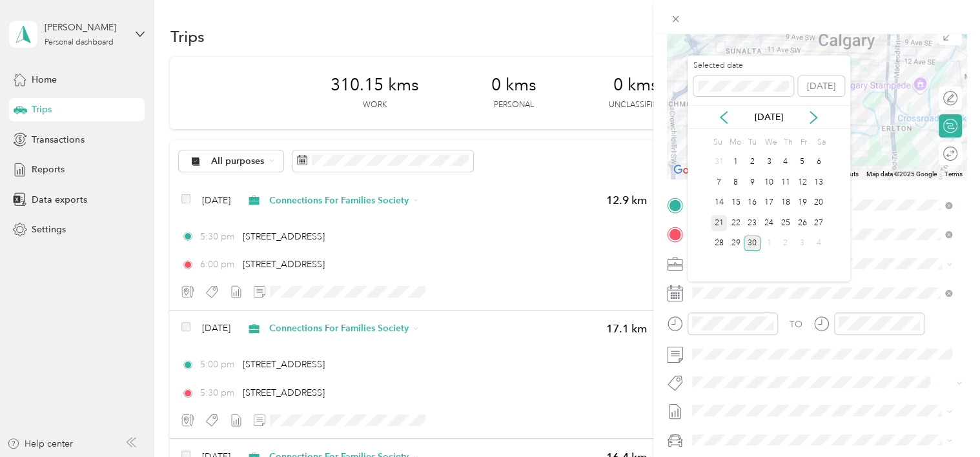
click at [713, 223] on div "21" at bounding box center [719, 223] width 17 height 16
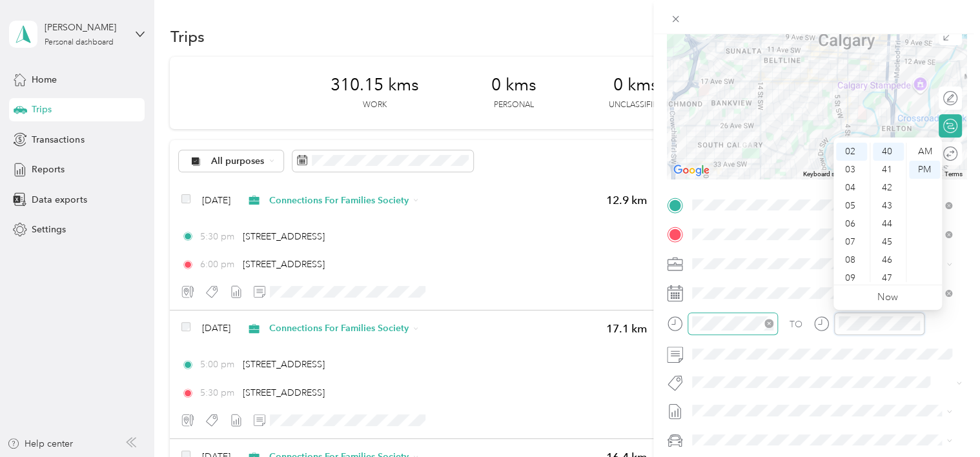
scroll to position [542, 0]
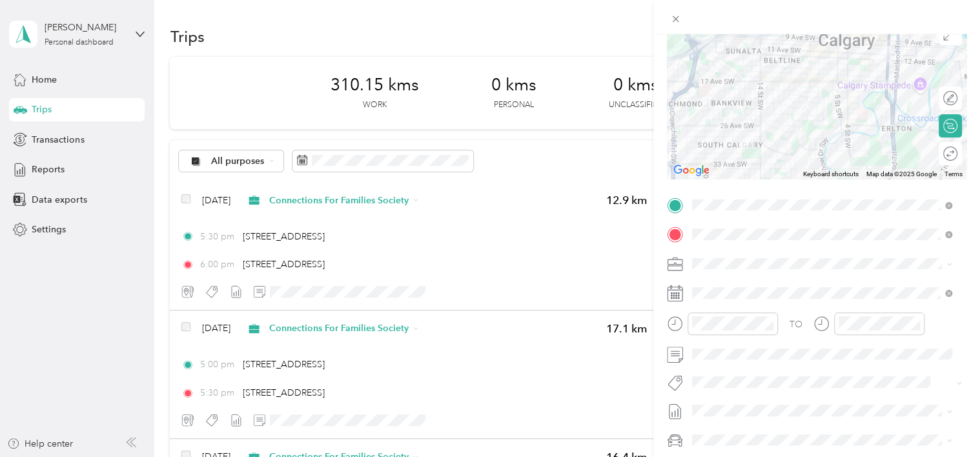
click at [737, 404] on button "[PERSON_NAME]" at bounding box center [737, 399] width 81 height 16
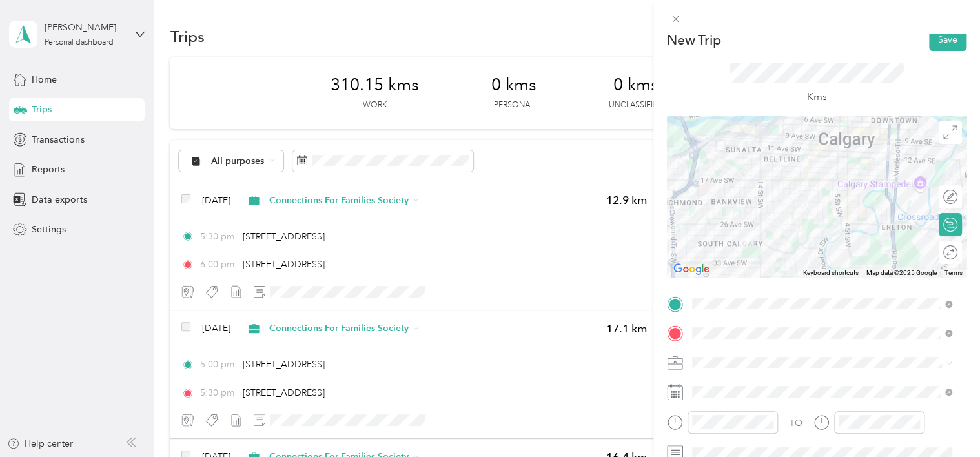
scroll to position [0, 0]
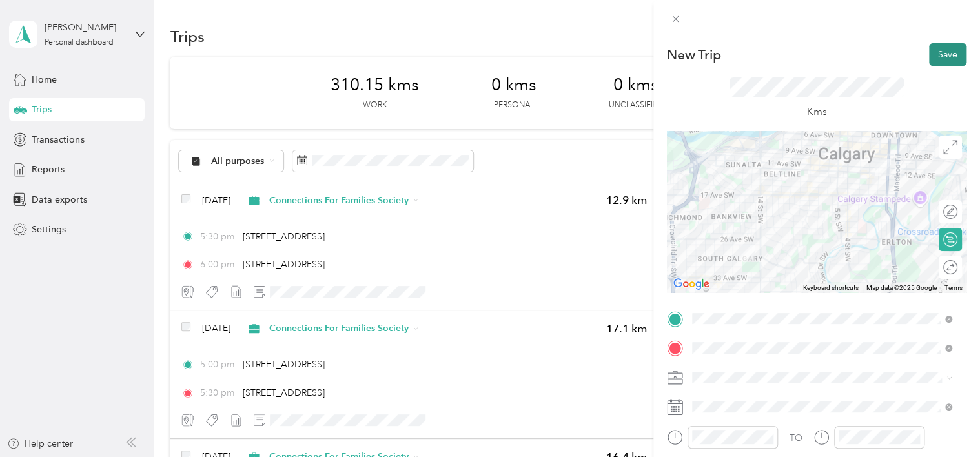
click at [942, 54] on button "Save" at bounding box center [947, 54] width 37 height 23
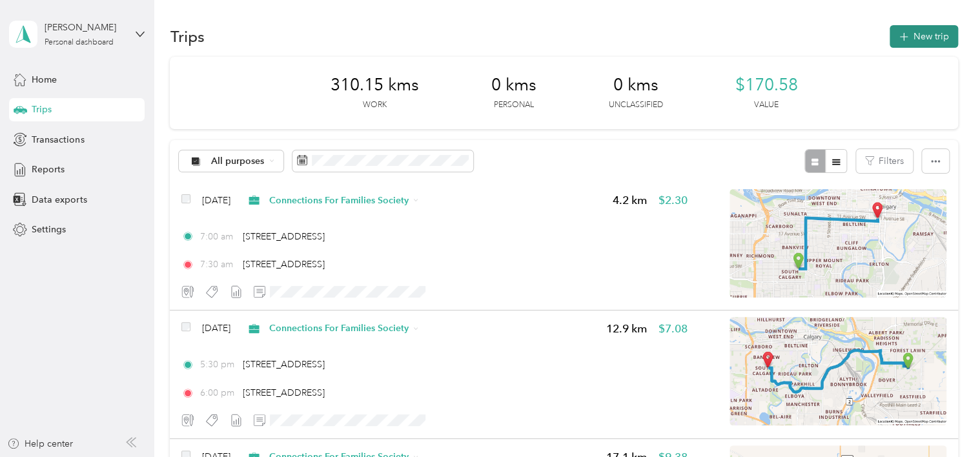
click at [937, 39] on button "New trip" at bounding box center [924, 36] width 68 height 23
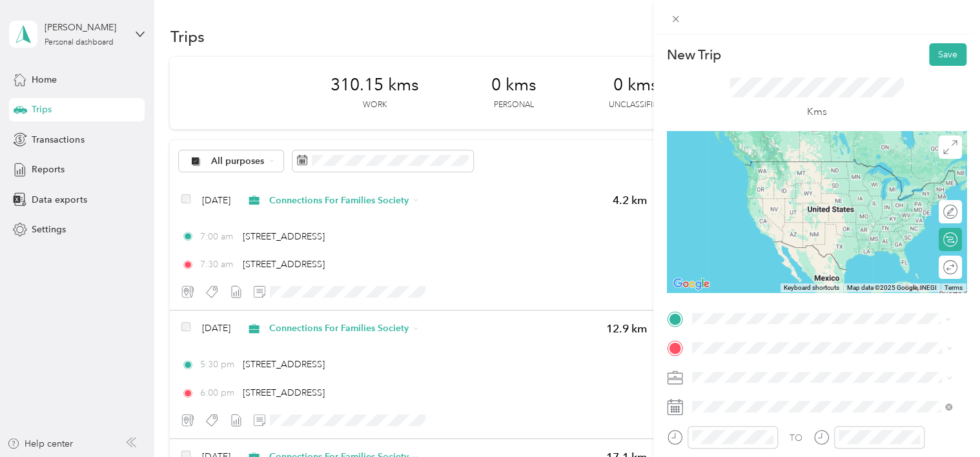
click at [770, 194] on span "[STREET_ADDRESS]" at bounding box center [757, 188] width 82 height 12
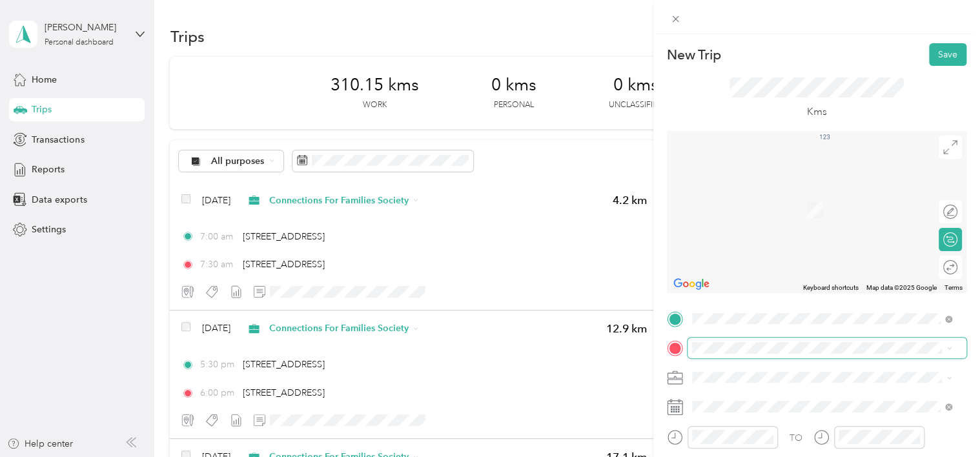
click at [728, 339] on span at bounding box center [827, 348] width 279 height 21
click at [759, 196] on span "[STREET_ADDRESS]" at bounding box center [757, 190] width 82 height 12
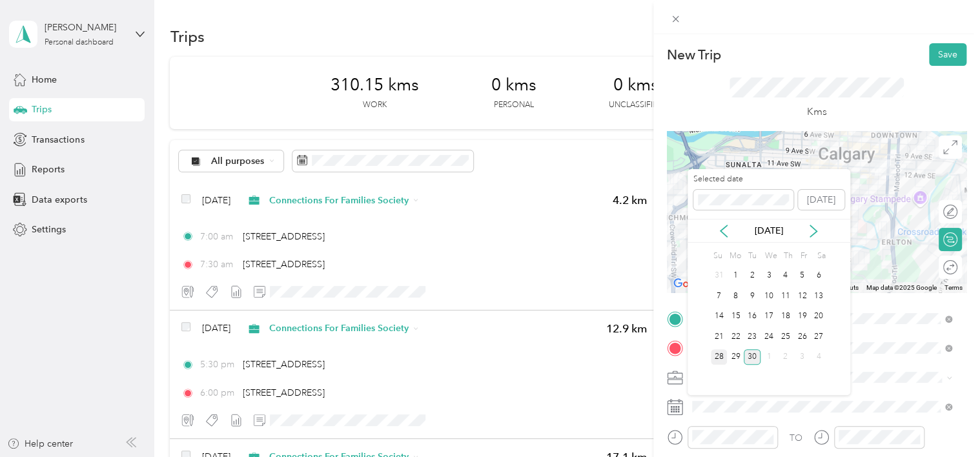
click at [720, 356] on div "28" at bounding box center [719, 357] width 17 height 16
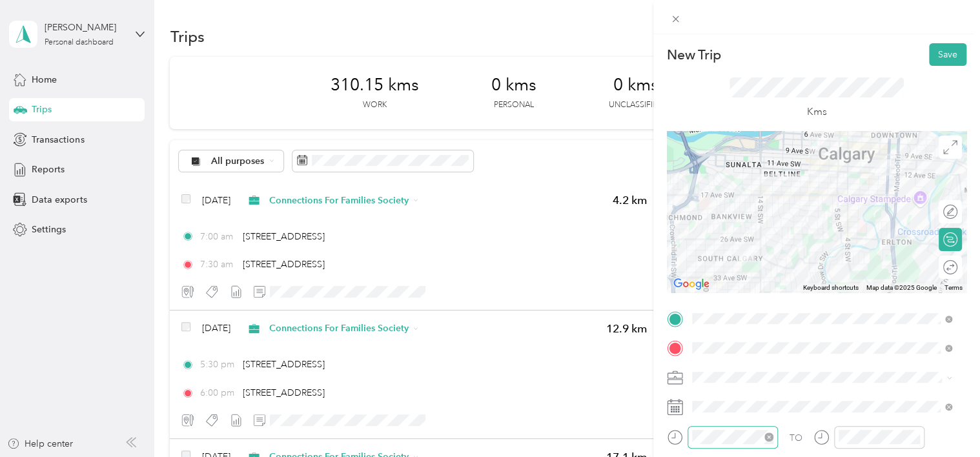
click at [770, 436] on icon "close-circle" at bounding box center [768, 437] width 9 height 9
click at [942, 57] on button "Save" at bounding box center [947, 54] width 37 height 23
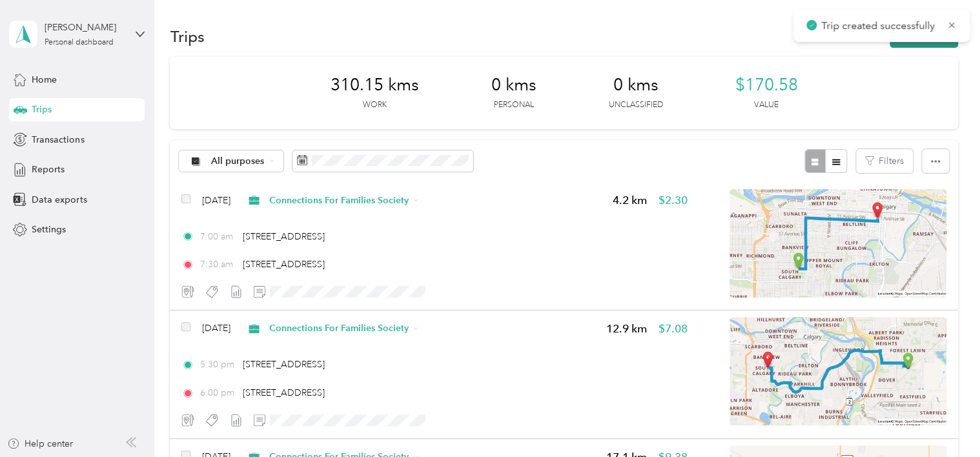
click at [940, 45] on button "New trip" at bounding box center [924, 36] width 68 height 23
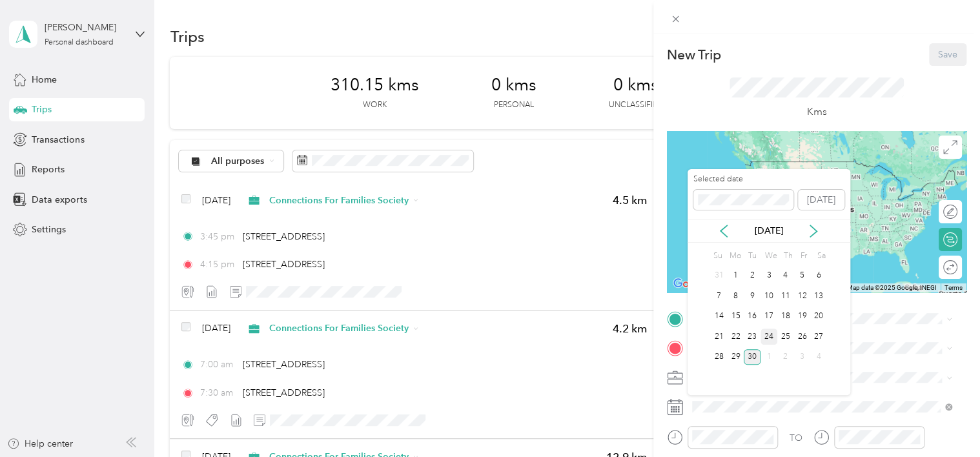
click at [769, 332] on div "24" at bounding box center [768, 337] width 17 height 16
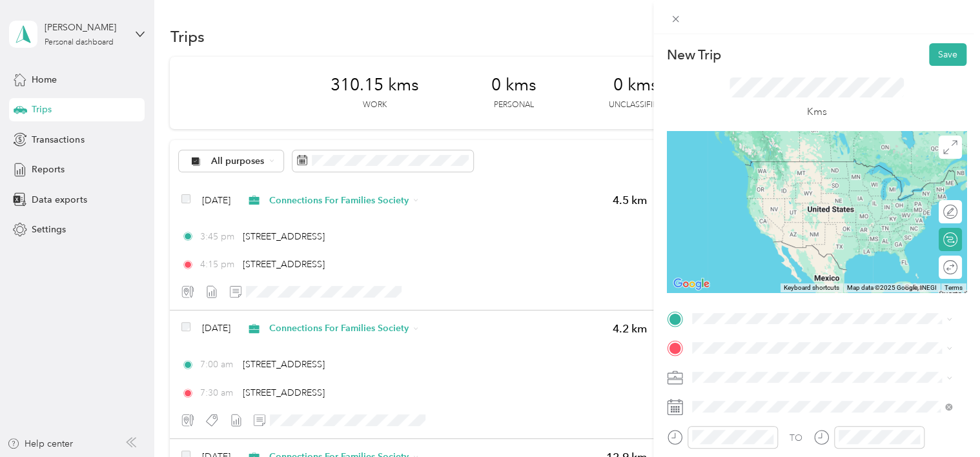
click at [806, 160] on span "2016 [STREET_ADDRESS]" at bounding box center [768, 154] width 105 height 12
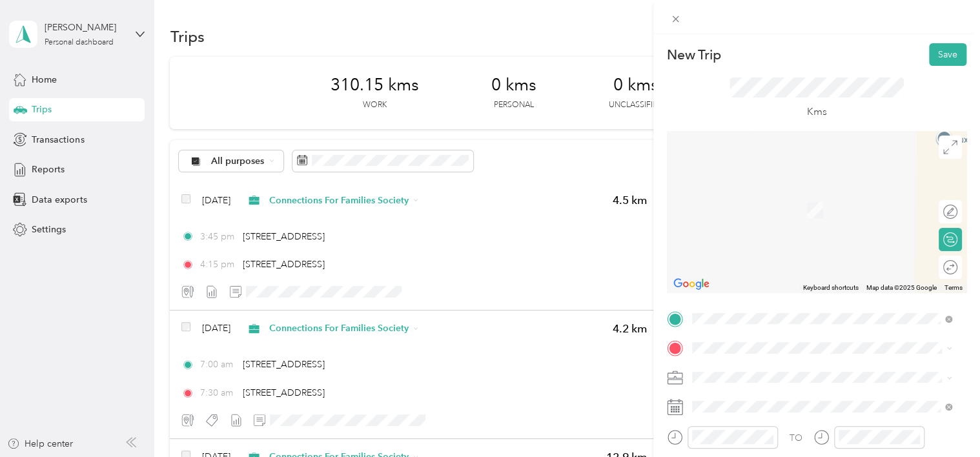
click at [750, 192] on span "[STREET_ADDRESS]" at bounding box center [757, 190] width 82 height 12
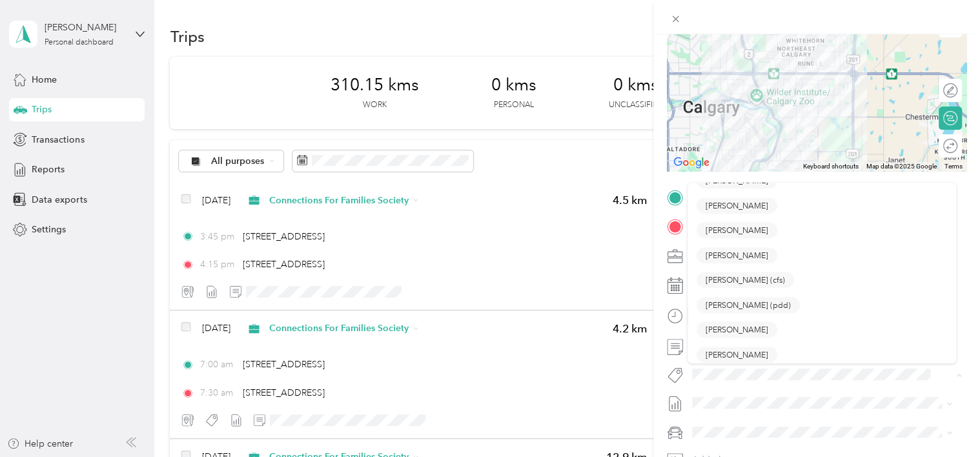
scroll to position [462, 0]
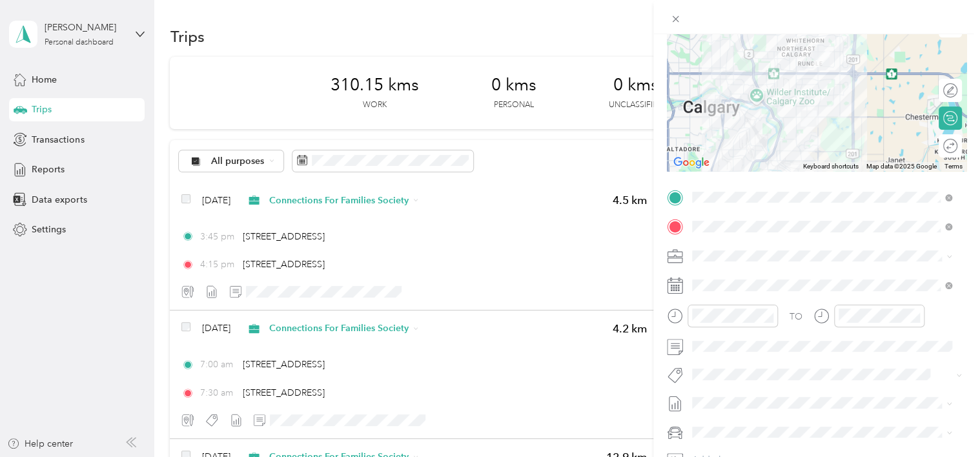
click at [730, 400] on li "[PERSON_NAME]" at bounding box center [822, 389] width 269 height 25
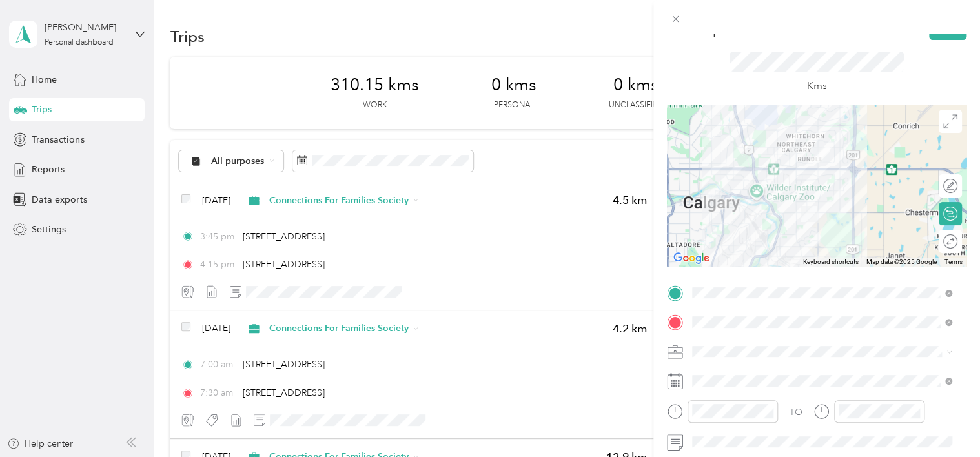
scroll to position [0, 0]
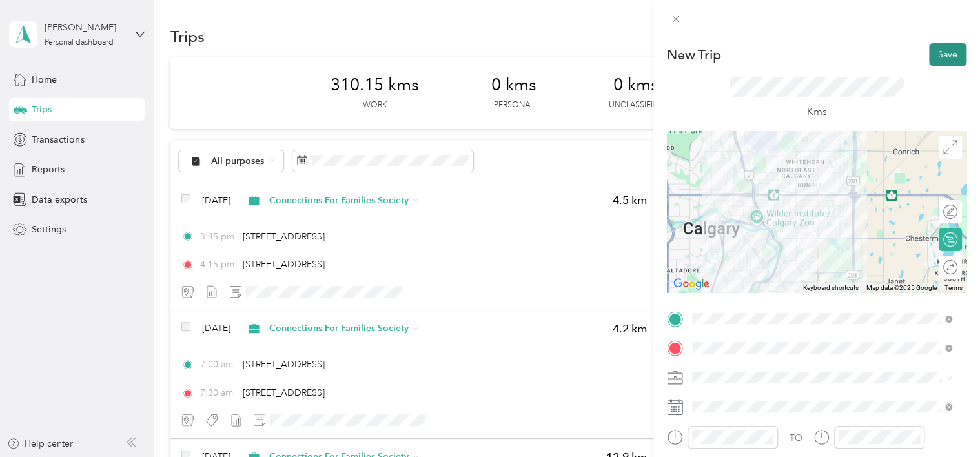
click at [939, 54] on button "Save" at bounding box center [947, 54] width 37 height 23
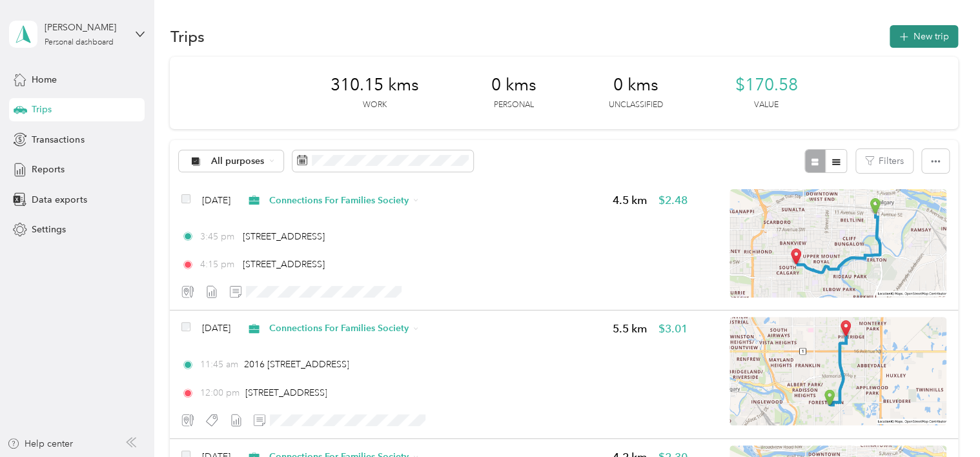
click at [932, 44] on button "New trip" at bounding box center [924, 36] width 68 height 23
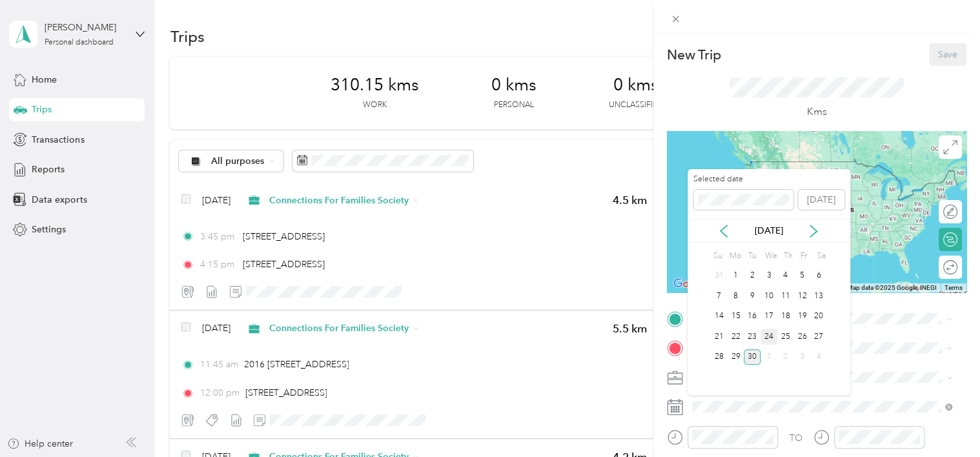
click at [770, 339] on div "24" at bounding box center [768, 337] width 17 height 16
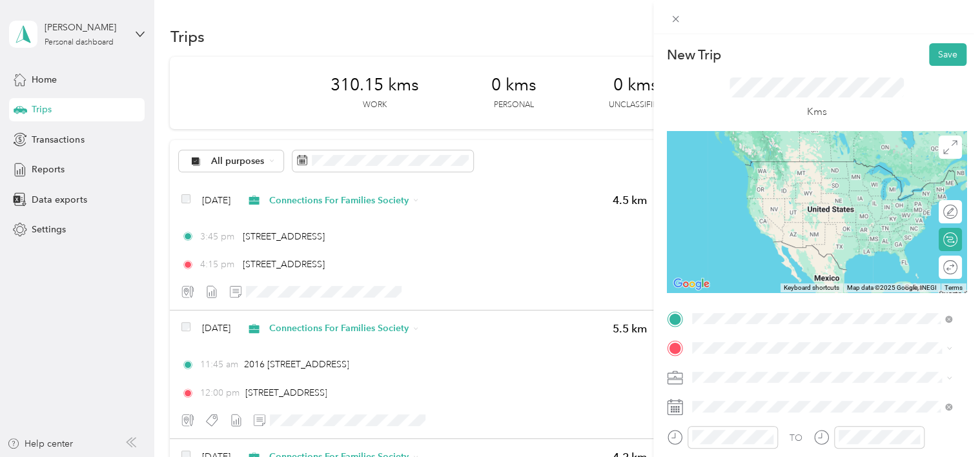
click at [770, 158] on span "[STREET_ADDRESS]" at bounding box center [757, 162] width 82 height 12
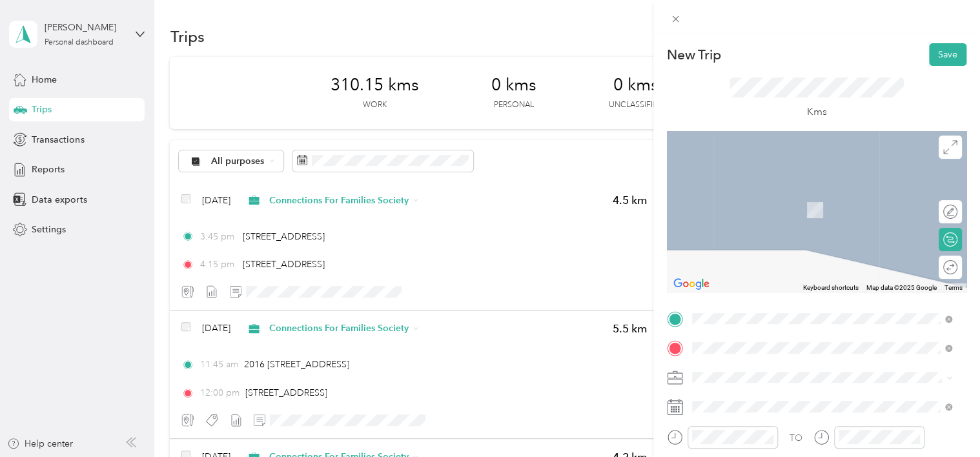
click at [772, 197] on span "[STREET_ADDRESS]" at bounding box center [757, 191] width 82 height 12
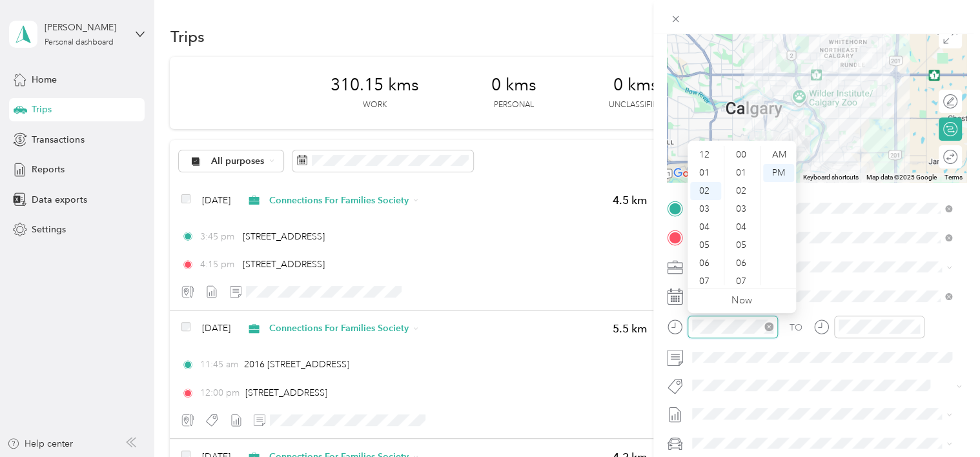
scroll to position [36, 0]
click at [768, 327] on icon "close-circle" at bounding box center [768, 326] width 9 height 9
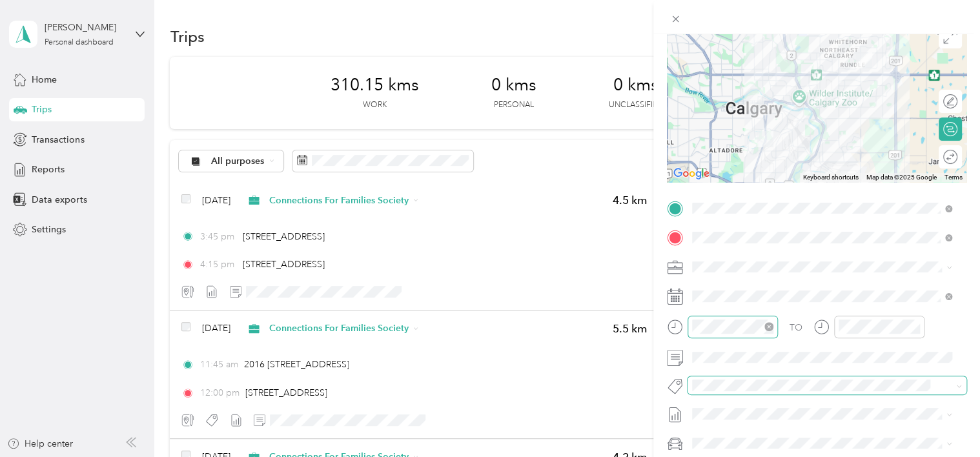
scroll to position [0, 0]
click at [749, 335] on span "[PERSON_NAME]" at bounding box center [737, 330] width 63 height 11
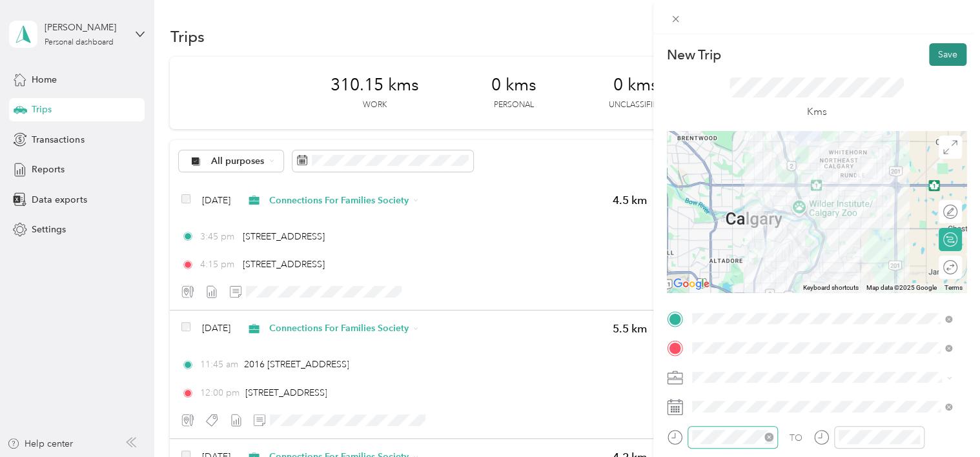
click at [945, 57] on button "Save" at bounding box center [947, 54] width 37 height 23
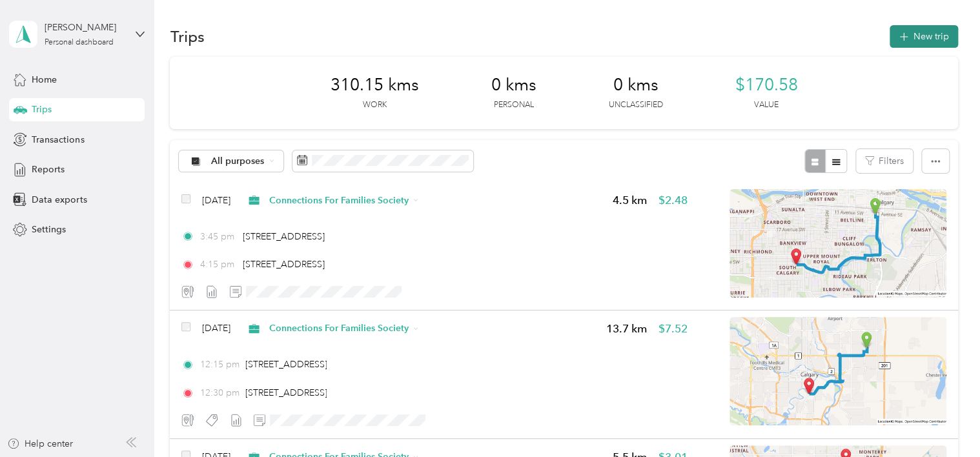
click at [921, 34] on button "New trip" at bounding box center [924, 36] width 68 height 23
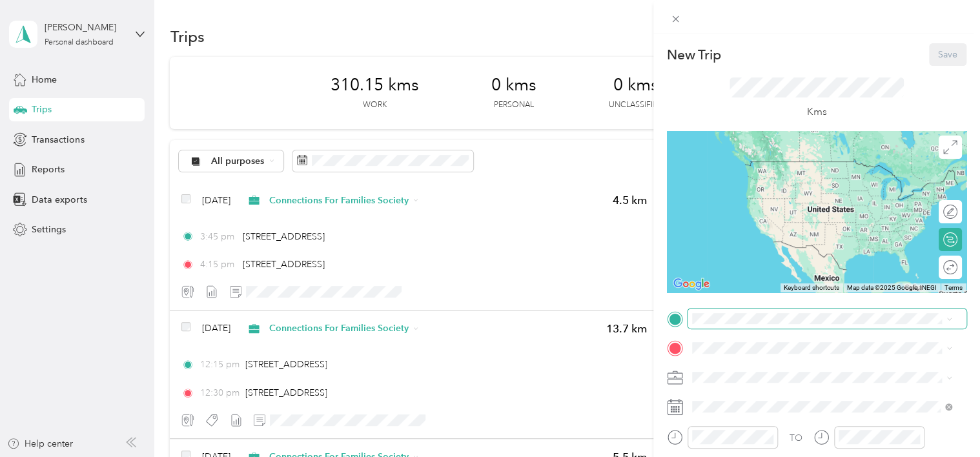
click at [718, 327] on span at bounding box center [827, 319] width 279 height 21
click at [715, 325] on span at bounding box center [827, 319] width 279 height 21
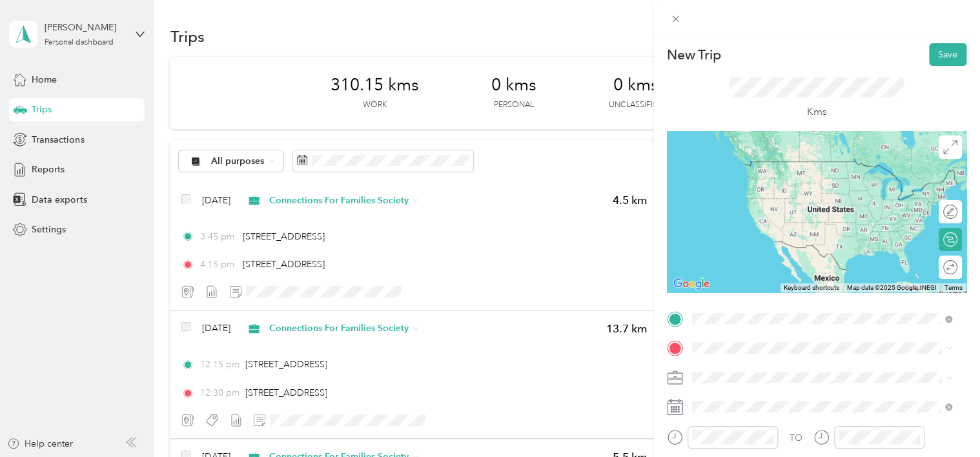
click at [769, 167] on span "[STREET_ADDRESS]" at bounding box center [757, 162] width 82 height 12
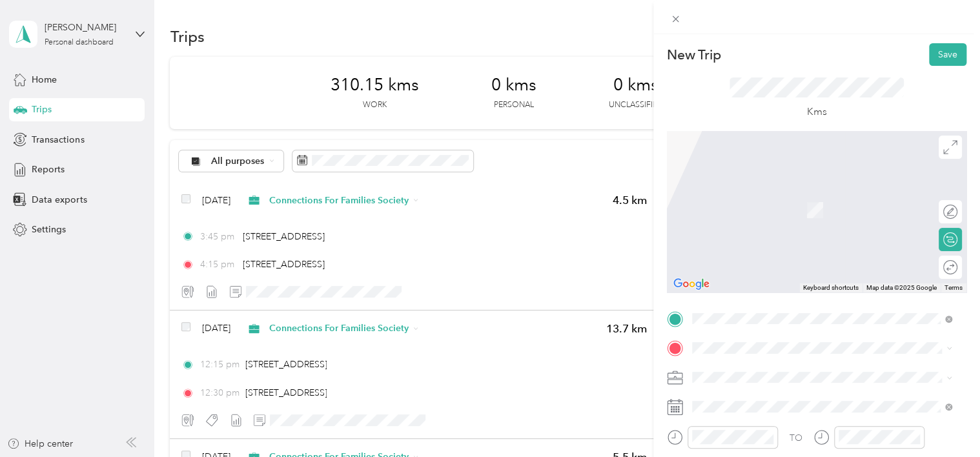
click at [810, 195] on span "2016 [STREET_ADDRESS]" at bounding box center [768, 191] width 105 height 12
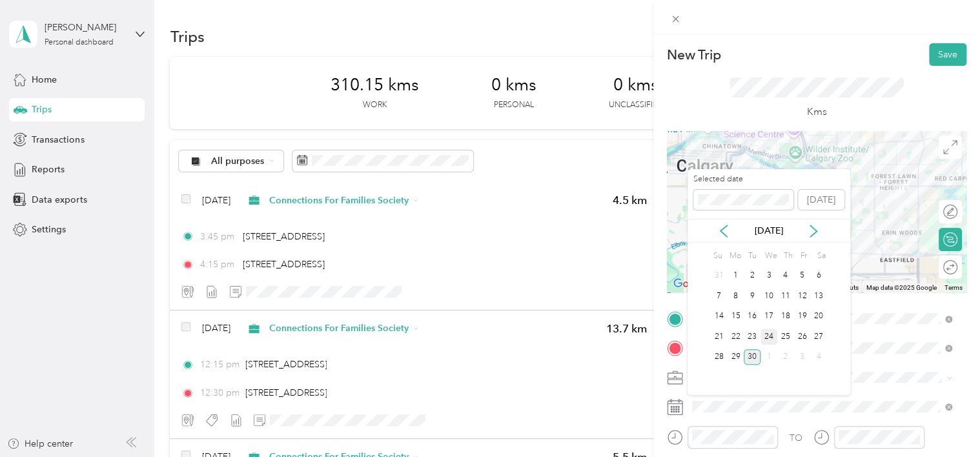
click at [767, 335] on div "24" at bounding box center [768, 337] width 17 height 16
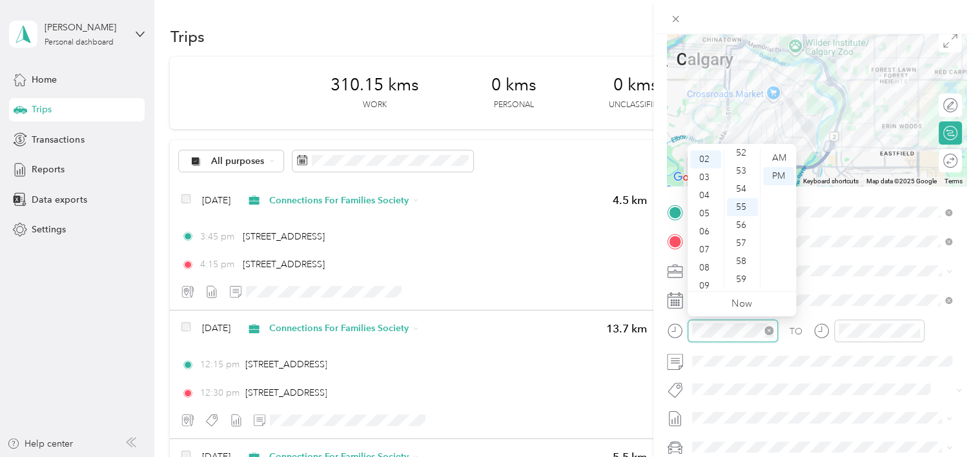
scroll to position [36, 0]
click at [769, 329] on icon "close-circle" at bounding box center [768, 330] width 9 height 9
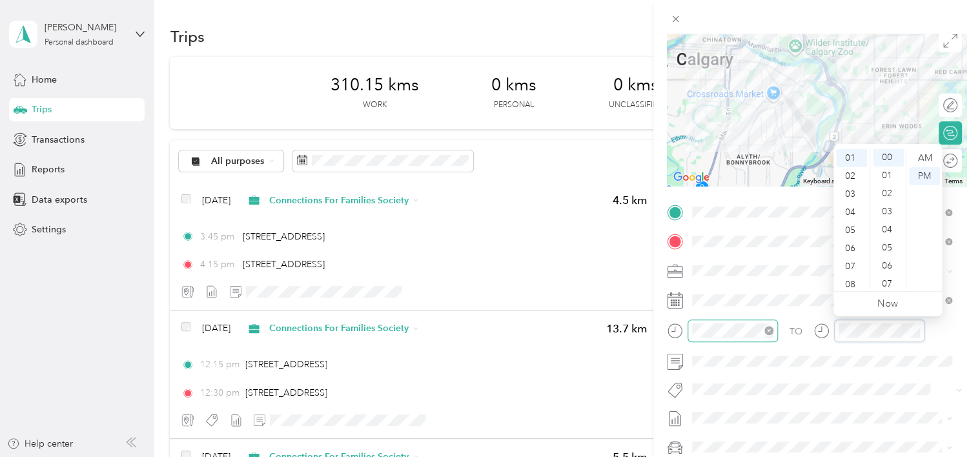
scroll to position [0, 0]
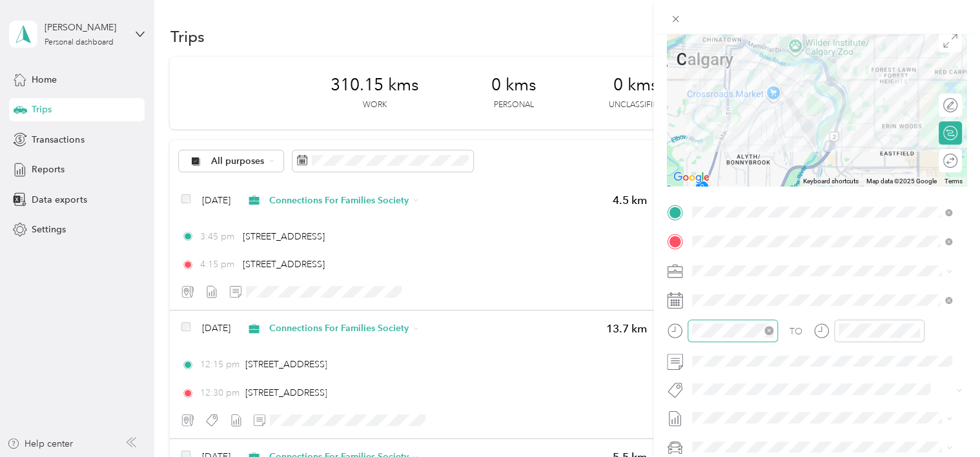
click at [745, 411] on span "[PERSON_NAME]" at bounding box center [737, 410] width 63 height 12
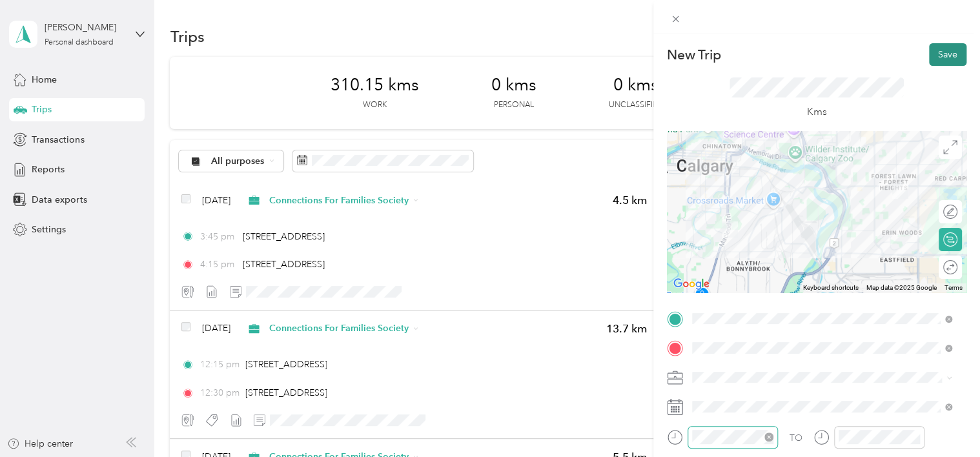
click at [941, 48] on button "Save" at bounding box center [947, 54] width 37 height 23
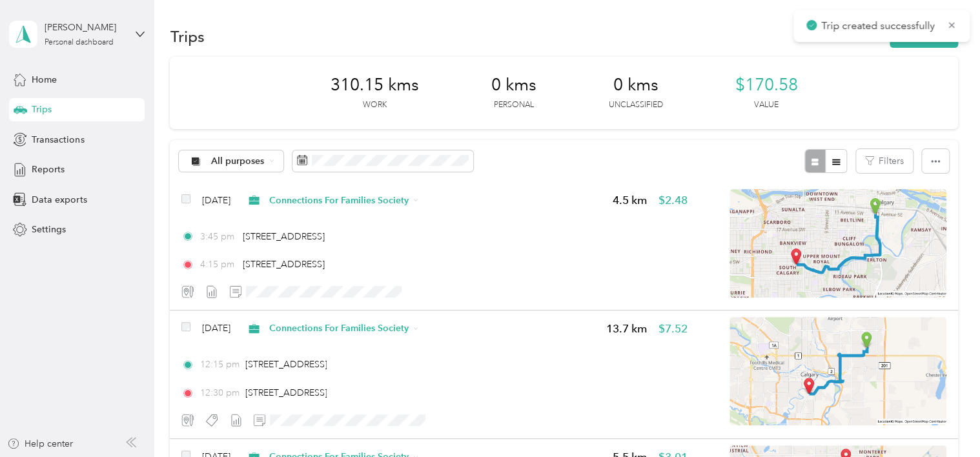
click at [941, 48] on div "New Trip Save This trip cannot be edited because it is either under review, app…" at bounding box center [861, 228] width 980 height 457
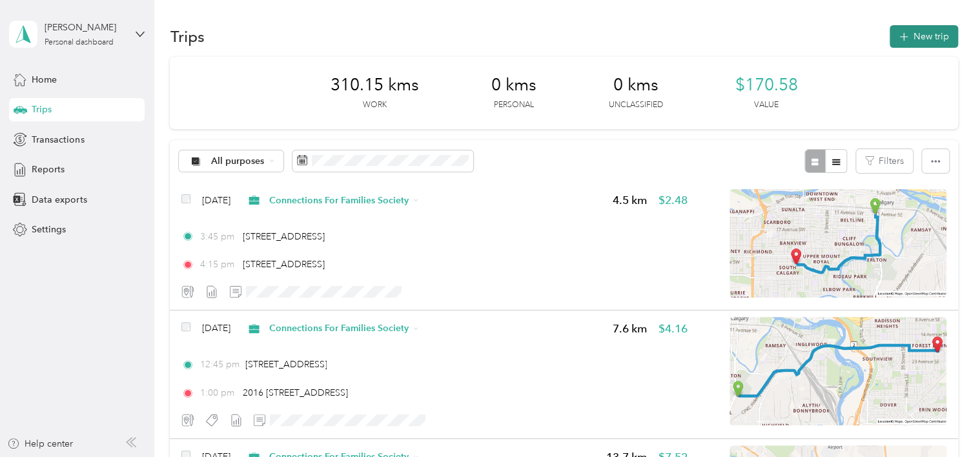
click at [928, 39] on button "New trip" at bounding box center [924, 36] width 68 height 23
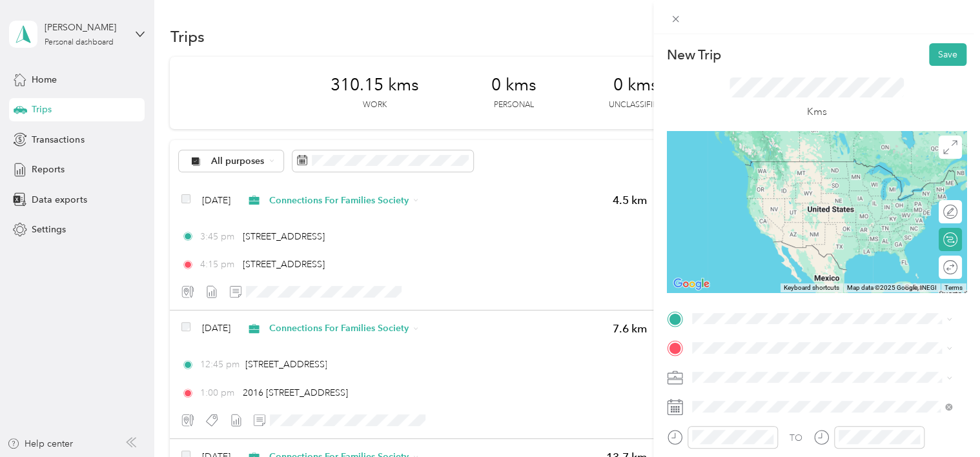
click at [826, 177] on span "[STREET_ADDRESS][PERSON_NAME]" at bounding box center [793, 175] width 154 height 12
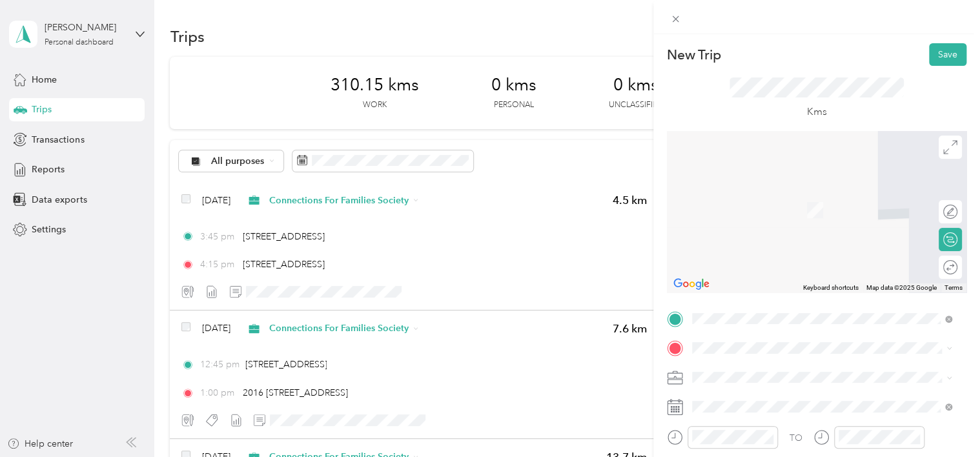
click at [798, 188] on span "[STREET_ADDRESS]" at bounding box center [757, 184] width 82 height 12
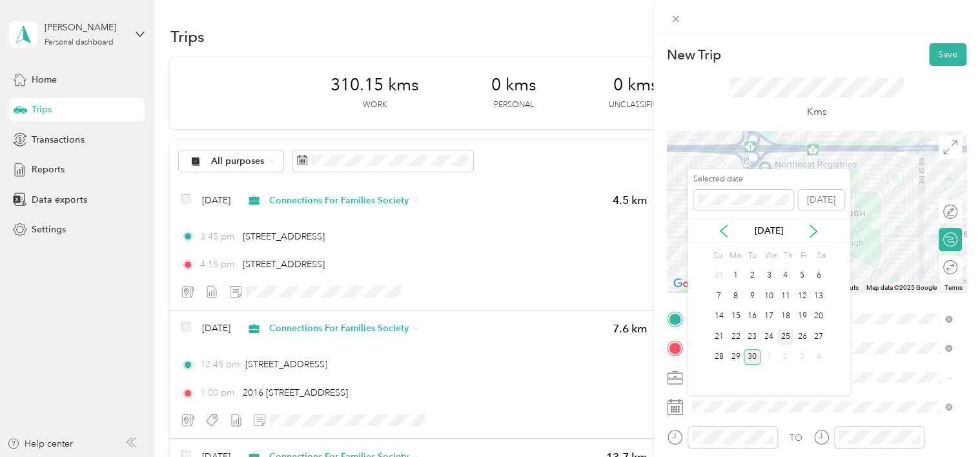
click at [786, 332] on div "25" at bounding box center [785, 337] width 17 height 16
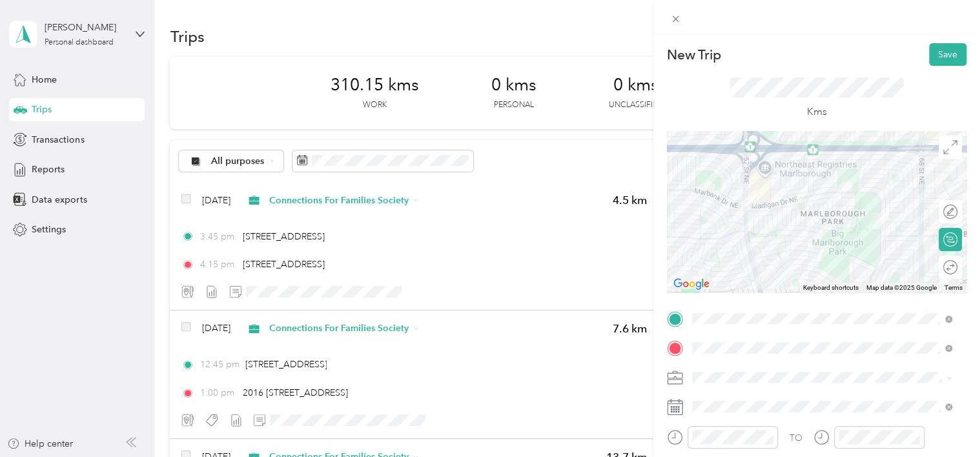
click at [837, 391] on div "TO Add photo" at bounding box center [817, 465] width 300 height 312
click at [843, 351] on div "07" at bounding box center [851, 356] width 31 height 18
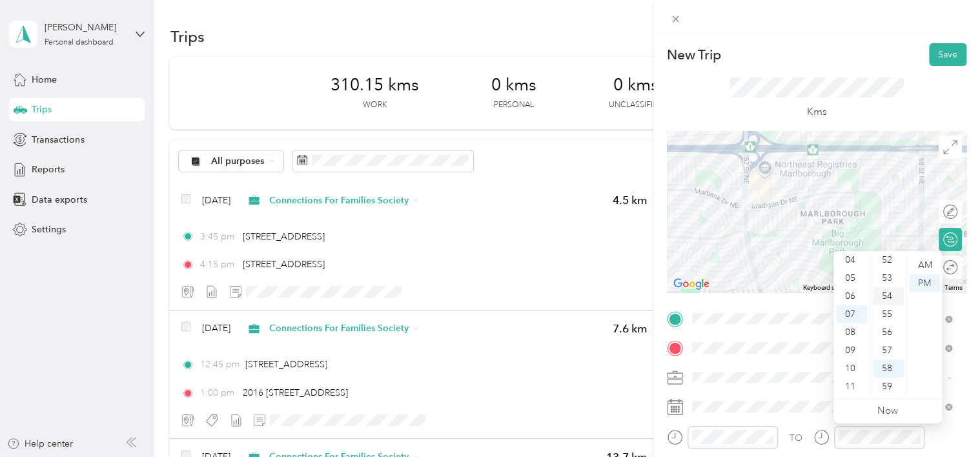
click at [891, 289] on div "54" at bounding box center [888, 296] width 31 height 18
click at [886, 312] on div "45" at bounding box center [888, 314] width 31 height 18
click at [886, 312] on div "48" at bounding box center [888, 320] width 31 height 18
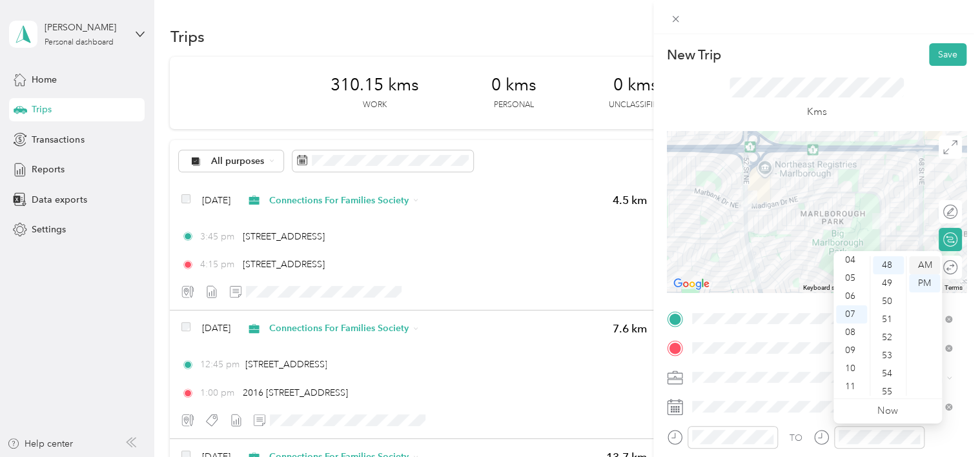
scroll to position [868, 0]
click at [937, 262] on div "AM" at bounding box center [924, 265] width 31 height 18
click at [930, 267] on div "AM" at bounding box center [924, 265] width 31 height 18
click at [926, 263] on div "AM" at bounding box center [924, 265] width 31 height 18
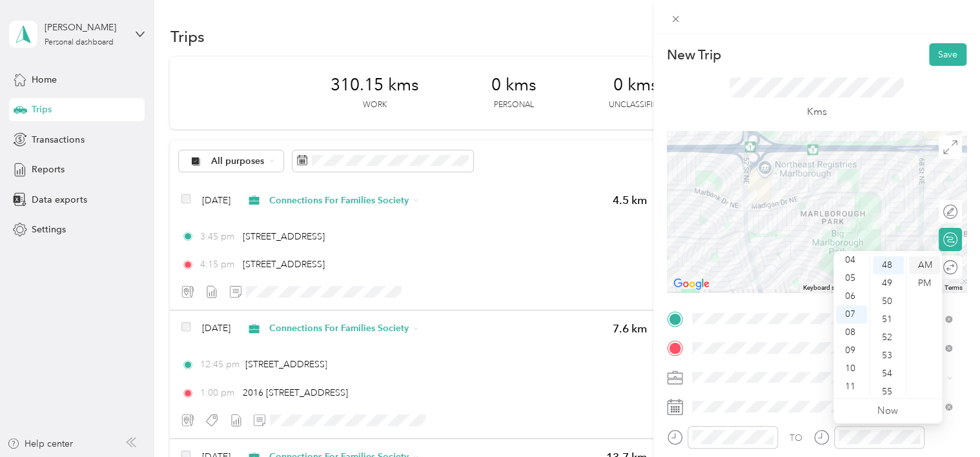
click at [925, 263] on div "AM" at bounding box center [924, 265] width 31 height 18
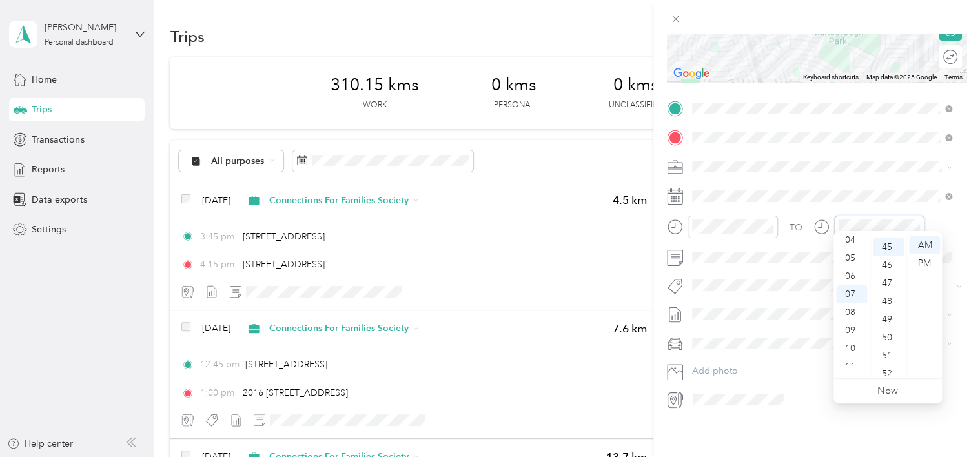
scroll to position [813, 0]
click at [733, 298] on button "[PERSON_NAME]" at bounding box center [737, 298] width 81 height 16
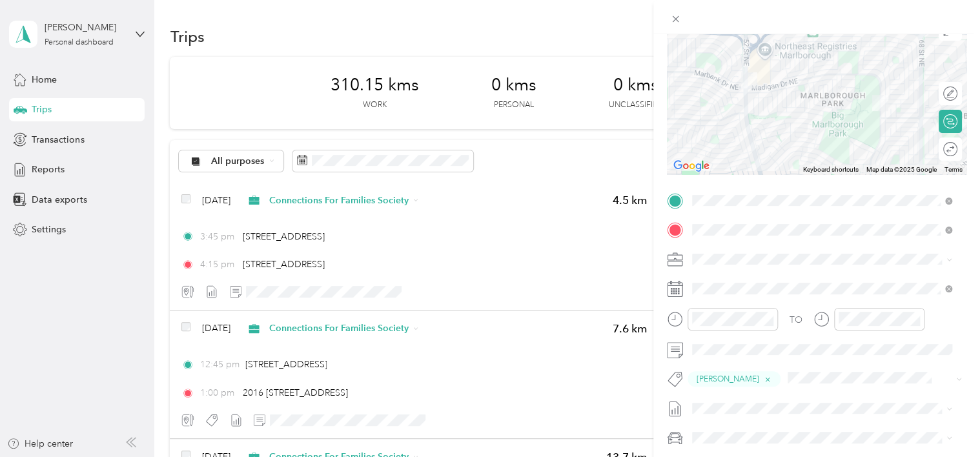
scroll to position [0, 0]
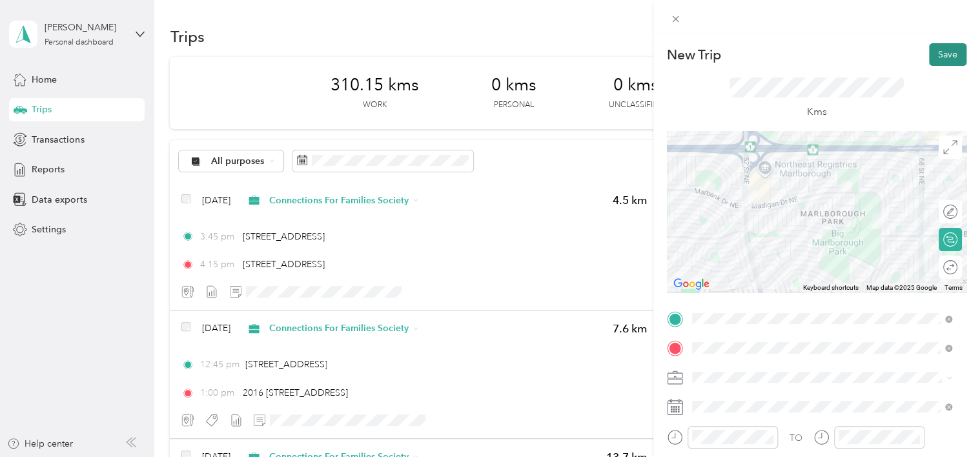
click at [942, 48] on button "Save" at bounding box center [947, 54] width 37 height 23
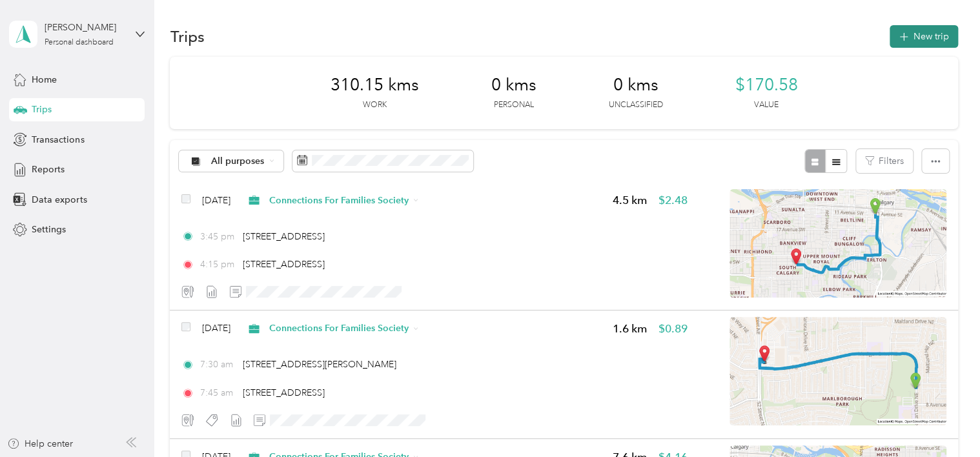
click at [931, 35] on button "New trip" at bounding box center [924, 36] width 68 height 23
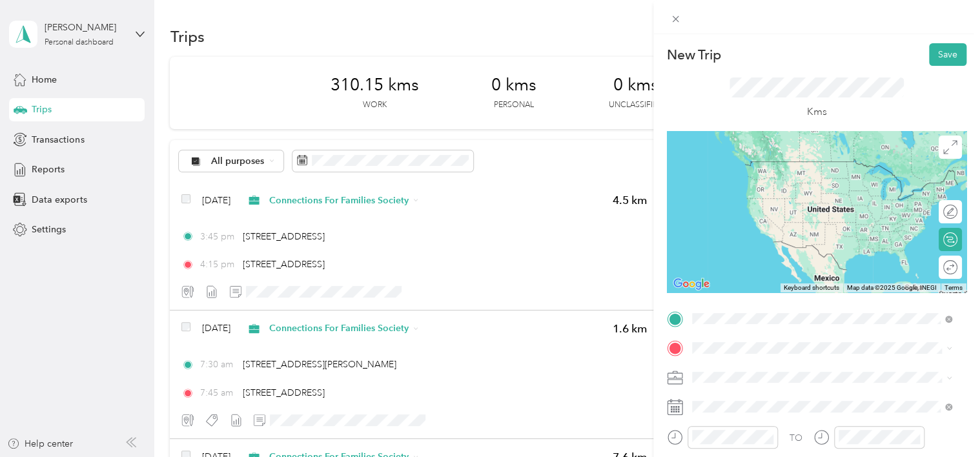
click at [782, 165] on span "[STREET_ADDRESS]" at bounding box center [757, 162] width 82 height 12
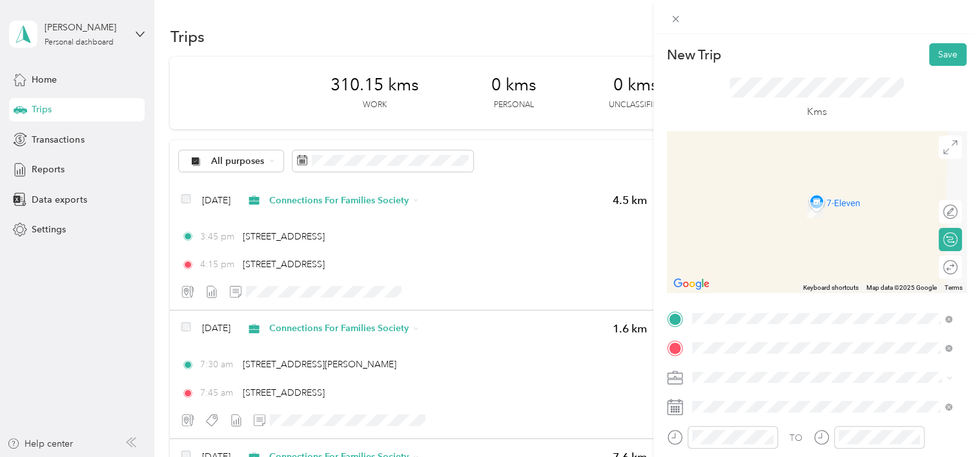
click at [780, 223] on span "[STREET_ADDRESS][PERSON_NAME]" at bounding box center [793, 218] width 154 height 12
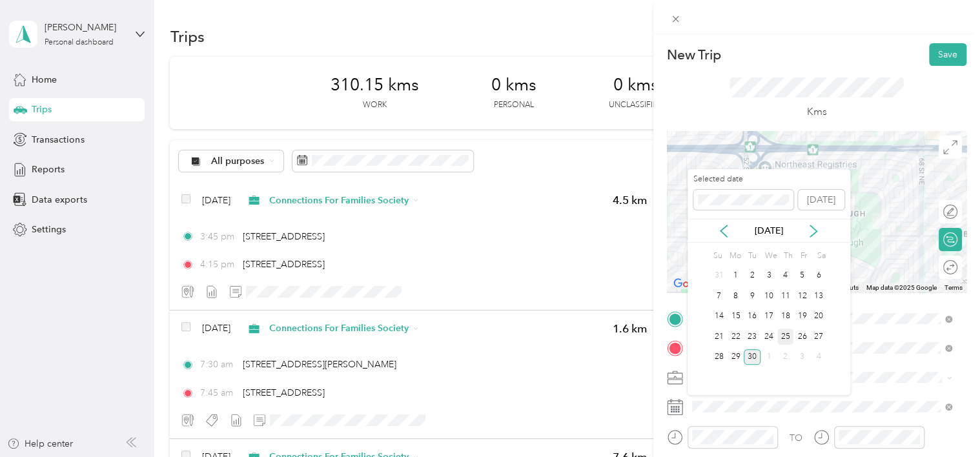
click at [785, 331] on div "25" at bounding box center [785, 337] width 17 height 16
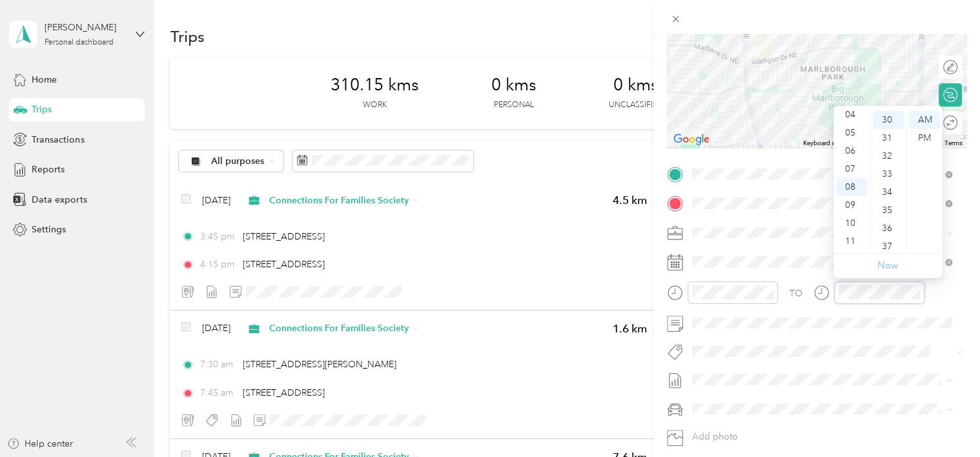
scroll to position [542, 0]
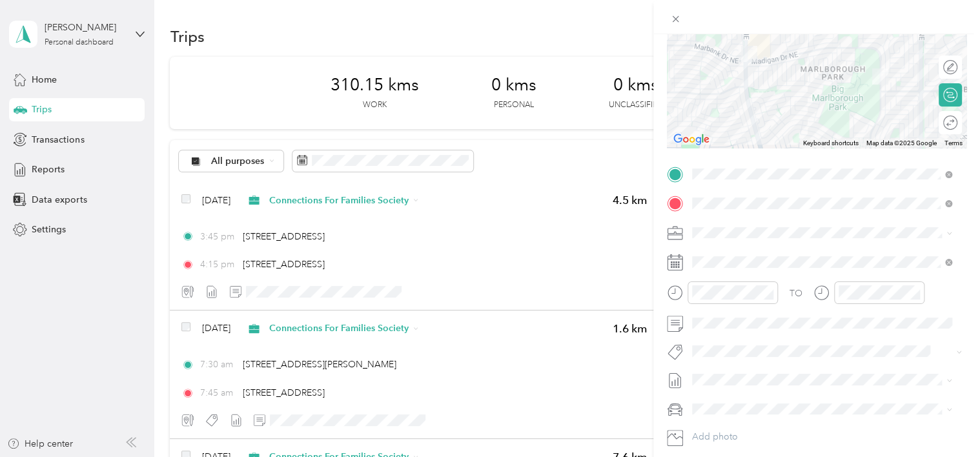
click at [761, 374] on li "[PERSON_NAME]" at bounding box center [822, 373] width 269 height 25
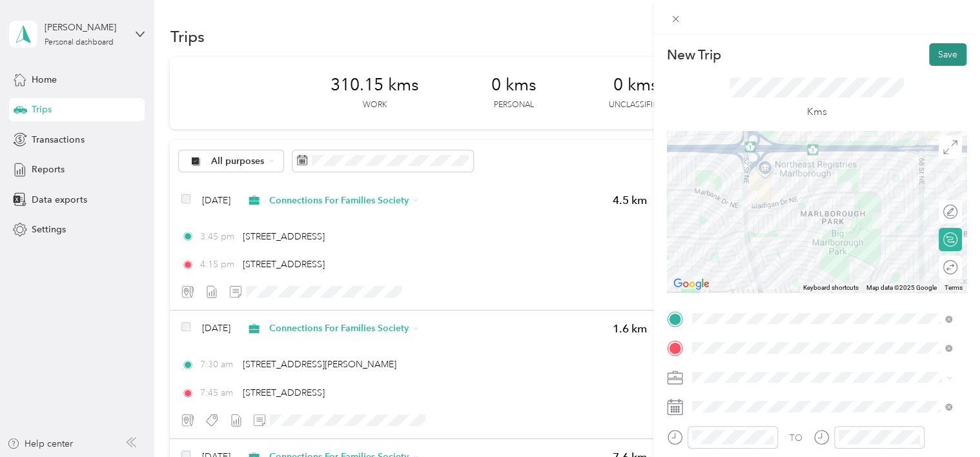
click at [939, 52] on button "Save" at bounding box center [947, 54] width 37 height 23
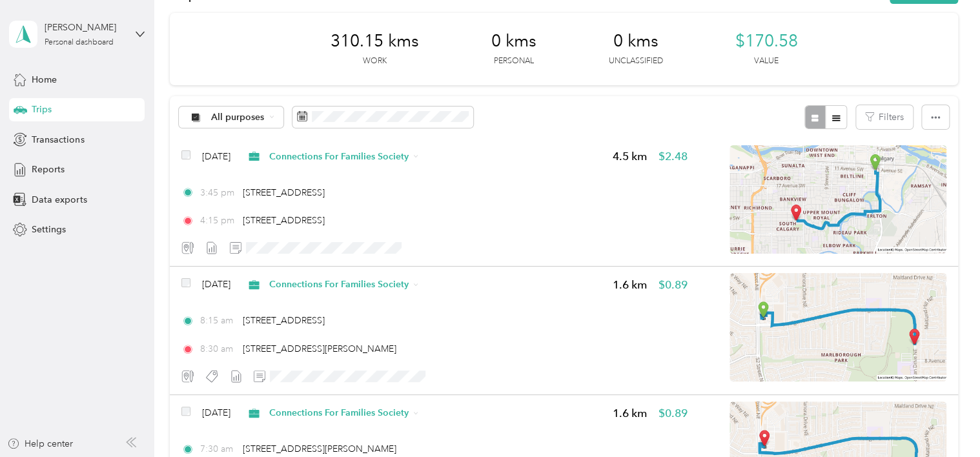
scroll to position [17, 0]
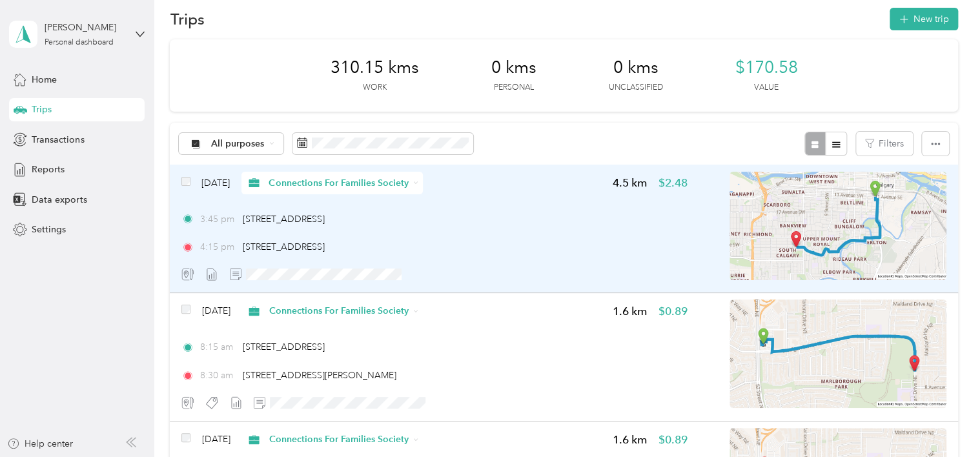
click at [465, 219] on div "3:45 pm [STREET_ADDRESS]" at bounding box center [434, 219] width 506 height 14
click at [465, 456] on div at bounding box center [486, 457] width 973 height 0
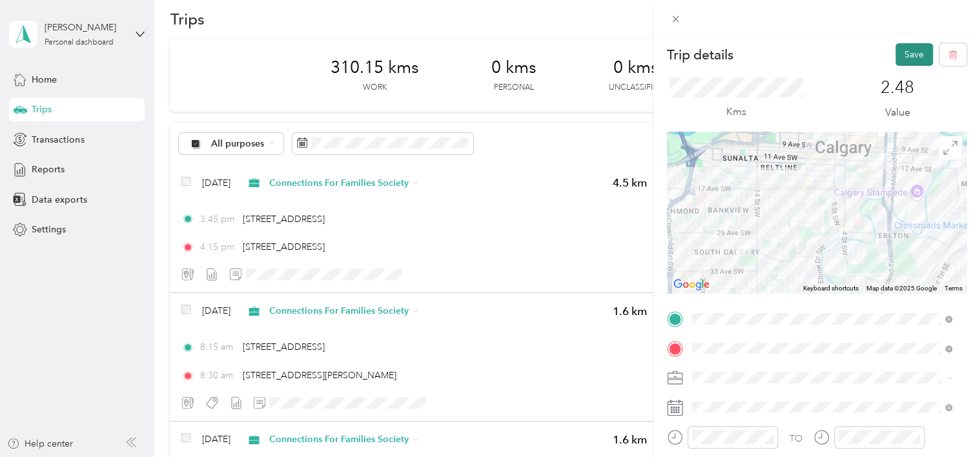
click at [906, 52] on button "Save" at bounding box center [913, 54] width 37 height 23
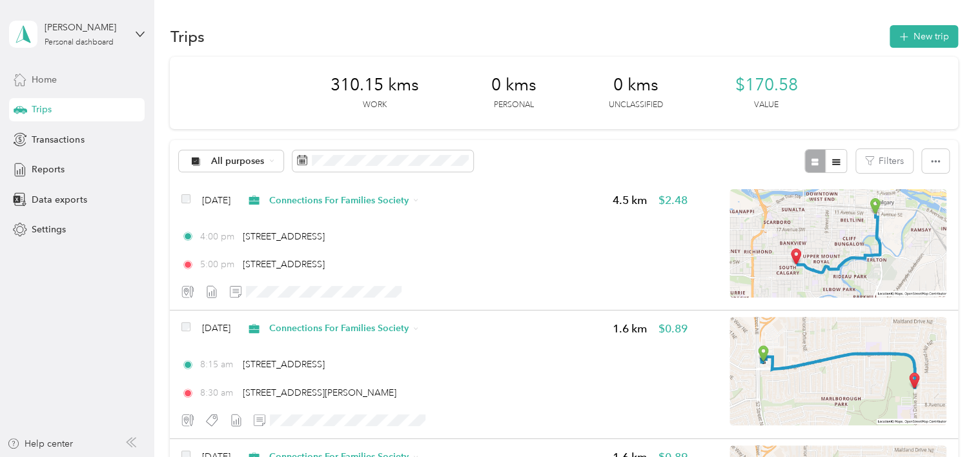
click at [52, 79] on span "Home" at bounding box center [44, 80] width 25 height 14
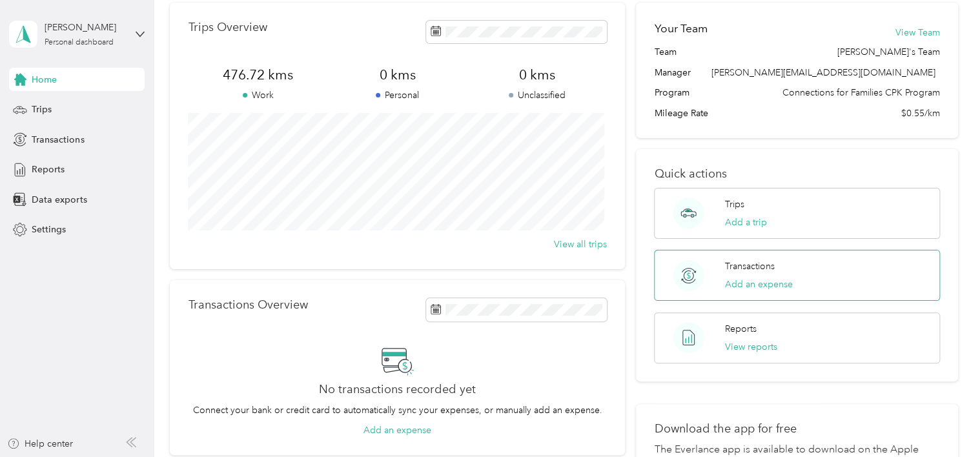
scroll to position [56, 0]
click at [757, 341] on button "View reports" at bounding box center [751, 346] width 52 height 14
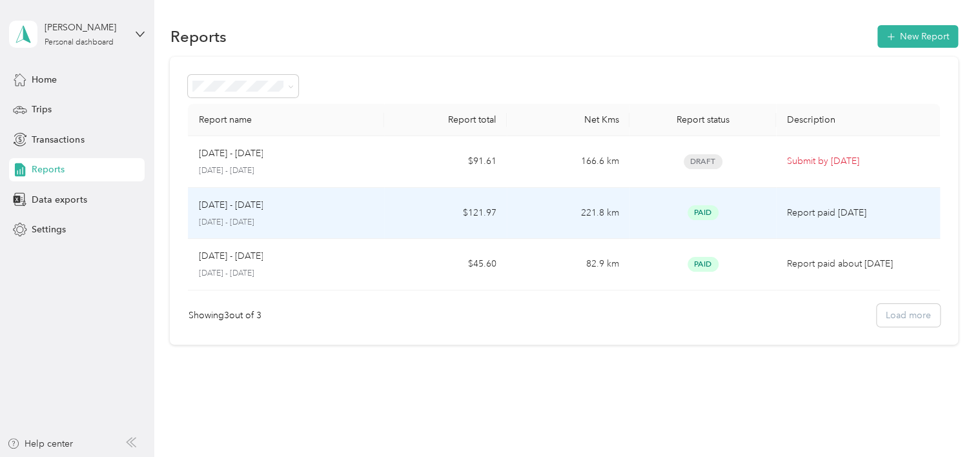
scroll to position [6, 0]
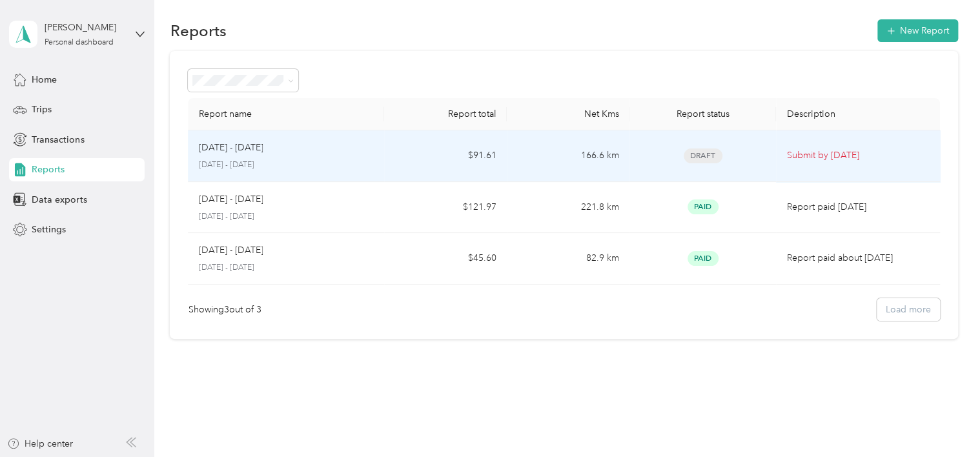
click at [803, 156] on p "Submit by [DATE]" at bounding box center [857, 155] width 143 height 14
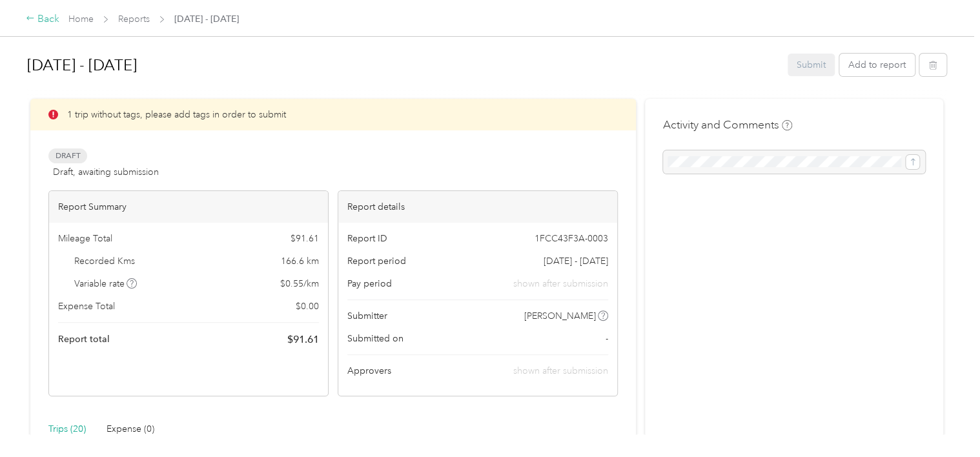
click at [44, 18] on div "Back" at bounding box center [43, 19] width 34 height 15
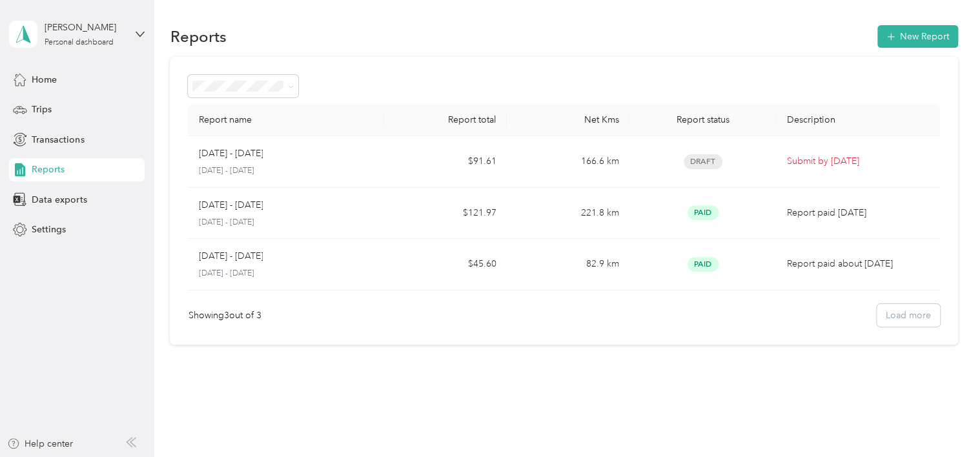
click at [44, 18] on div "[PERSON_NAME] Personal dashboard" at bounding box center [77, 34] width 136 height 45
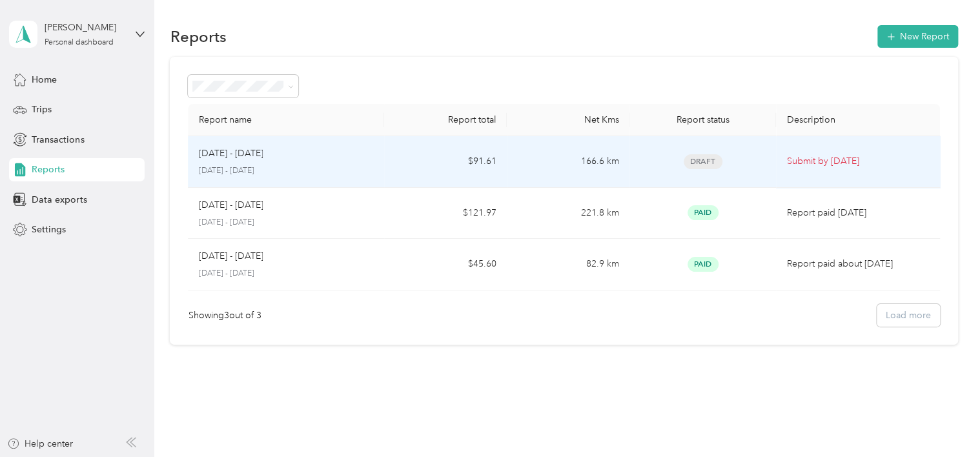
click at [769, 163] on td "Draft" at bounding box center [702, 162] width 147 height 52
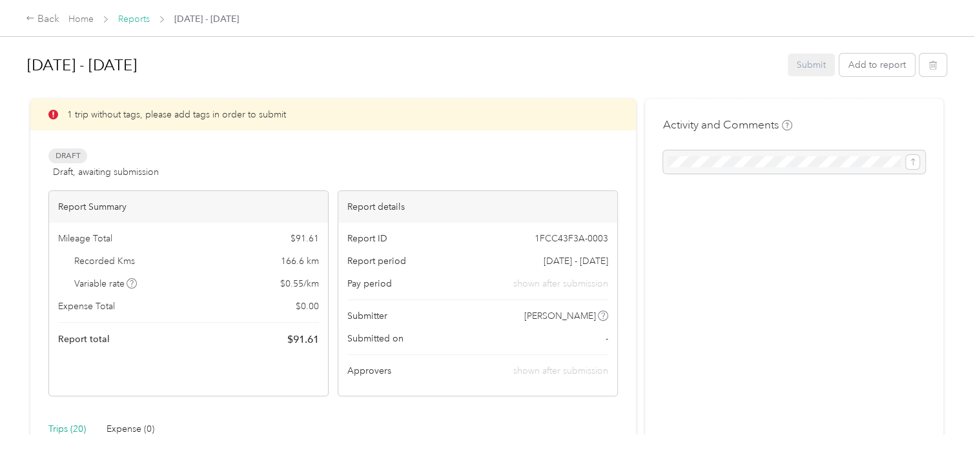
click at [132, 19] on link "Reports" at bounding box center [134, 19] width 32 height 11
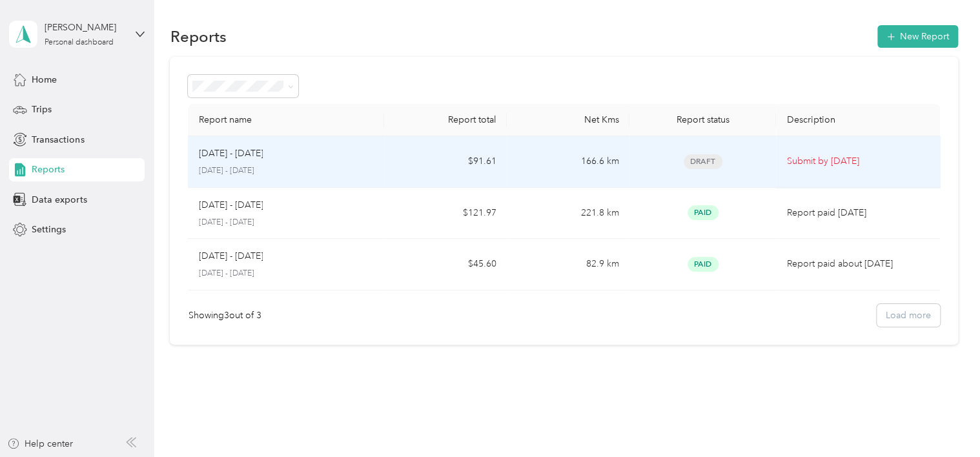
click at [686, 161] on span "Draft" at bounding box center [703, 161] width 39 height 15
click at [272, 159] on div "[DATE] - [DATE]" at bounding box center [286, 154] width 176 height 14
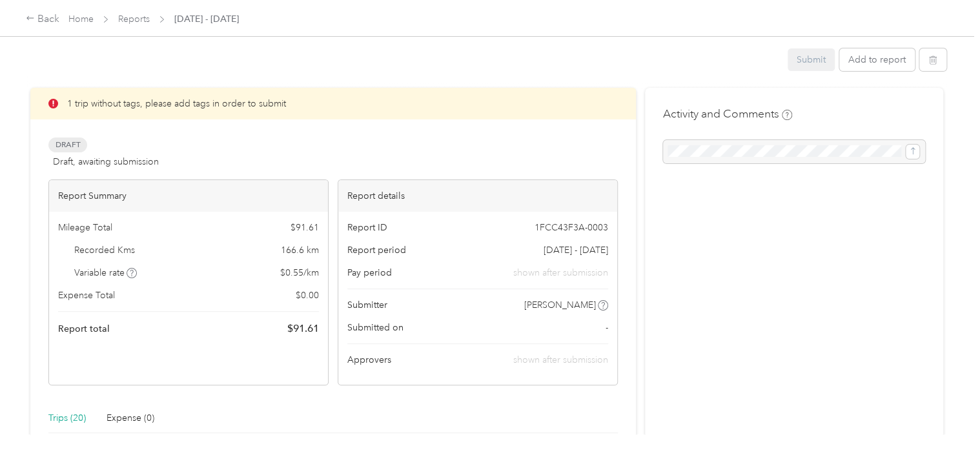
click at [272, 159] on div "Draft Draft, awaiting submission View activity & comments" at bounding box center [332, 153] width 569 height 31
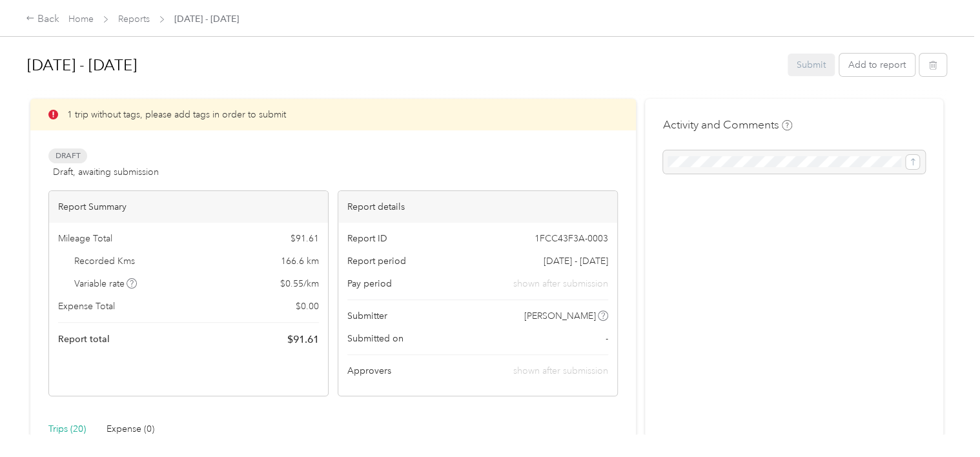
click at [60, 157] on span "Draft" at bounding box center [67, 155] width 39 height 15
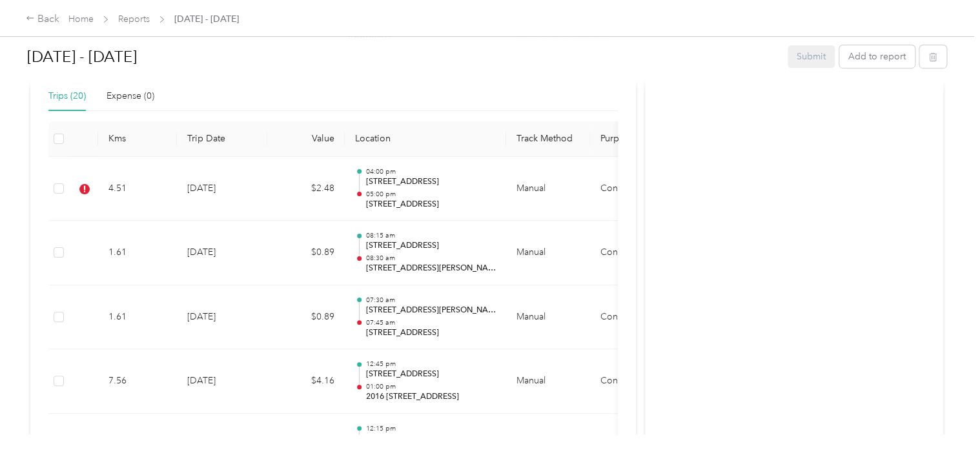
scroll to position [336, 0]
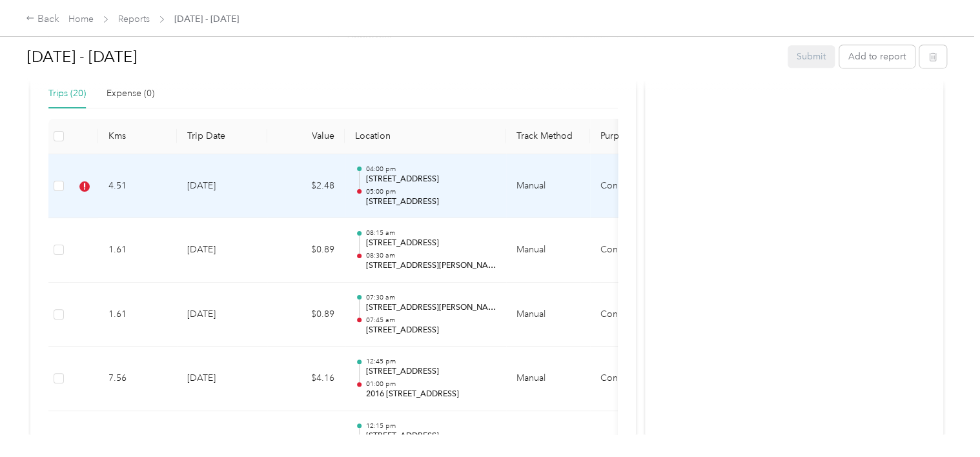
click at [178, 184] on td "[DATE]" at bounding box center [222, 186] width 90 height 65
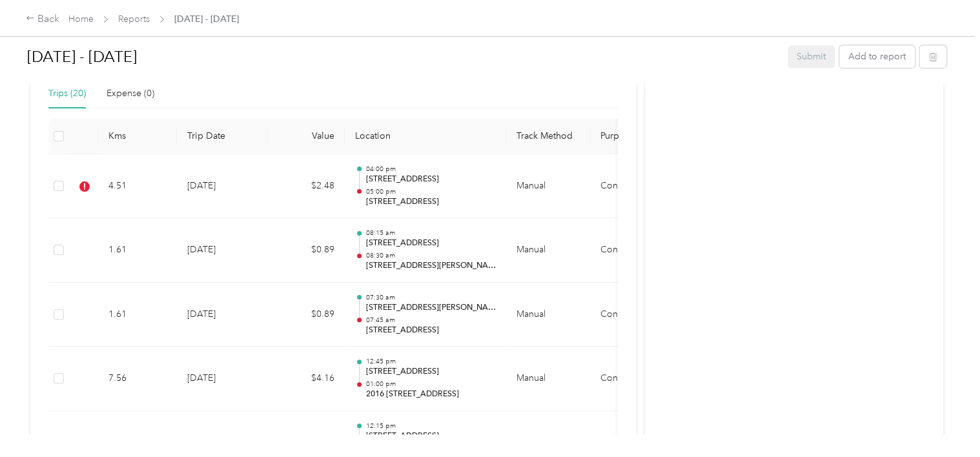
click at [178, 184] on div at bounding box center [490, 228] width 980 height 457
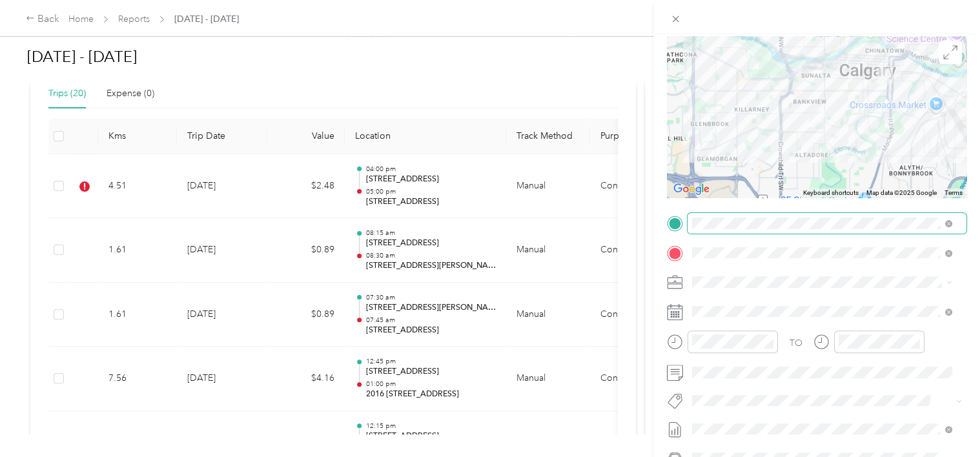
scroll to position [97, 0]
click at [768, 350] on button "[PERSON_NAME]" at bounding box center [737, 348] width 81 height 16
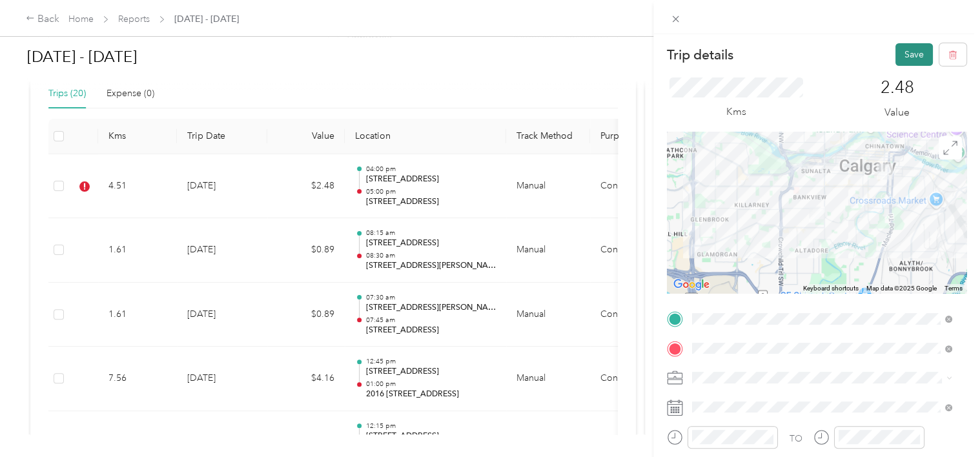
click at [908, 46] on button "Save" at bounding box center [913, 54] width 37 height 23
click at [907, 50] on button "Save" at bounding box center [913, 54] width 37 height 23
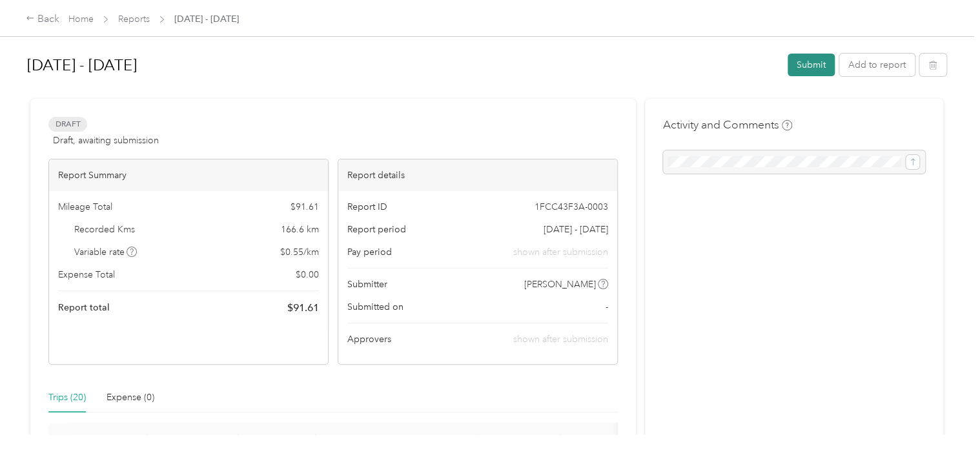
click at [812, 62] on button "Submit" at bounding box center [811, 65] width 47 height 23
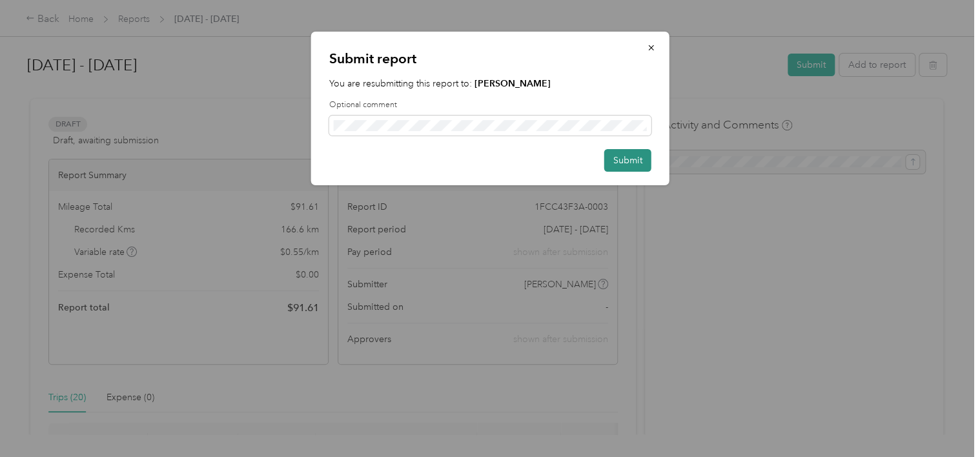
click at [634, 160] on button "Submit" at bounding box center [627, 160] width 47 height 23
